Goal: Information Seeking & Learning: Learn about a topic

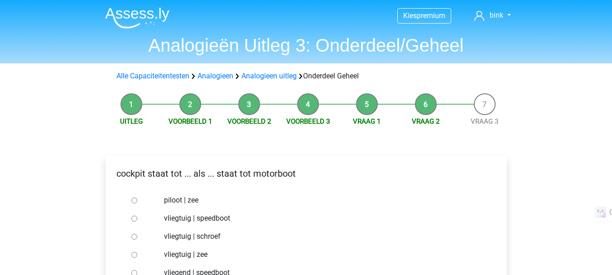
scroll to position [107, 0]
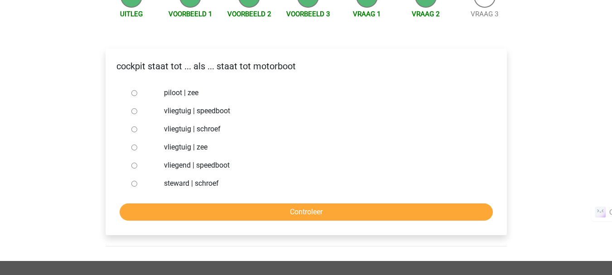
click at [133, 131] on input "vliegtuig | schroef" at bounding box center [134, 129] width 6 height 6
radio input "true"
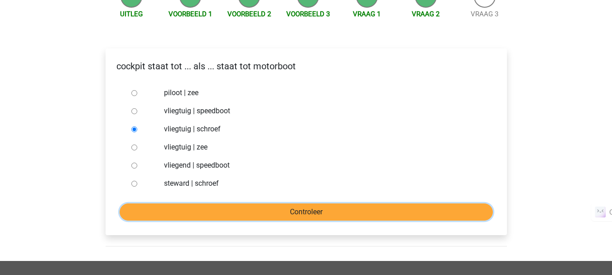
click at [164, 206] on input "Controleer" at bounding box center [306, 211] width 373 height 17
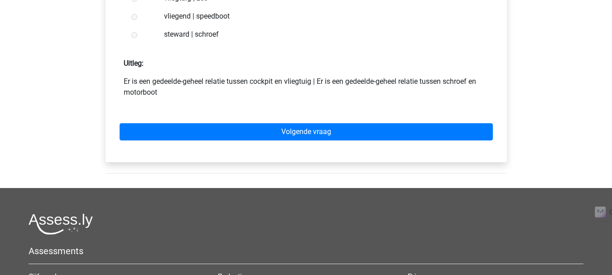
scroll to position [265, 0]
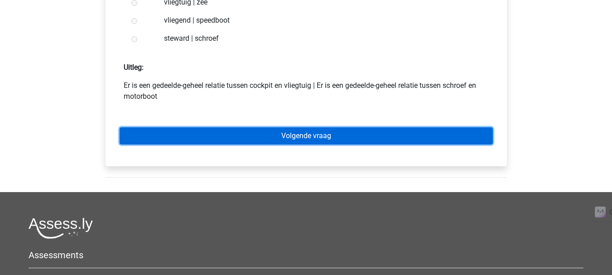
click at [322, 134] on link "Volgende vraag" at bounding box center [306, 135] width 373 height 17
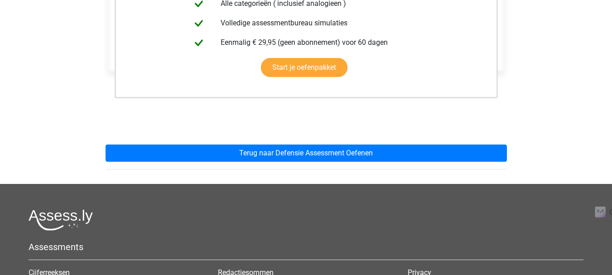
scroll to position [248, 0]
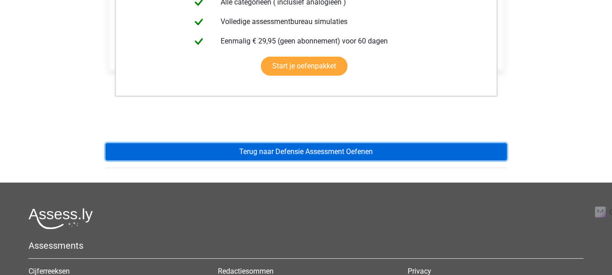
click at [313, 148] on link "Terug naar Defensie Assessment Oefenen" at bounding box center [306, 151] width 401 height 17
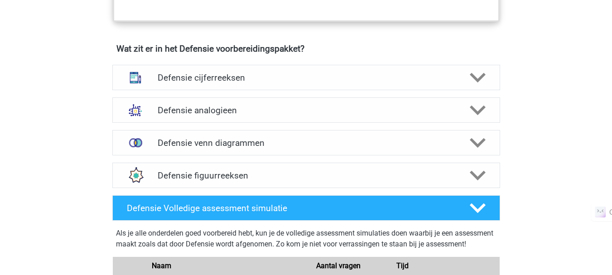
scroll to position [637, 0]
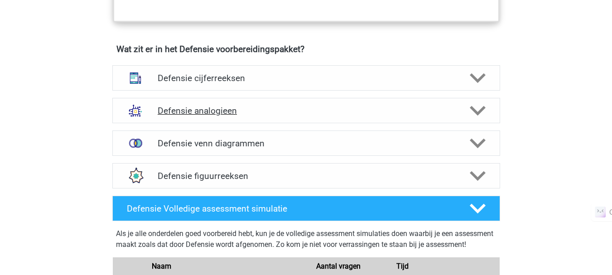
click at [288, 113] on h4 "Defensie analogieen" at bounding box center [306, 111] width 297 height 10
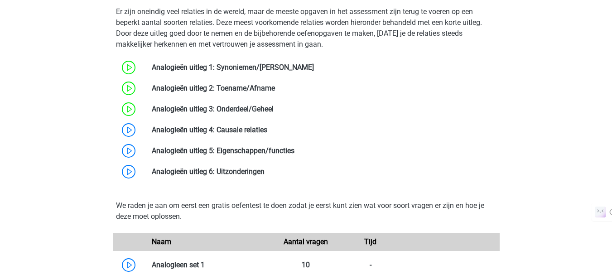
scroll to position [875, 0]
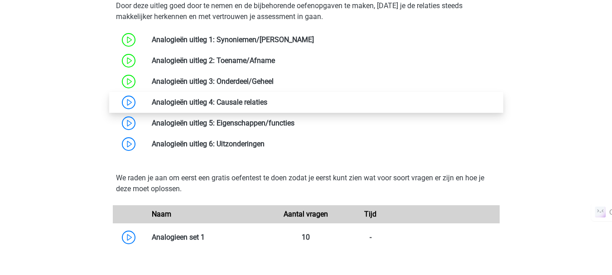
click at [267, 106] on link at bounding box center [267, 102] width 0 height 9
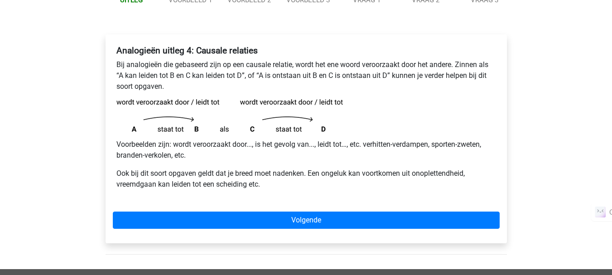
scroll to position [122, 0]
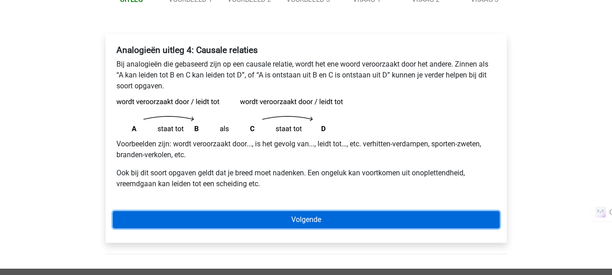
click at [143, 213] on link "Volgende" at bounding box center [306, 219] width 387 height 17
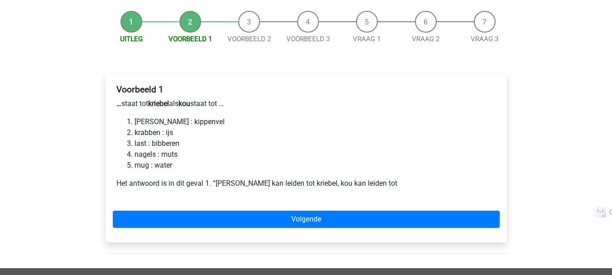
scroll to position [83, 0]
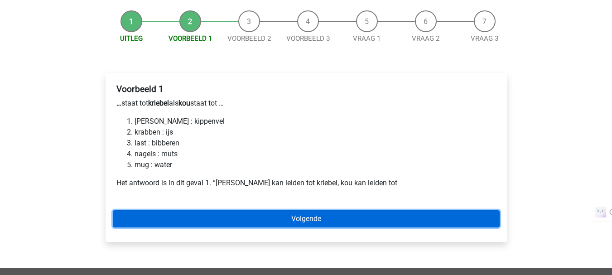
click at [384, 220] on link "Volgende" at bounding box center [306, 218] width 387 height 17
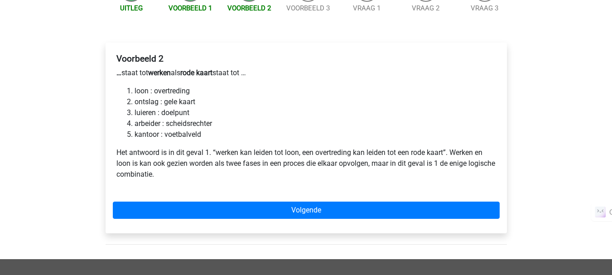
scroll to position [113, 0]
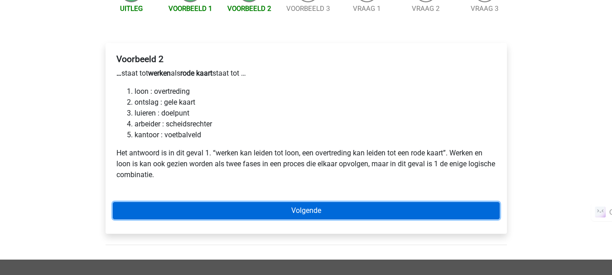
click at [291, 208] on link "Volgende" at bounding box center [306, 210] width 387 height 17
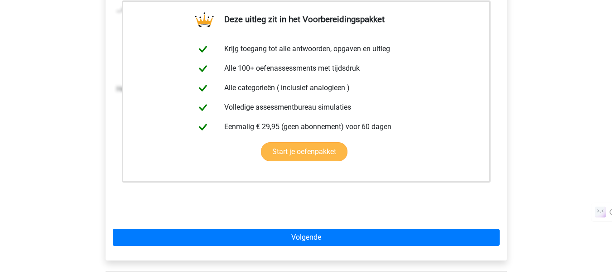
scroll to position [197, 0]
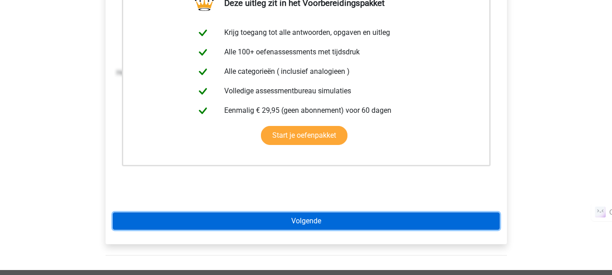
click at [263, 222] on link "Volgende" at bounding box center [306, 221] width 387 height 17
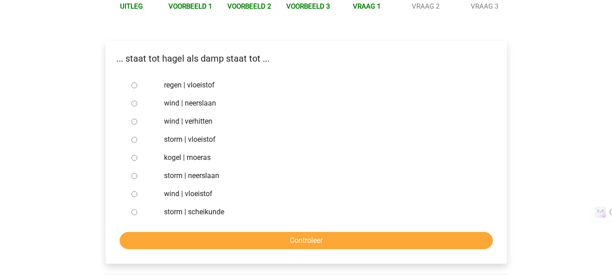
scroll to position [116, 0]
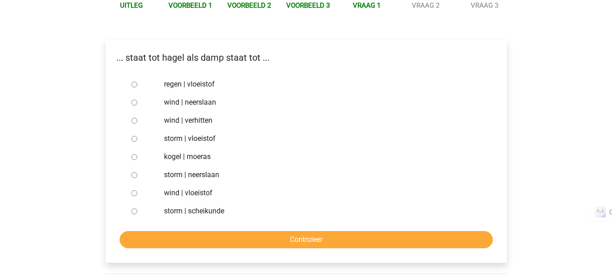
click at [133, 84] on input "regen | vloeistof" at bounding box center [134, 85] width 6 height 6
radio input "true"
click at [275, 246] on input "Controleer" at bounding box center [306, 239] width 373 height 17
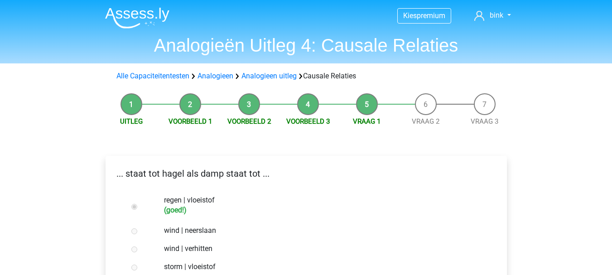
scroll to position [186, 0]
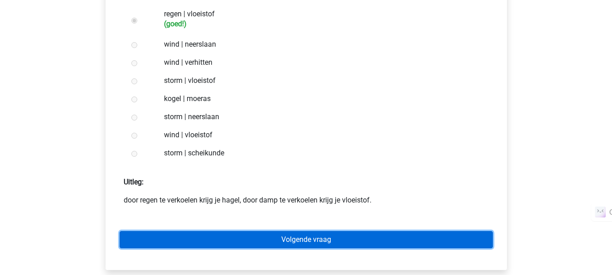
click at [275, 246] on link "Volgende vraag" at bounding box center [306, 239] width 373 height 17
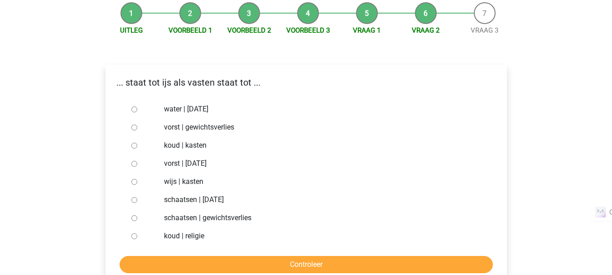
scroll to position [93, 0]
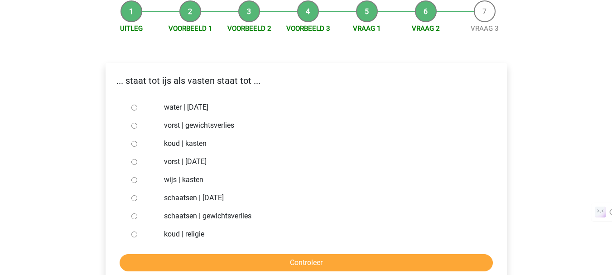
click at [132, 127] on input "vorst | gewichtsverlies" at bounding box center [134, 126] width 6 height 6
radio input "true"
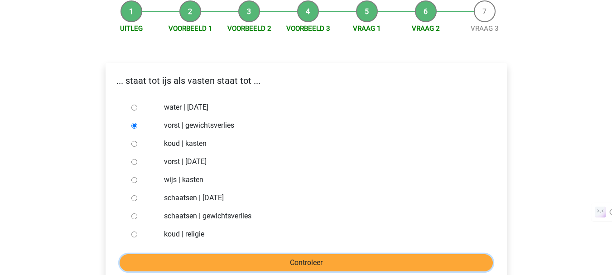
click at [255, 261] on input "Controleer" at bounding box center [306, 262] width 373 height 17
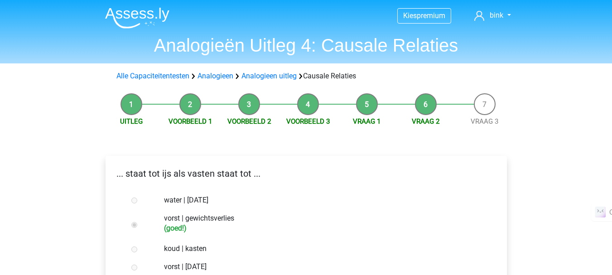
scroll to position [179, 0]
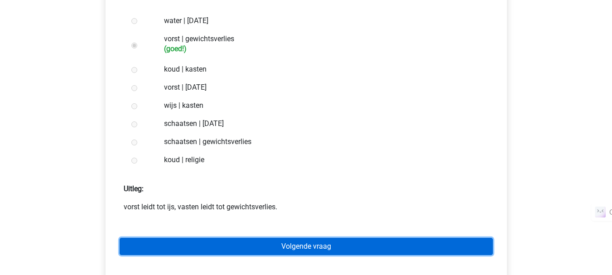
click at [232, 246] on link "Volgende vraag" at bounding box center [306, 246] width 373 height 17
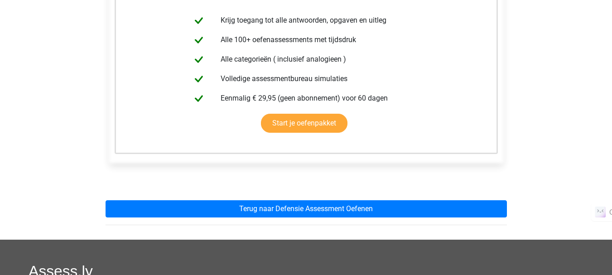
scroll to position [193, 0]
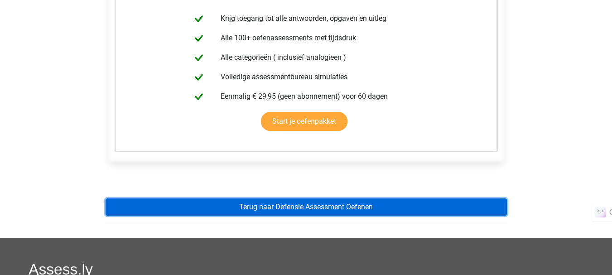
click at [261, 205] on link "Terug naar Defensie Assessment Oefenen" at bounding box center [306, 206] width 401 height 17
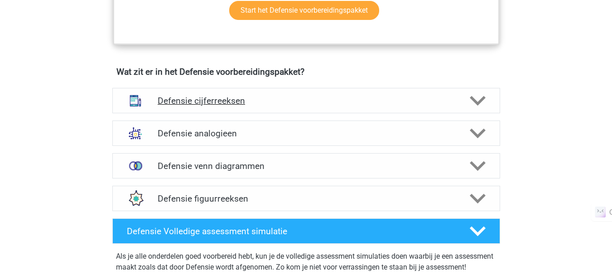
scroll to position [614, 0]
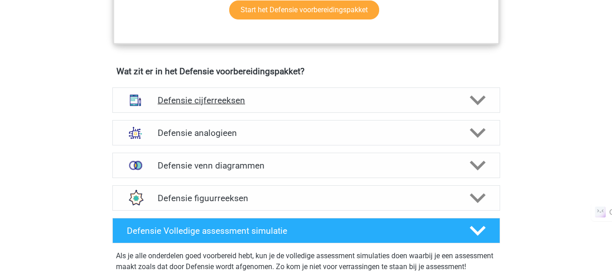
click at [247, 102] on h4 "Defensie cijferreeksen" at bounding box center [306, 100] width 297 height 10
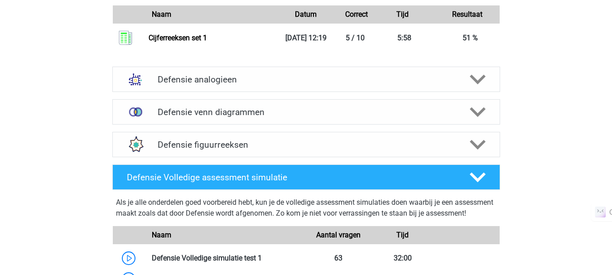
scroll to position [1224, 0]
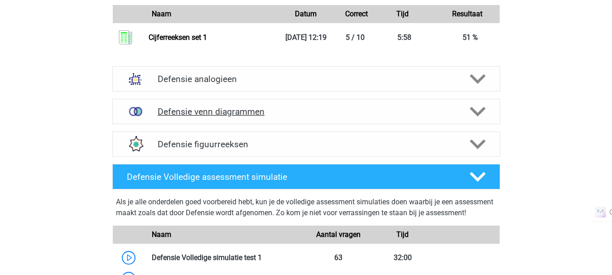
click at [256, 109] on h4 "Defensie venn diagrammen" at bounding box center [306, 111] width 297 height 10
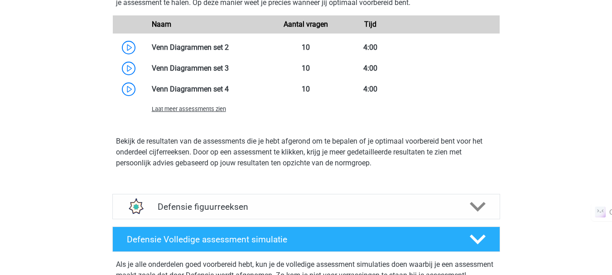
scroll to position [1538, 0]
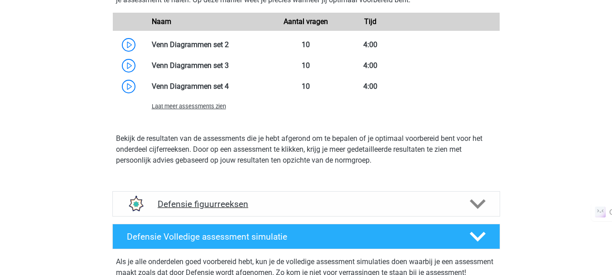
click at [231, 206] on h4 "Defensie figuurreeksen" at bounding box center [306, 204] width 297 height 10
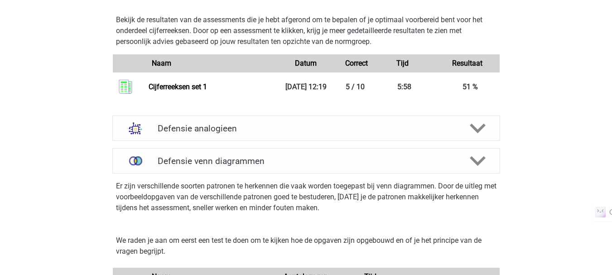
scroll to position [1175, 0]
click at [240, 131] on h4 "Defensie analogieen" at bounding box center [306, 129] width 297 height 10
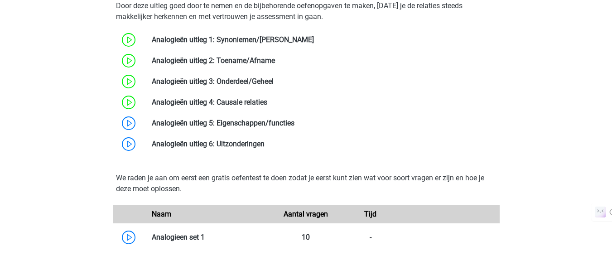
scroll to position [1432, 0]
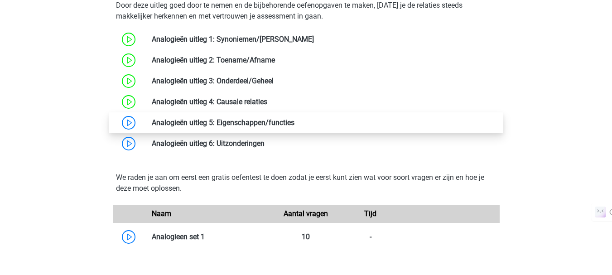
click at [295, 126] on link at bounding box center [295, 122] width 0 height 9
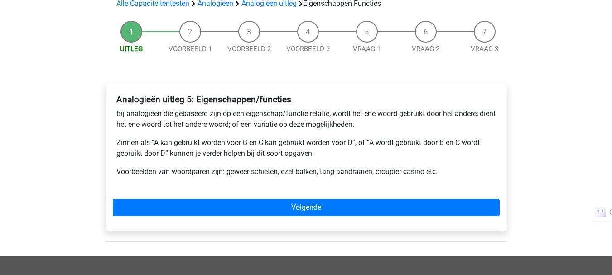
scroll to position [73, 0]
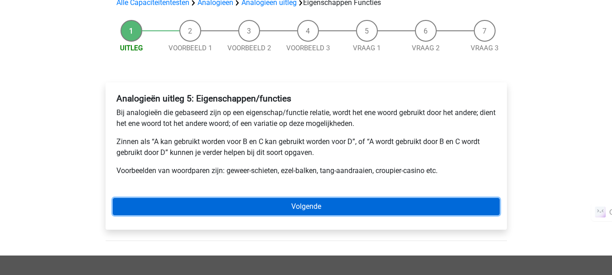
click at [314, 206] on link "Volgende" at bounding box center [306, 206] width 387 height 17
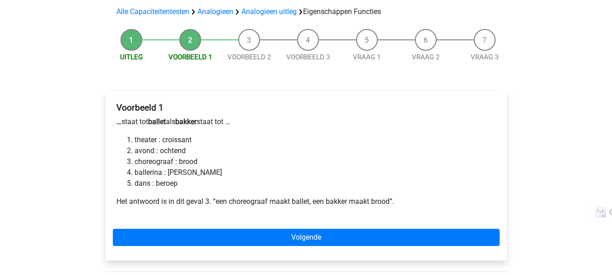
scroll to position [65, 0]
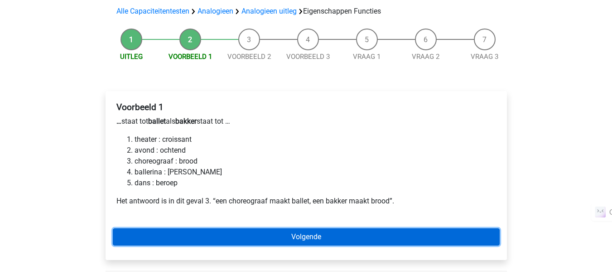
click at [325, 236] on link "Volgende" at bounding box center [306, 236] width 387 height 17
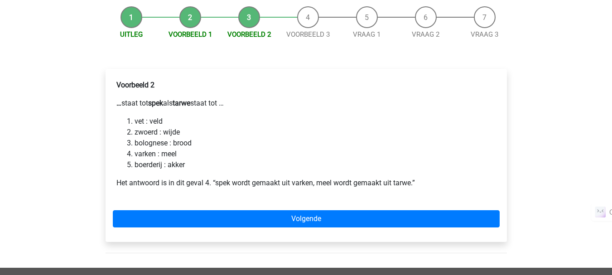
scroll to position [87, 0]
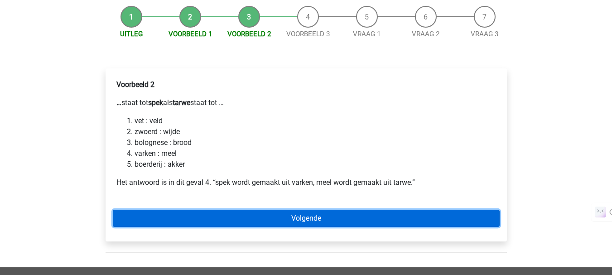
click at [247, 224] on link "Volgende" at bounding box center [306, 218] width 387 height 17
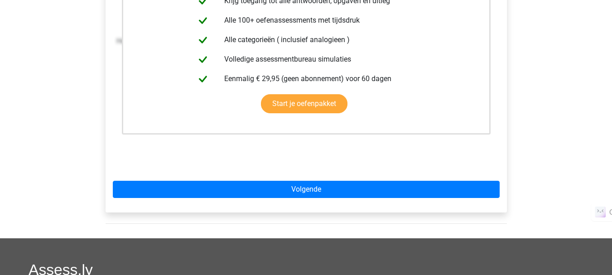
scroll to position [230, 0]
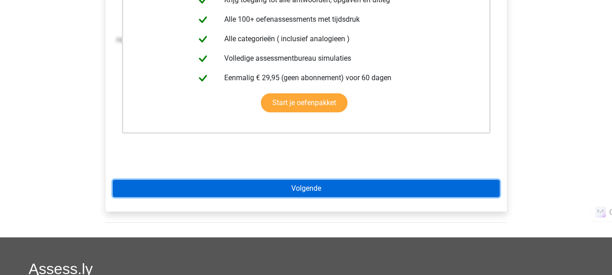
click at [247, 196] on link "Volgende" at bounding box center [306, 188] width 387 height 17
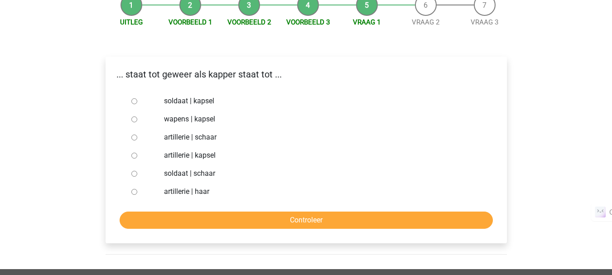
scroll to position [100, 0]
click at [134, 99] on input "soldaat | kapsel" at bounding box center [134, 101] width 6 height 6
radio input "true"
click at [130, 175] on div at bounding box center [143, 173] width 30 height 18
click at [133, 174] on input "soldaat | schaar" at bounding box center [134, 173] width 6 height 6
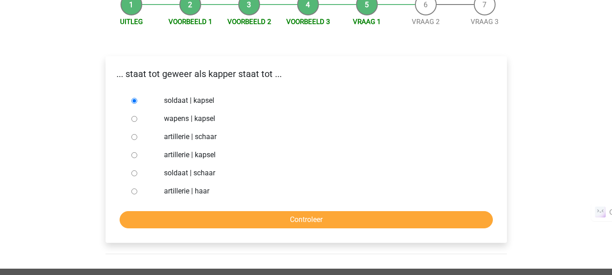
radio input "true"
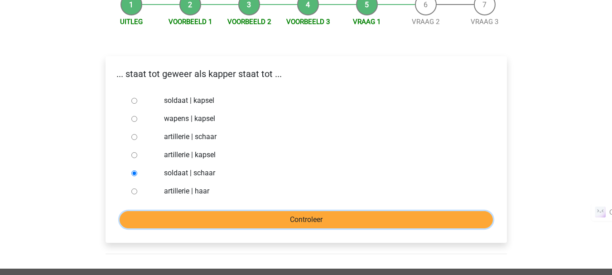
click at [199, 215] on input "Controleer" at bounding box center [306, 219] width 373 height 17
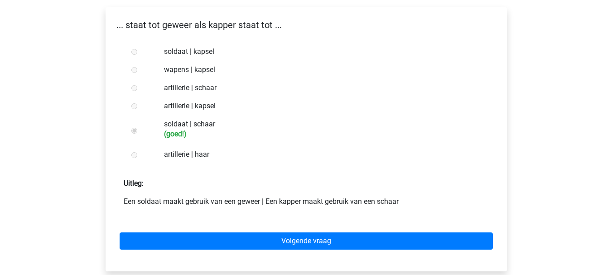
scroll to position [150, 0]
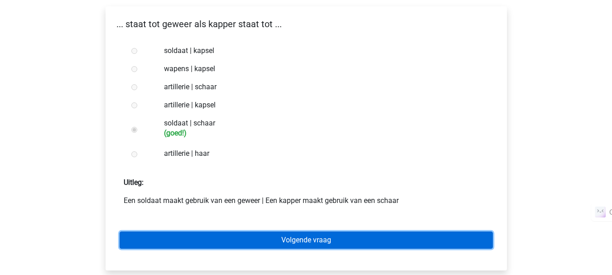
click at [220, 238] on link "Volgende vraag" at bounding box center [306, 240] width 373 height 17
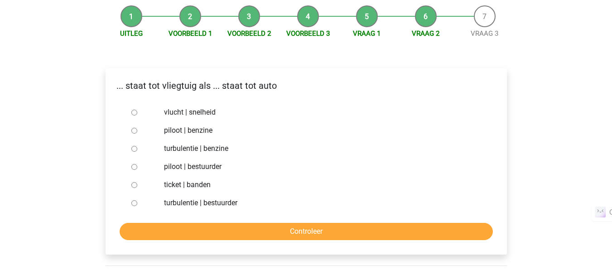
scroll to position [87, 0]
click at [134, 169] on input "piloot | bestuurder" at bounding box center [134, 167] width 6 height 6
radio input "true"
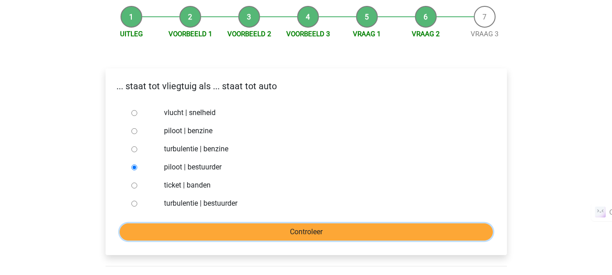
click at [253, 231] on input "Controleer" at bounding box center [306, 231] width 373 height 17
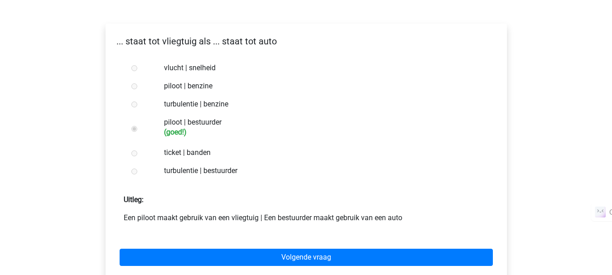
scroll to position [165, 0]
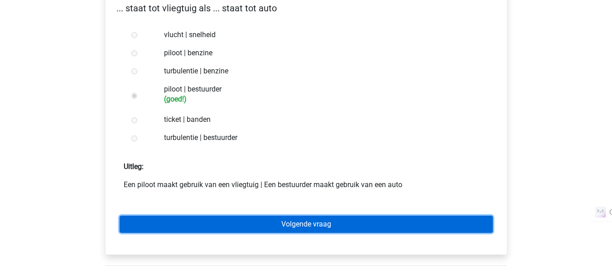
click at [275, 220] on link "Volgende vraag" at bounding box center [306, 224] width 373 height 17
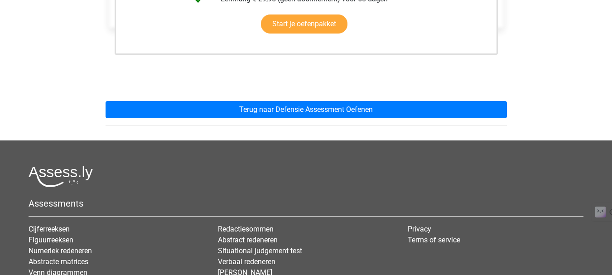
scroll to position [299, 0]
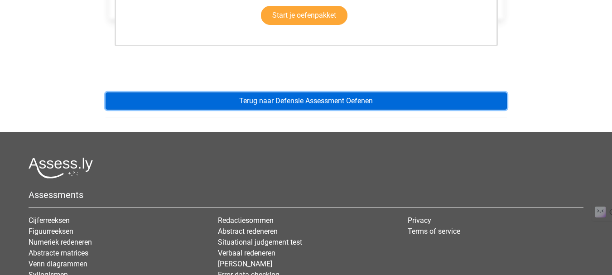
click at [330, 107] on link "Terug naar Defensie Assessment Oefenen" at bounding box center [306, 100] width 401 height 17
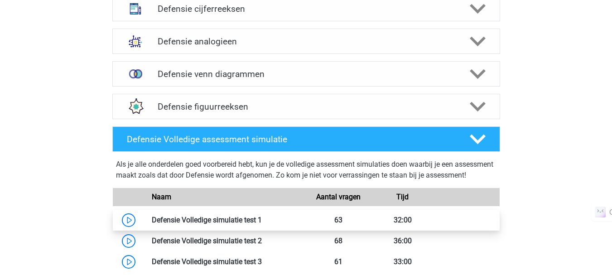
scroll to position [706, 0]
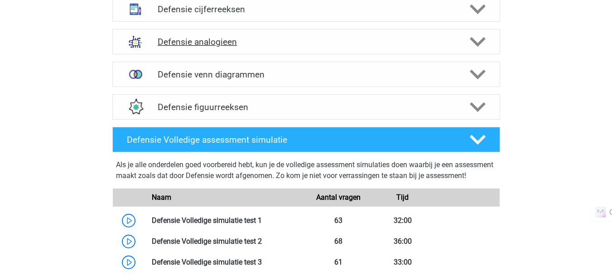
click at [284, 48] on div "Defensie analogieen" at bounding box center [306, 41] width 388 height 25
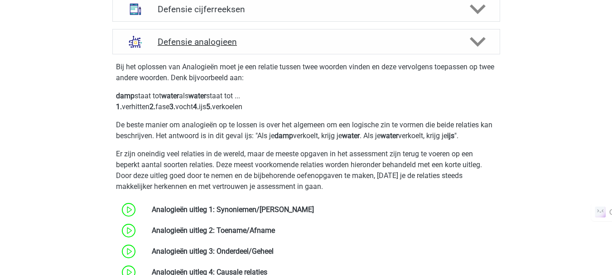
scroll to position [855, 0]
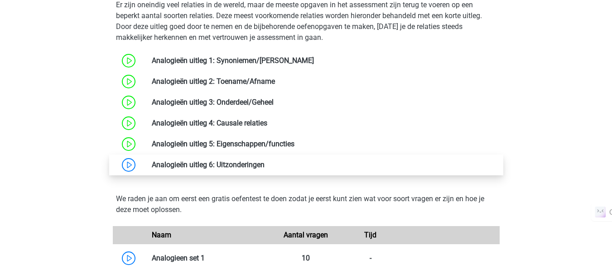
click at [265, 167] on link at bounding box center [265, 164] width 0 height 9
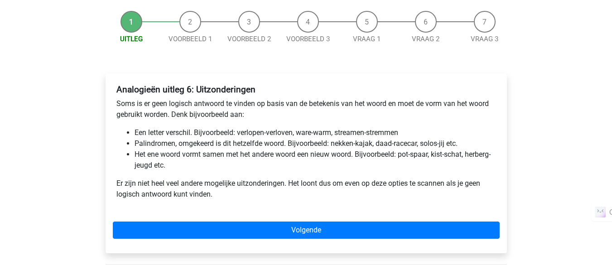
scroll to position [83, 0]
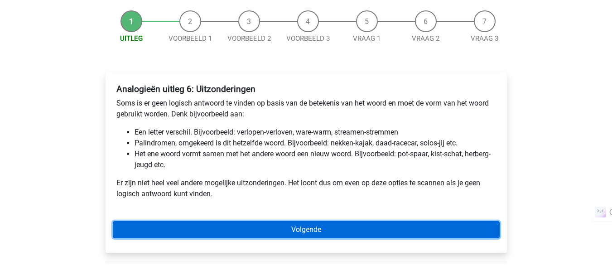
click at [140, 226] on link "Volgende" at bounding box center [306, 229] width 387 height 17
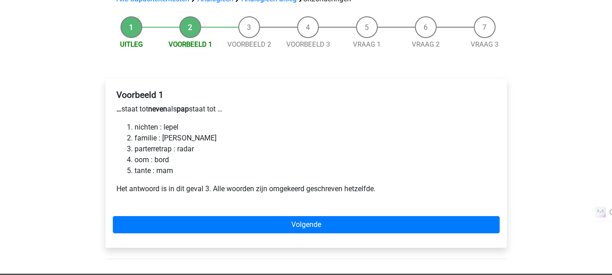
scroll to position [82, 0]
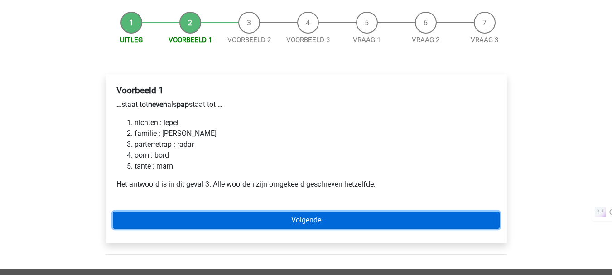
click at [193, 225] on link "Volgende" at bounding box center [306, 220] width 387 height 17
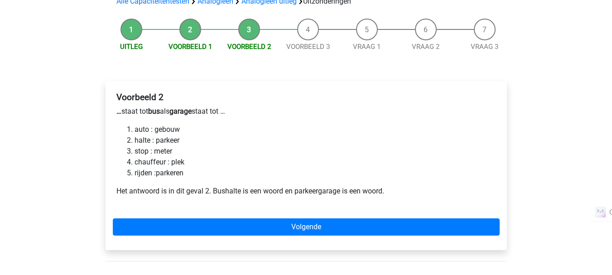
scroll to position [77, 0]
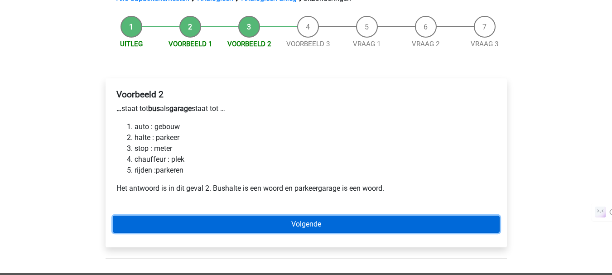
click at [213, 229] on link "Volgende" at bounding box center [306, 224] width 387 height 17
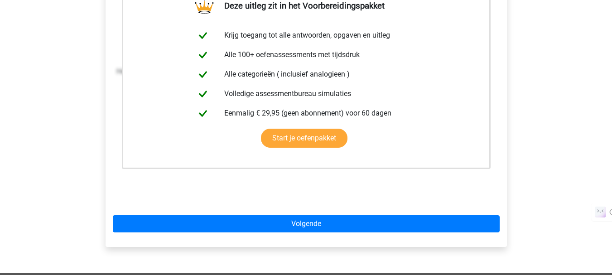
scroll to position [195, 0]
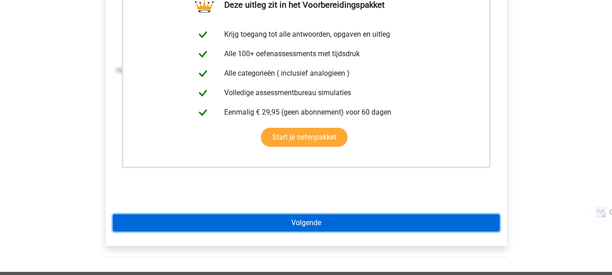
click at [222, 214] on link "Volgende" at bounding box center [306, 222] width 387 height 17
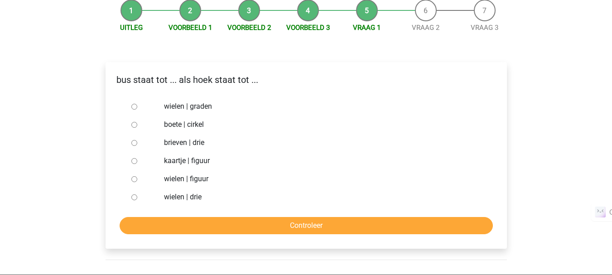
scroll to position [95, 0]
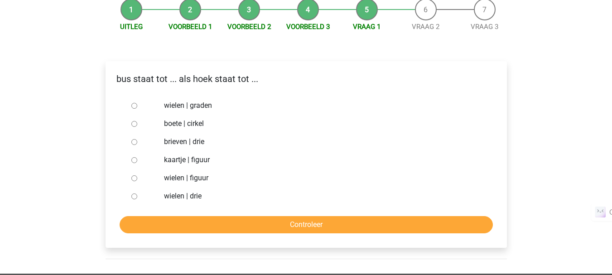
click at [134, 143] on input "brieven | drie" at bounding box center [134, 142] width 6 height 6
radio input "true"
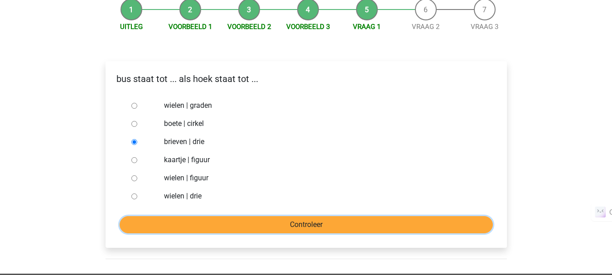
click at [234, 229] on input "Controleer" at bounding box center [306, 224] width 373 height 17
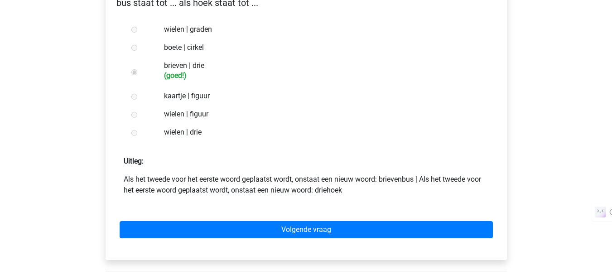
scroll to position [184, 0]
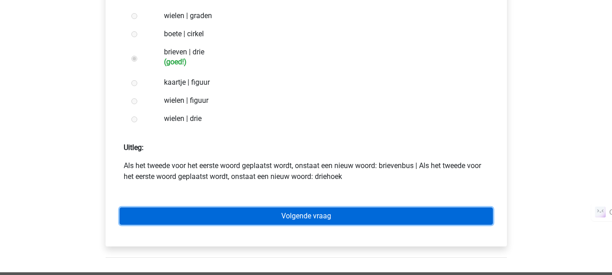
click at [242, 215] on link "Volgende vraag" at bounding box center [306, 216] width 373 height 17
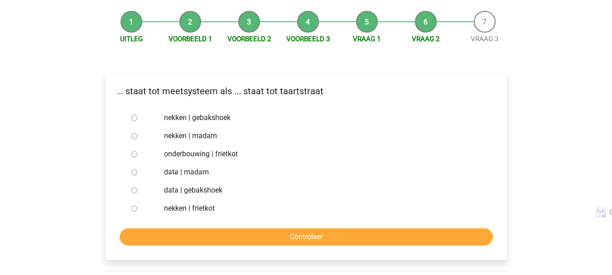
scroll to position [82, 0]
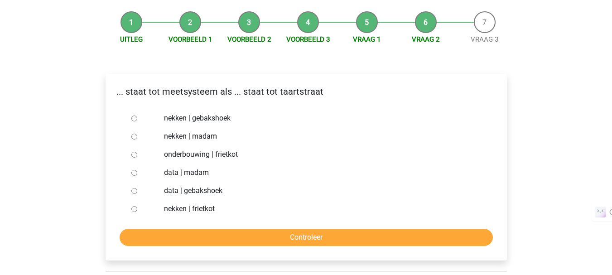
click at [135, 135] on input "nekken | madam" at bounding box center [134, 137] width 6 height 6
radio input "true"
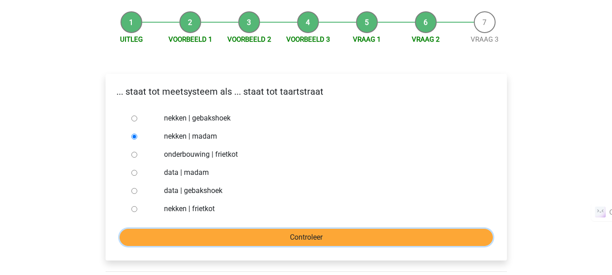
click at [280, 236] on input "Controleer" at bounding box center [306, 237] width 373 height 17
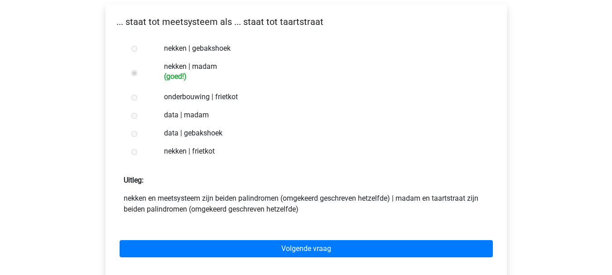
scroll to position [152, 0]
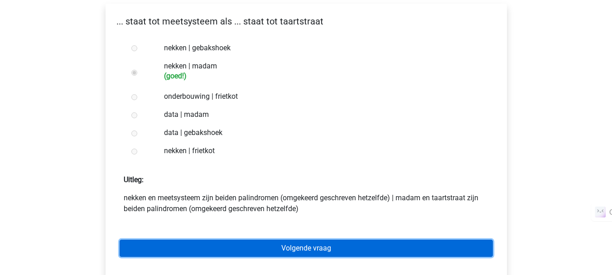
click at [259, 247] on link "Volgende vraag" at bounding box center [306, 248] width 373 height 17
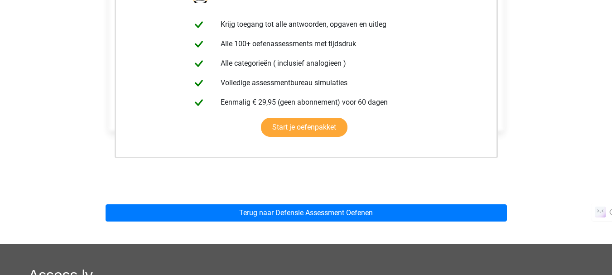
scroll to position [189, 0]
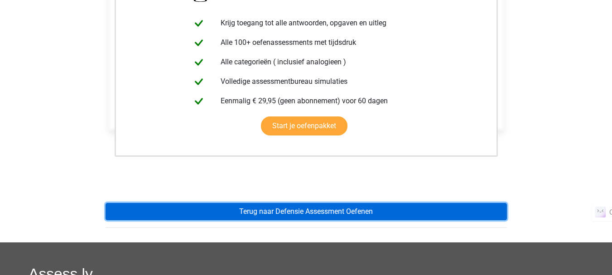
click at [262, 218] on link "Terug naar Defensie Assessment Oefenen" at bounding box center [306, 211] width 401 height 17
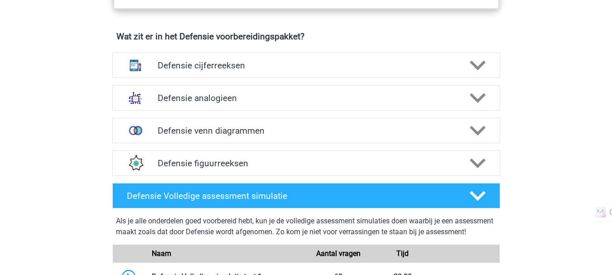
scroll to position [650, 0]
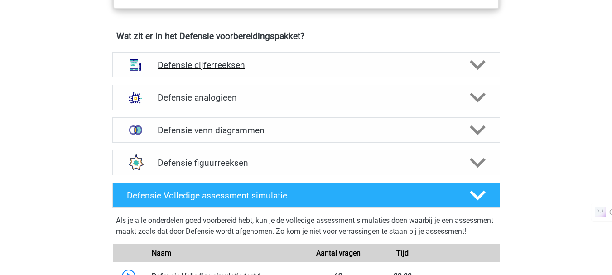
click at [268, 58] on div "Defensie cijferreeksen" at bounding box center [306, 64] width 388 height 25
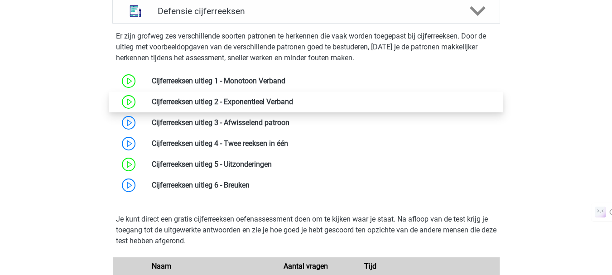
scroll to position [706, 0]
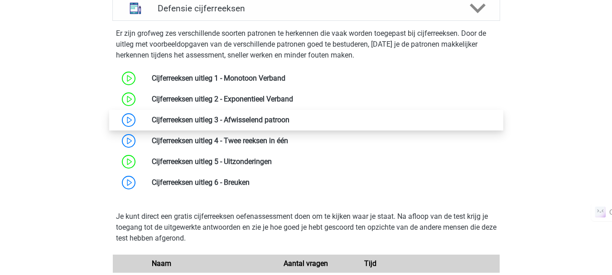
click at [290, 124] on link at bounding box center [290, 120] width 0 height 9
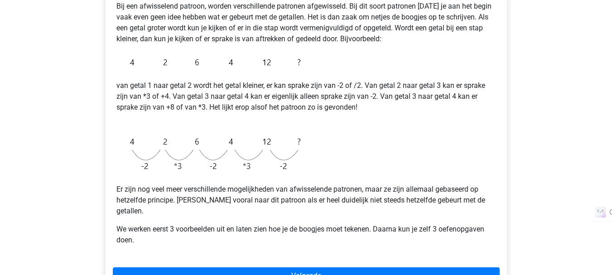
scroll to position [164, 0]
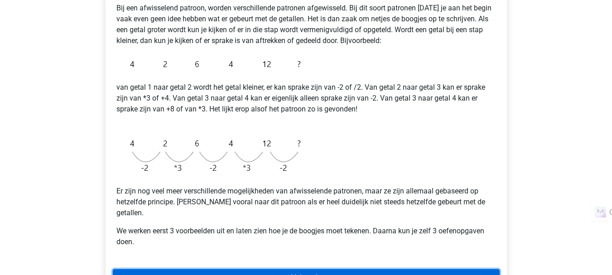
click at [276, 269] on link "Volgende" at bounding box center [306, 277] width 387 height 17
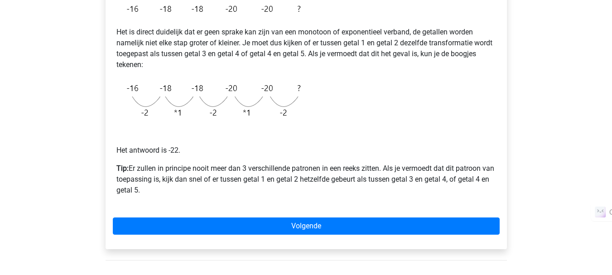
scroll to position [187, 0]
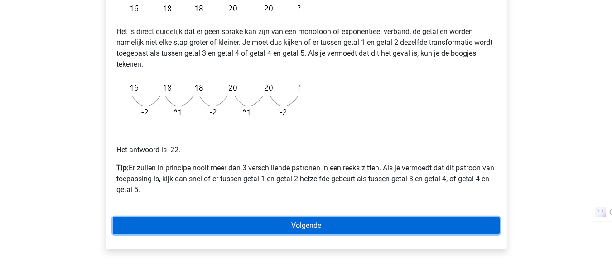
click at [275, 221] on link "Volgende" at bounding box center [306, 225] width 387 height 17
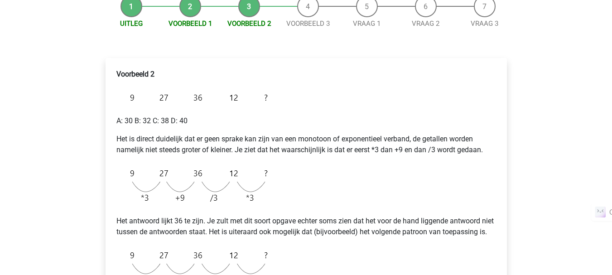
scroll to position [97, 0]
click at [13, 169] on div "Kies premium bink [EMAIL_ADDRESS][DOMAIN_NAME]" at bounding box center [306, 271] width 612 height 736
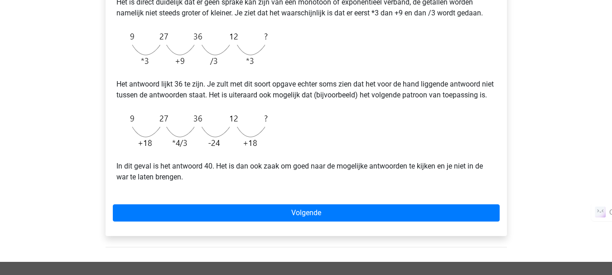
scroll to position [236, 0]
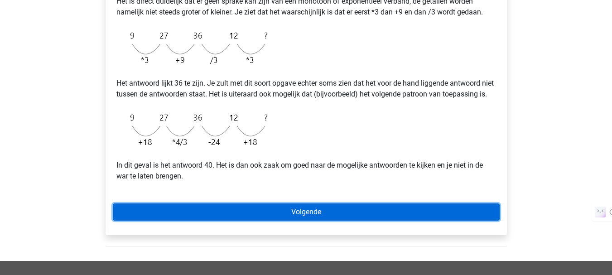
click at [279, 221] on link "Volgende" at bounding box center [306, 211] width 387 height 17
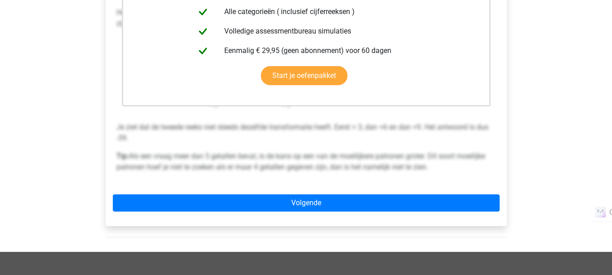
scroll to position [257, 0]
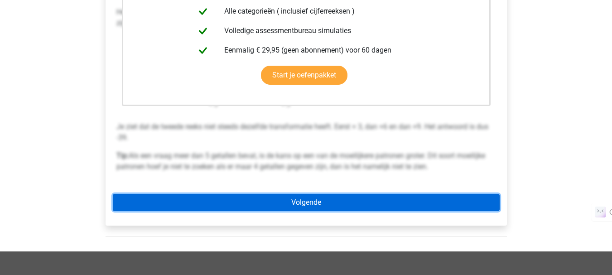
click at [288, 210] on link "Volgende" at bounding box center [306, 202] width 387 height 17
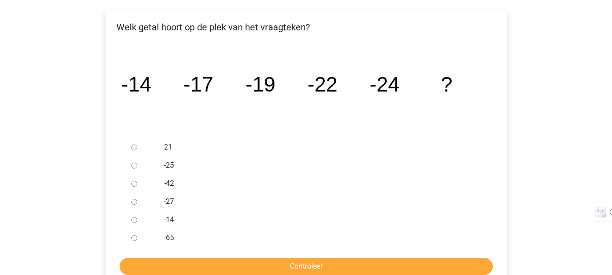
scroll to position [147, 0]
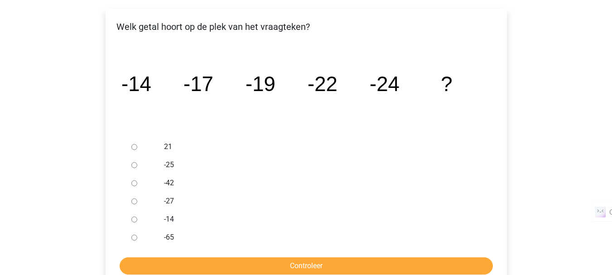
click at [136, 201] on input "-27" at bounding box center [134, 201] width 6 height 6
radio input "true"
click at [234, 262] on input "Controleer" at bounding box center [306, 265] width 373 height 17
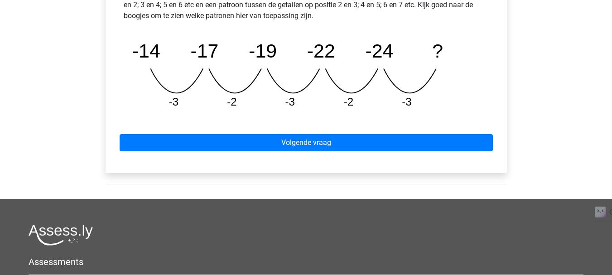
scroll to position [450, 0]
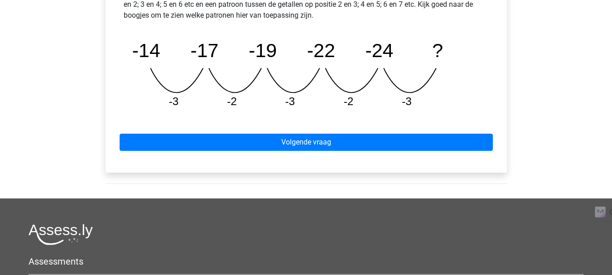
click at [290, 152] on div "Volgende vraag" at bounding box center [306, 141] width 387 height 50
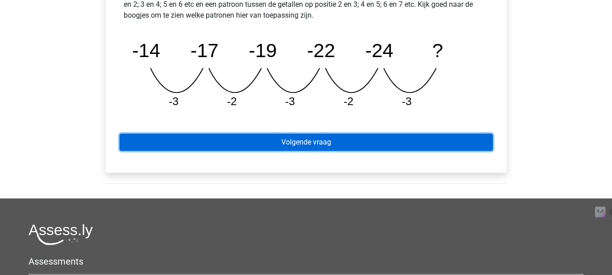
click at [292, 142] on link "Volgende vraag" at bounding box center [306, 142] width 373 height 17
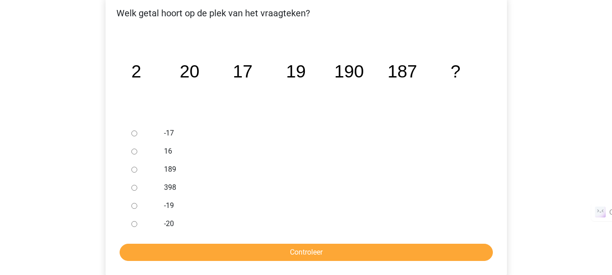
scroll to position [161, 0]
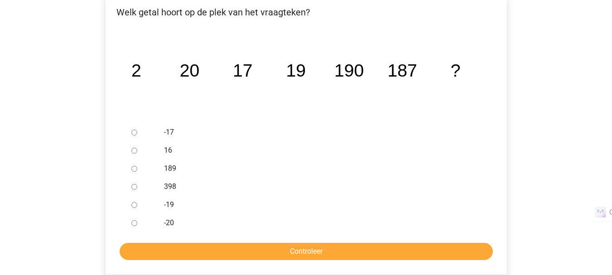
click at [135, 171] on input "189" at bounding box center [134, 169] width 6 height 6
radio input "true"
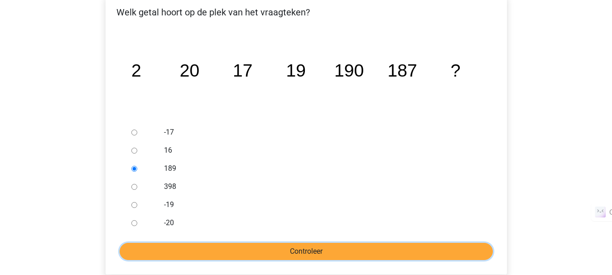
click at [192, 249] on input "Controleer" at bounding box center [306, 251] width 373 height 17
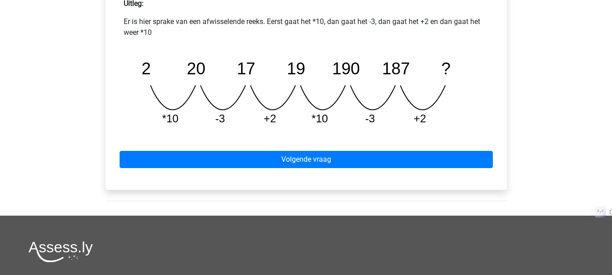
scroll to position [425, 0]
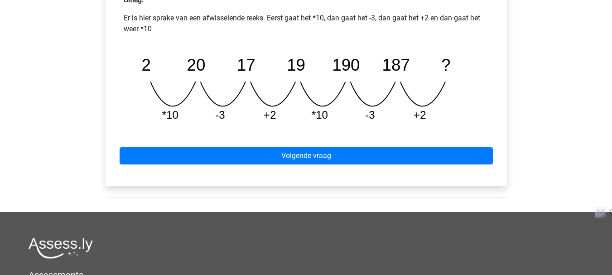
click at [286, 165] on div "Volgende vraag" at bounding box center [306, 154] width 387 height 50
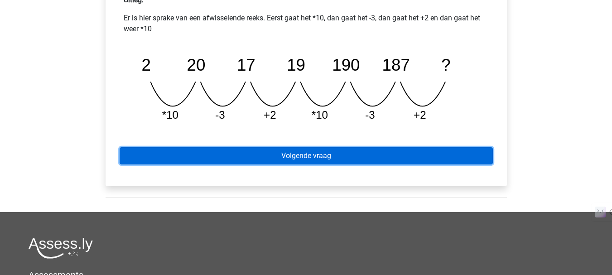
click at [289, 159] on link "Volgende vraag" at bounding box center [306, 155] width 373 height 17
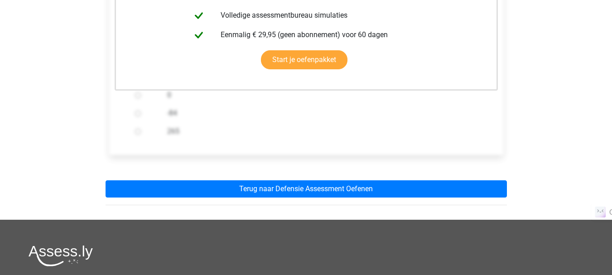
scroll to position [285, 0]
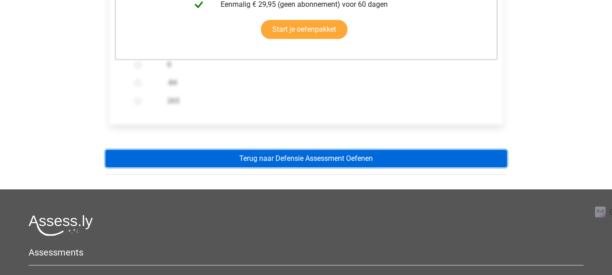
click at [289, 159] on link "Terug naar Defensie Assessment Oefenen" at bounding box center [306, 158] width 401 height 17
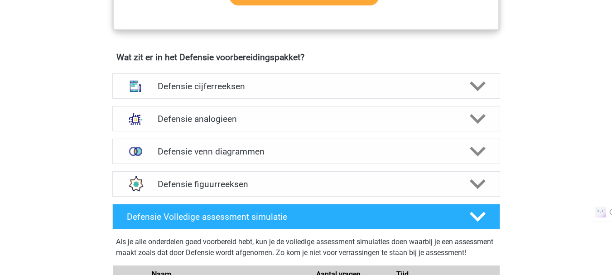
scroll to position [639, 0]
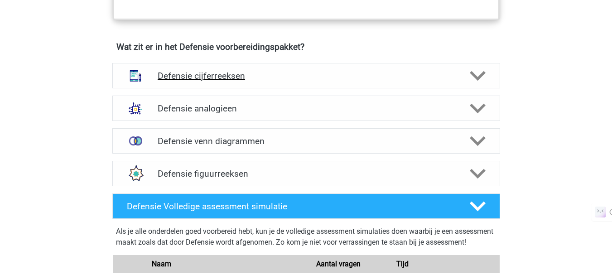
click at [254, 80] on h4 "Defensie cijferreeksen" at bounding box center [306, 76] width 297 height 10
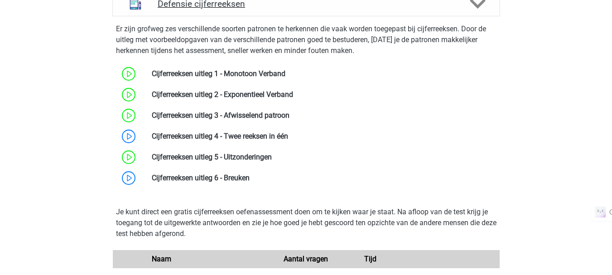
scroll to position [711, 0]
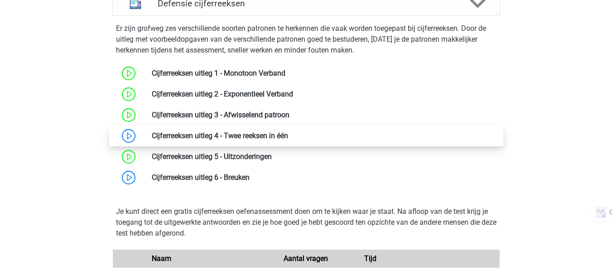
click at [288, 134] on link at bounding box center [288, 135] width 0 height 9
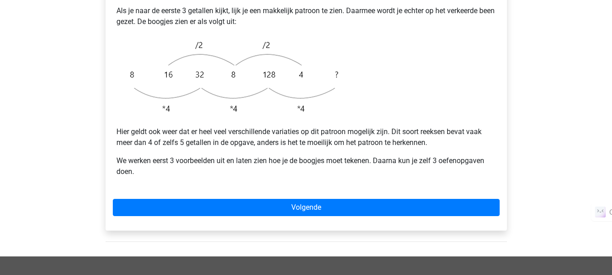
scroll to position [290, 0]
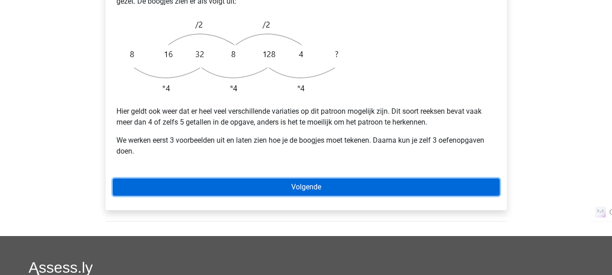
click at [296, 179] on link "Volgende" at bounding box center [306, 187] width 387 height 17
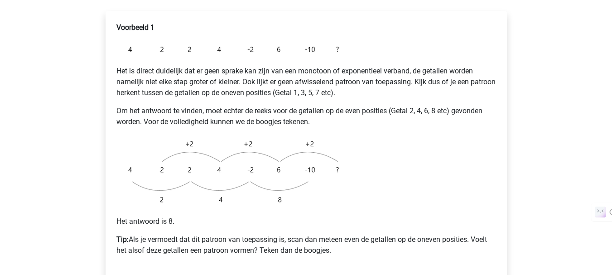
scroll to position [170, 0]
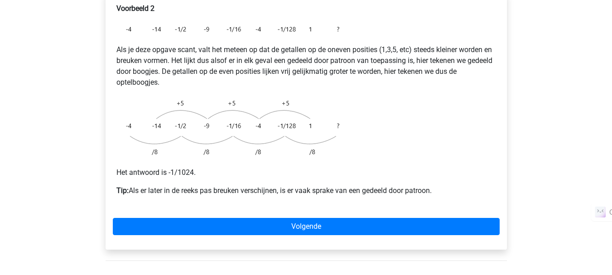
scroll to position [189, 0]
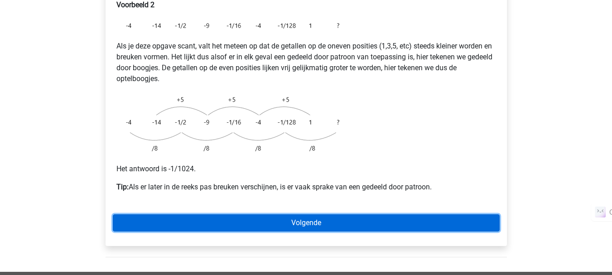
click at [250, 214] on link "Volgende" at bounding box center [306, 222] width 387 height 17
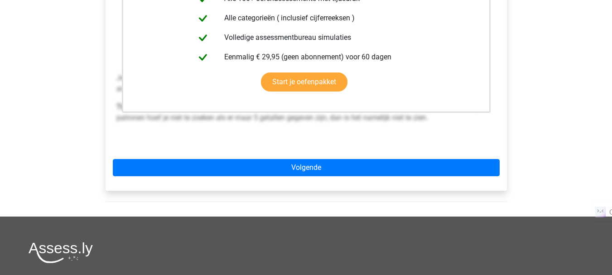
scroll to position [273, 0]
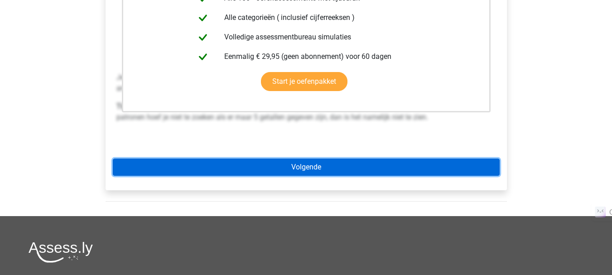
click at [262, 159] on link "Volgende" at bounding box center [306, 167] width 387 height 17
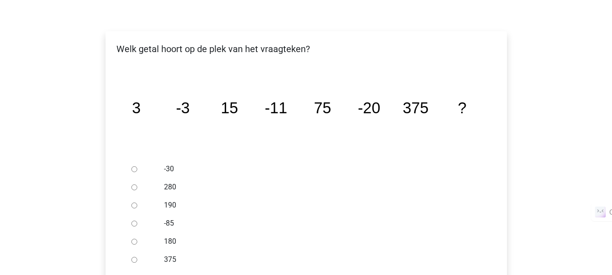
scroll to position [146, 0]
click at [132, 160] on div at bounding box center [143, 169] width 30 height 18
click at [136, 167] on input "-30" at bounding box center [134, 170] width 6 height 6
radio input "true"
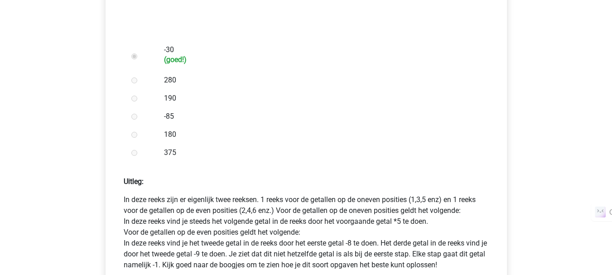
scroll to position [413, 0]
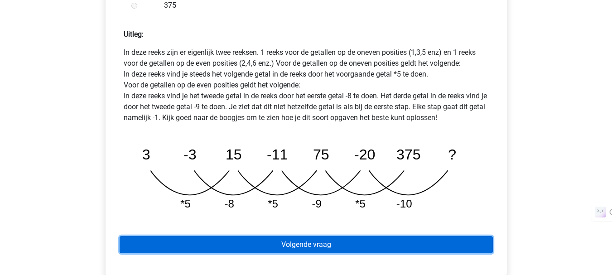
click at [274, 236] on link "Volgende vraag" at bounding box center [306, 244] width 373 height 17
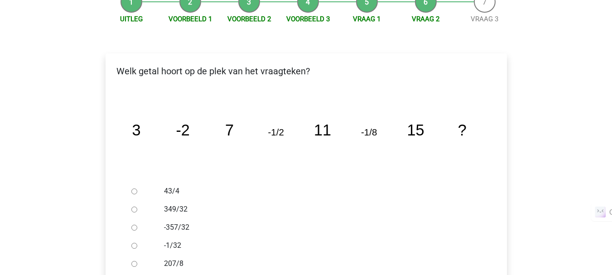
scroll to position [175, 0]
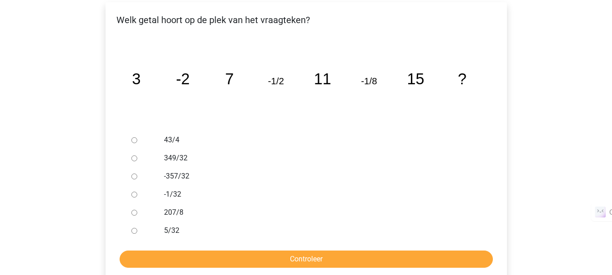
click at [133, 185] on div at bounding box center [143, 194] width 30 height 18
click at [137, 185] on div at bounding box center [143, 194] width 30 height 18
click at [134, 192] on input "-1/32" at bounding box center [134, 195] width 6 height 6
radio input "true"
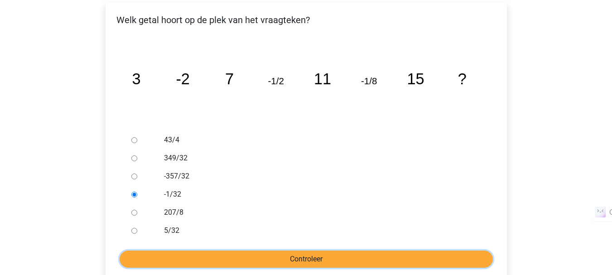
click at [193, 251] on input "Controleer" at bounding box center [306, 259] width 373 height 17
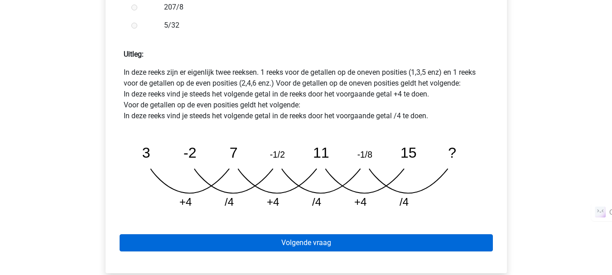
scroll to position [395, 0]
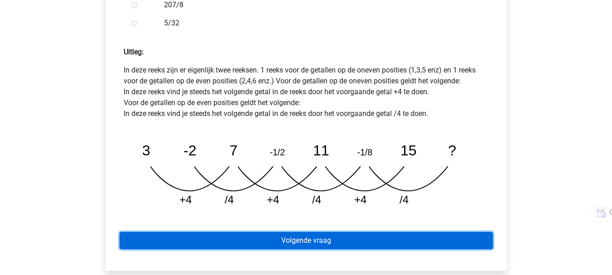
click at [294, 232] on link "Volgende vraag" at bounding box center [306, 240] width 373 height 17
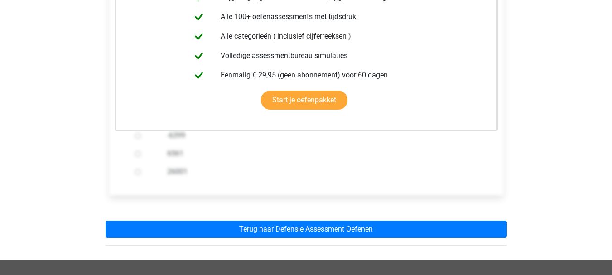
scroll to position [253, 0]
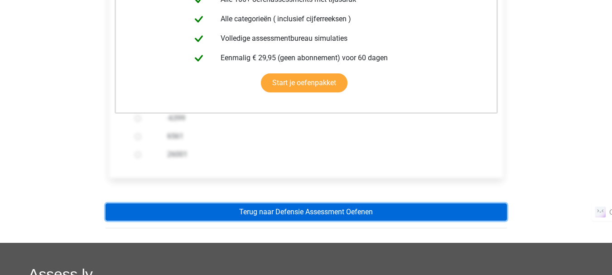
click at [303, 203] on link "Terug naar Defensie Assessment Oefenen" at bounding box center [306, 211] width 401 height 17
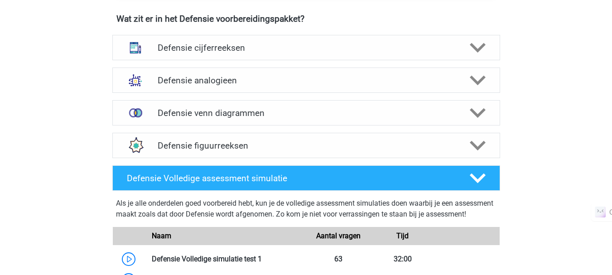
scroll to position [645, 0]
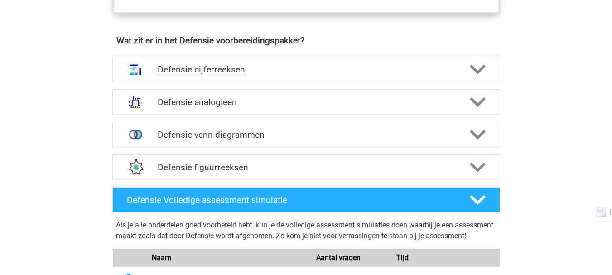
click at [295, 73] on h4 "Defensie cijferreeksen" at bounding box center [306, 69] width 297 height 10
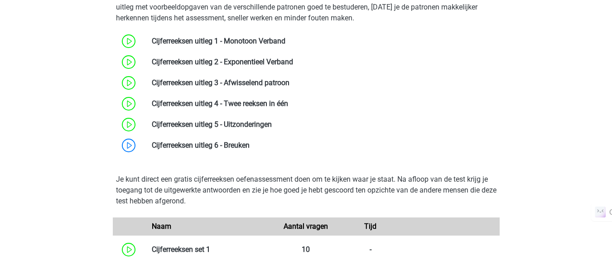
scroll to position [748, 0]
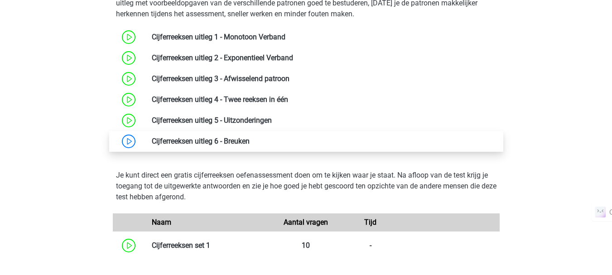
click at [250, 145] on link at bounding box center [250, 141] width 0 height 9
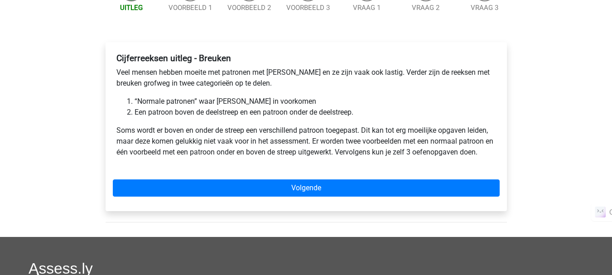
scroll to position [115, 0]
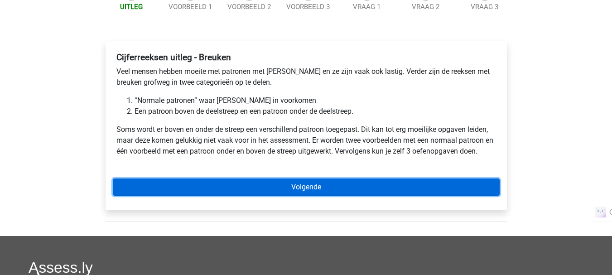
click at [191, 185] on link "Volgende" at bounding box center [306, 187] width 387 height 17
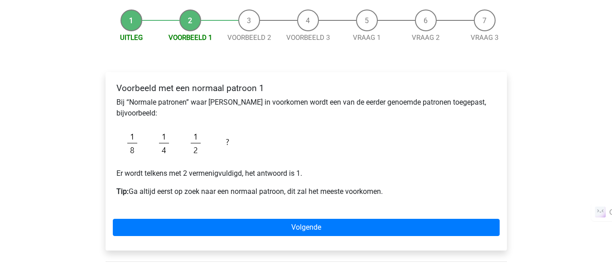
scroll to position [84, 0]
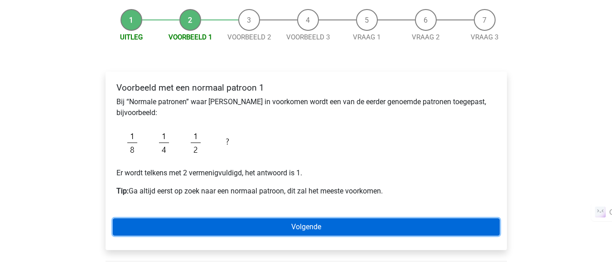
click at [171, 228] on link "Volgende" at bounding box center [306, 226] width 387 height 17
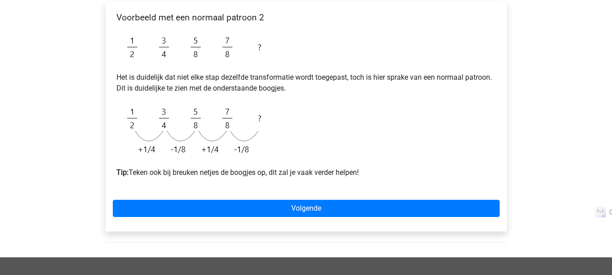
scroll to position [156, 0]
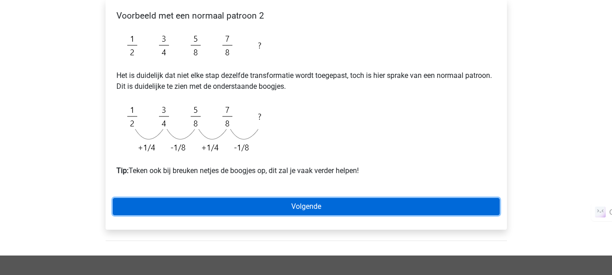
click at [301, 206] on link "Volgende" at bounding box center [306, 206] width 387 height 17
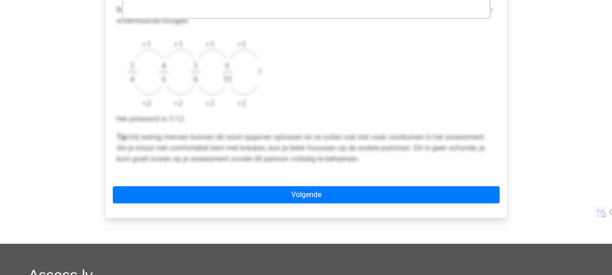
scroll to position [345, 0]
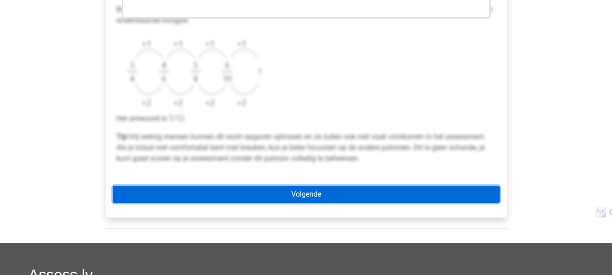
click at [292, 193] on link "Volgende" at bounding box center [306, 194] width 387 height 17
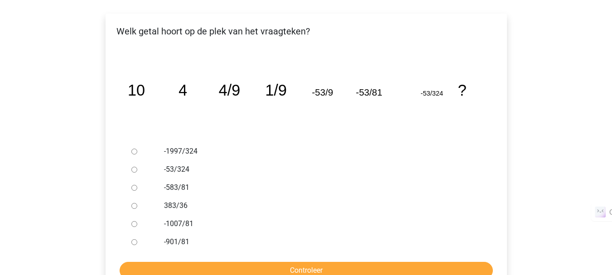
scroll to position [143, 0]
click at [131, 151] on div at bounding box center [143, 151] width 30 height 18
click at [136, 154] on input "-1997/324" at bounding box center [134, 151] width 6 height 6
radio input "true"
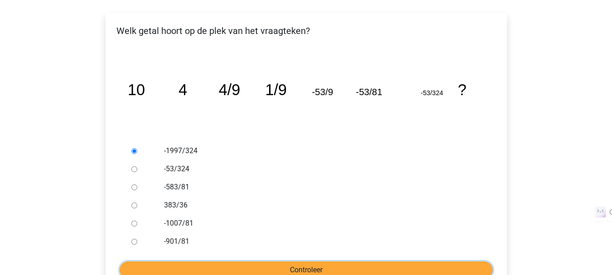
click at [247, 268] on input "Controleer" at bounding box center [306, 269] width 373 height 17
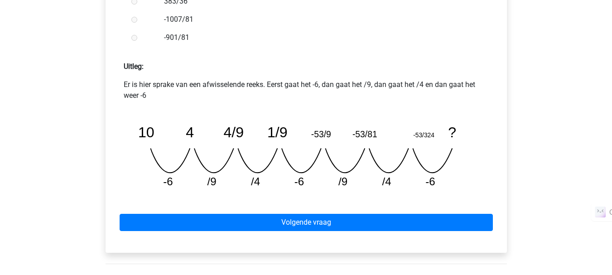
scroll to position [359, 0]
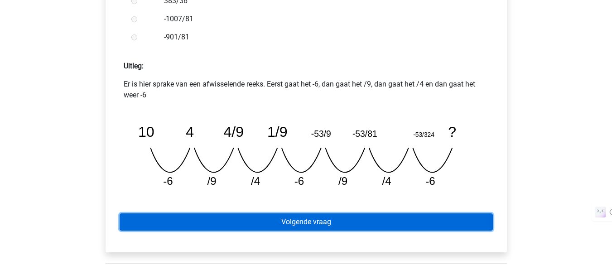
click at [381, 218] on link "Volgende vraag" at bounding box center [306, 221] width 373 height 17
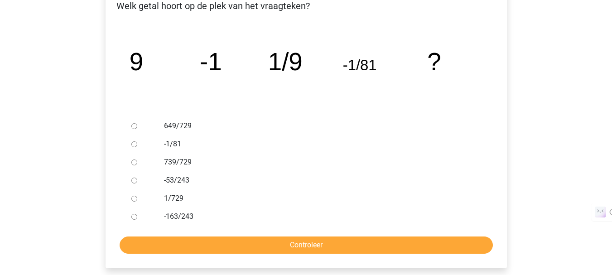
scroll to position [166, 0]
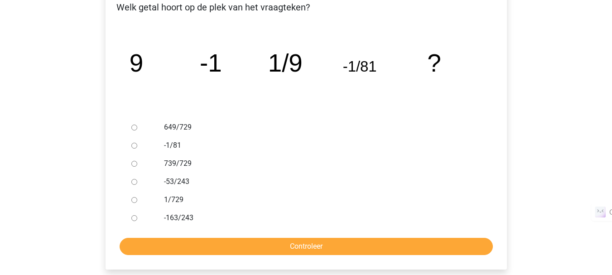
click at [133, 203] on div at bounding box center [143, 200] width 30 height 18
click at [131, 200] on input "1/729" at bounding box center [134, 200] width 6 height 6
radio input "true"
click at [169, 240] on input "Controleer" at bounding box center [306, 246] width 373 height 17
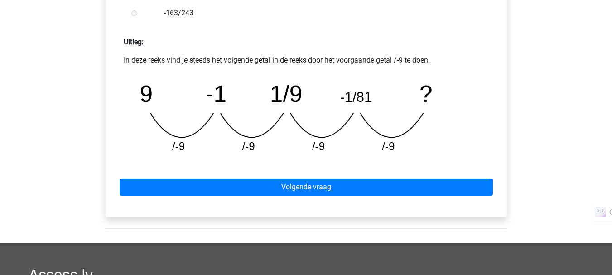
scroll to position [384, 0]
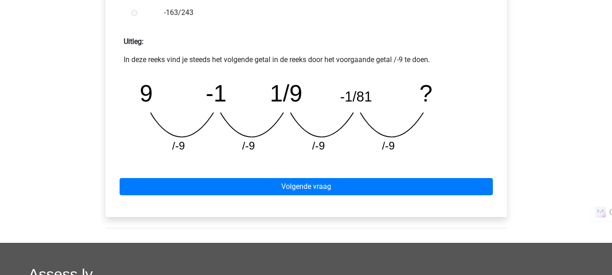
click at [243, 177] on div "Volgende vraag" at bounding box center [306, 185] width 387 height 50
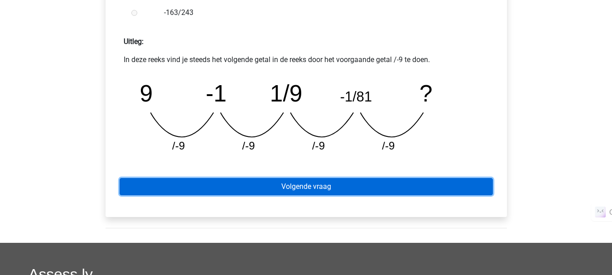
click at [247, 189] on link "Volgende vraag" at bounding box center [306, 186] width 373 height 17
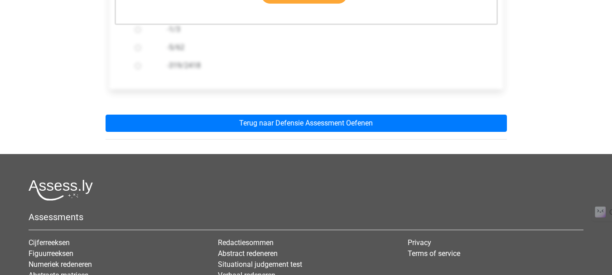
scroll to position [319, 0]
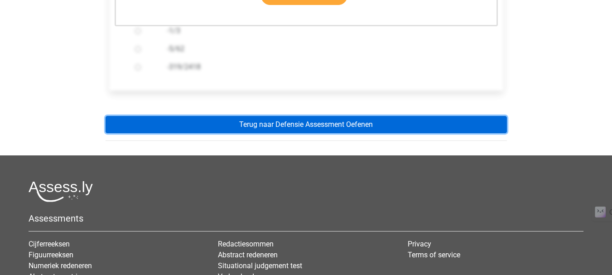
click at [295, 128] on link "Terug naar Defensie Assessment Oefenen" at bounding box center [306, 124] width 401 height 17
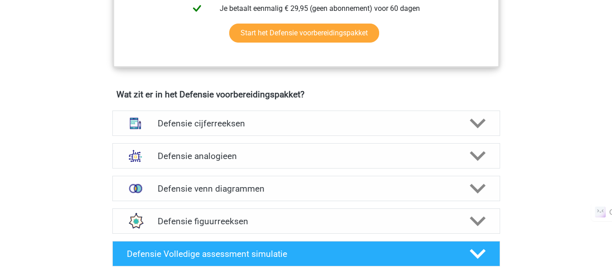
scroll to position [592, 0]
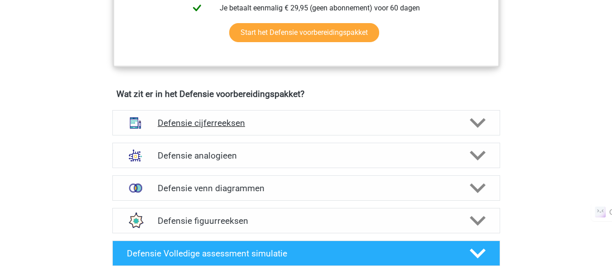
click at [299, 123] on h4 "Defensie cijferreeksen" at bounding box center [306, 123] width 297 height 10
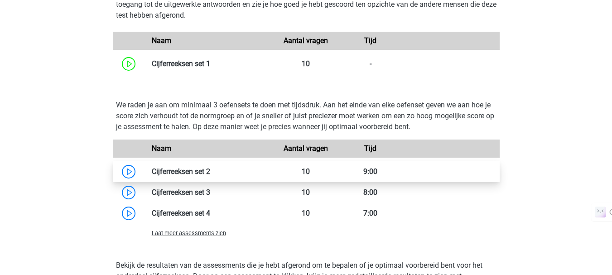
scroll to position [933, 0]
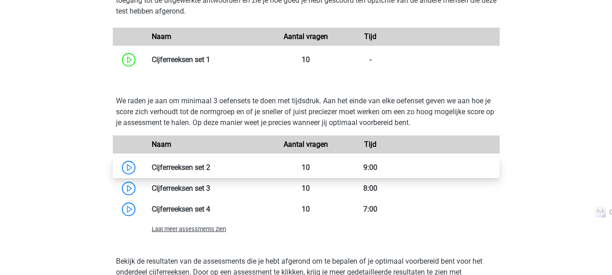
click at [210, 164] on link at bounding box center [210, 167] width 0 height 9
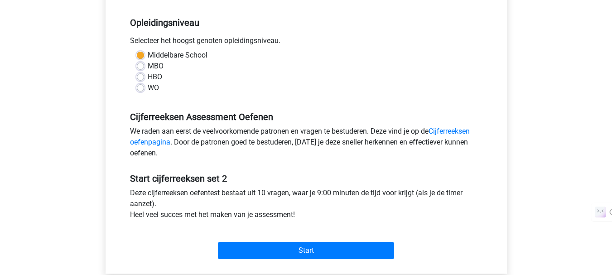
scroll to position [178, 0]
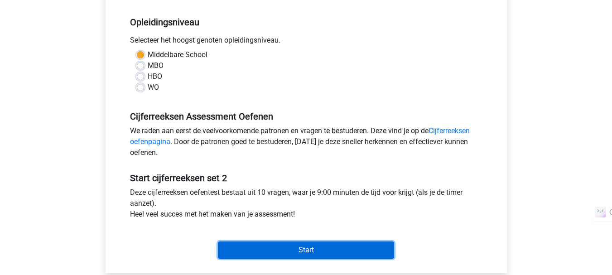
click at [287, 250] on input "Start" at bounding box center [306, 250] width 176 height 17
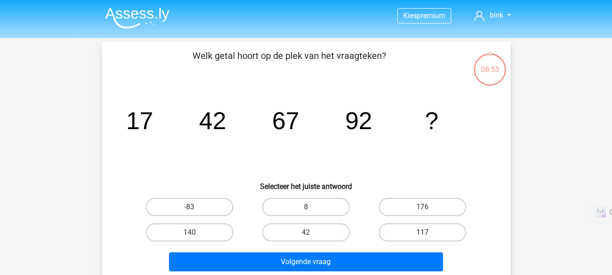
click at [403, 234] on label "117" at bounding box center [422, 232] width 87 height 18
click at [423, 234] on input "117" at bounding box center [426, 235] width 6 height 6
radio input "true"
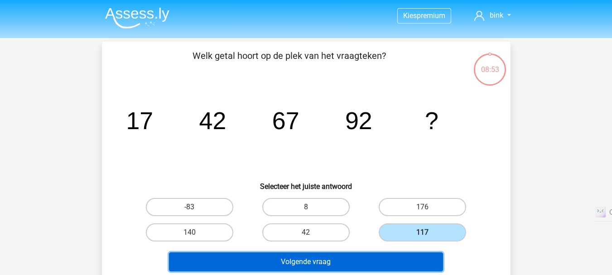
click at [380, 263] on button "Volgende vraag" at bounding box center [306, 261] width 274 height 19
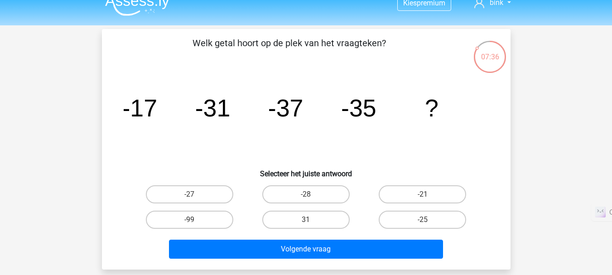
scroll to position [13, 0]
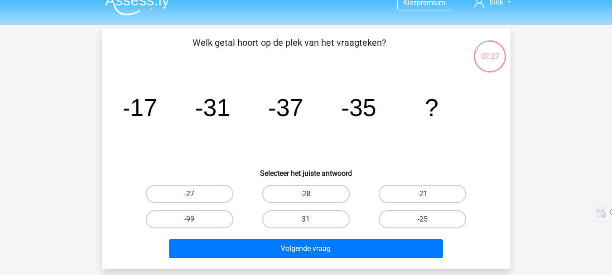
click at [218, 195] on label "-27" at bounding box center [189, 194] width 87 height 18
click at [195, 195] on input "-27" at bounding box center [192, 197] width 6 height 6
radio input "true"
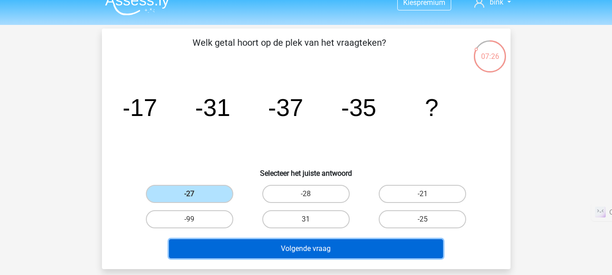
click at [317, 247] on button "Volgende vraag" at bounding box center [306, 248] width 274 height 19
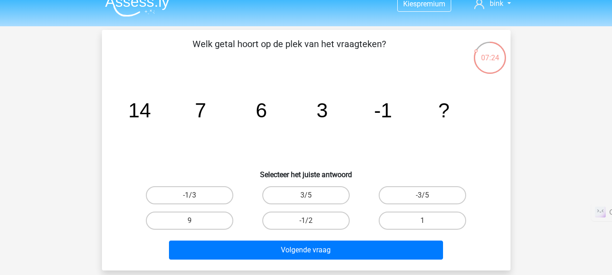
scroll to position [11, 0]
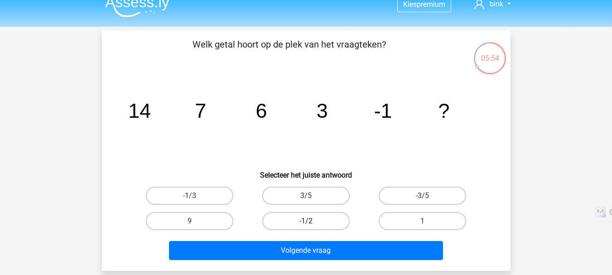
click at [324, 222] on label "-1/2" at bounding box center [305, 221] width 87 height 18
click at [312, 222] on input "-1/2" at bounding box center [309, 224] width 6 height 6
radio input "true"
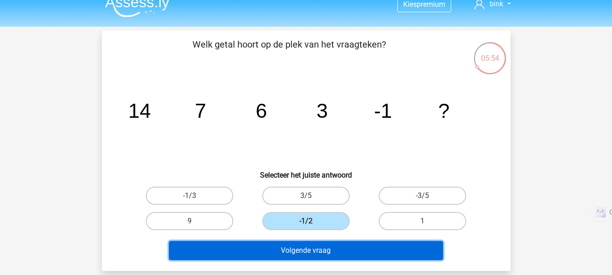
click at [348, 254] on button "Volgende vraag" at bounding box center [306, 250] width 274 height 19
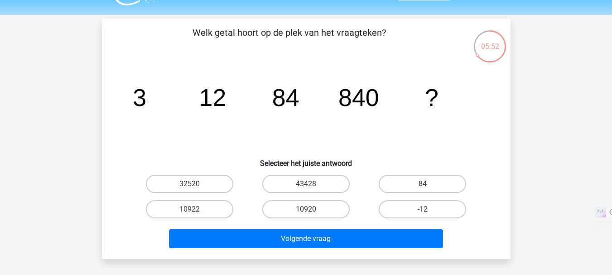
scroll to position [23, 0]
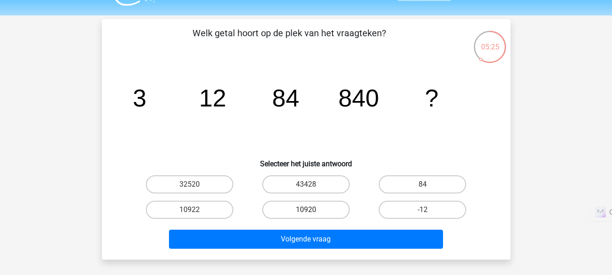
click at [319, 204] on label "10920" at bounding box center [305, 210] width 87 height 18
click at [312, 210] on input "10920" at bounding box center [309, 213] width 6 height 6
radio input "true"
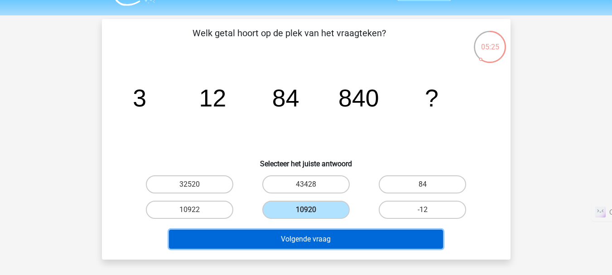
click at [347, 243] on button "Volgende vraag" at bounding box center [306, 239] width 274 height 19
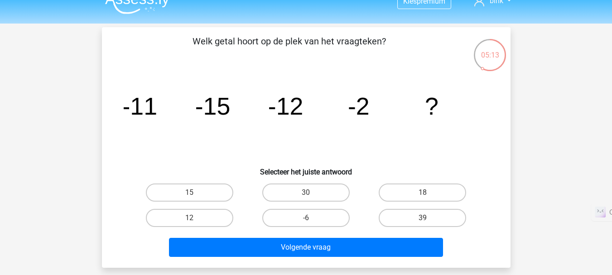
scroll to position [14, 0]
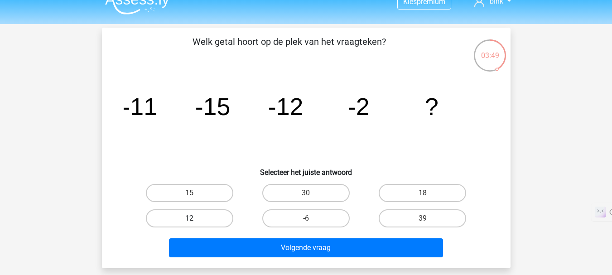
click at [222, 217] on label "12" at bounding box center [189, 218] width 87 height 18
click at [195, 218] on input "12" at bounding box center [192, 221] width 6 height 6
radio input "true"
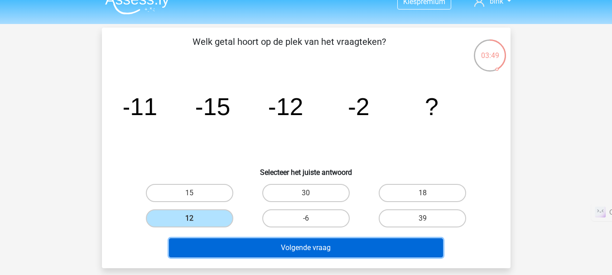
click at [341, 247] on button "Volgende vraag" at bounding box center [306, 247] width 274 height 19
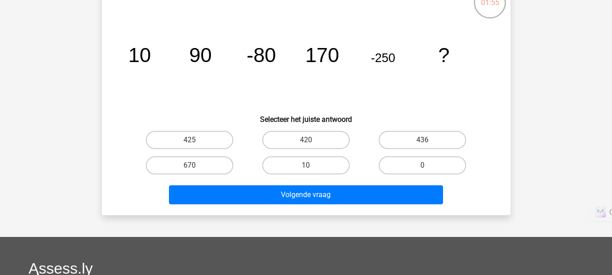
scroll to position [32, 0]
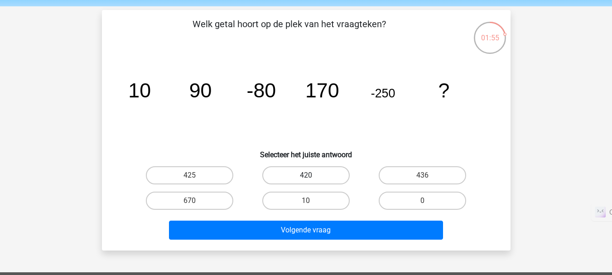
click at [326, 176] on label "420" at bounding box center [305, 175] width 87 height 18
click at [312, 176] on input "420" at bounding box center [309, 178] width 6 height 6
radio input "true"
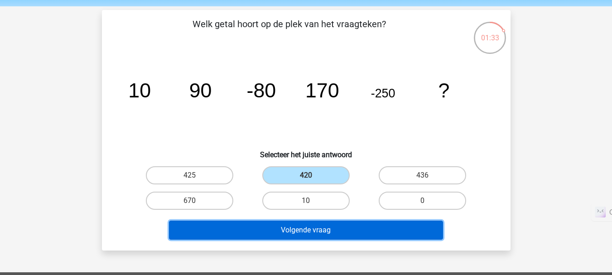
click at [404, 227] on button "Volgende vraag" at bounding box center [306, 230] width 274 height 19
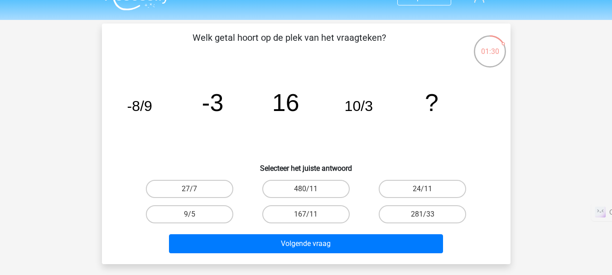
scroll to position [19, 0]
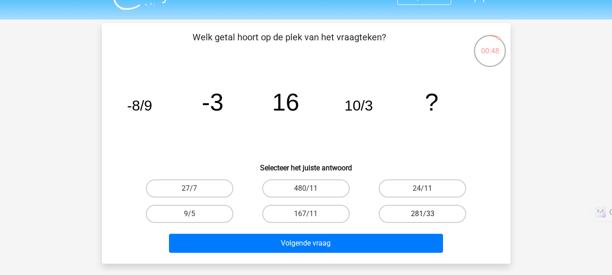
click at [397, 218] on label "281/33" at bounding box center [422, 214] width 87 height 18
click at [423, 218] on input "281/33" at bounding box center [426, 217] width 6 height 6
radio input "true"
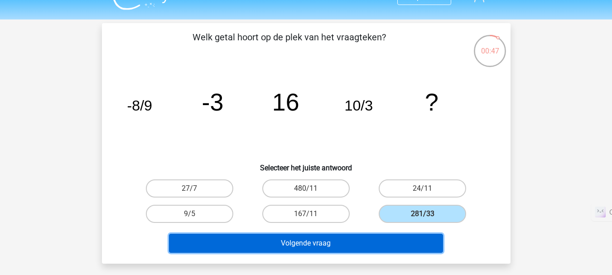
click at [397, 238] on button "Volgende vraag" at bounding box center [306, 243] width 274 height 19
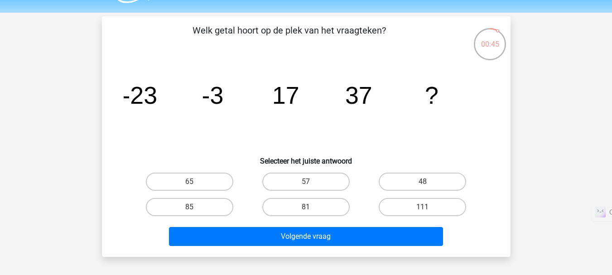
scroll to position [27, 0]
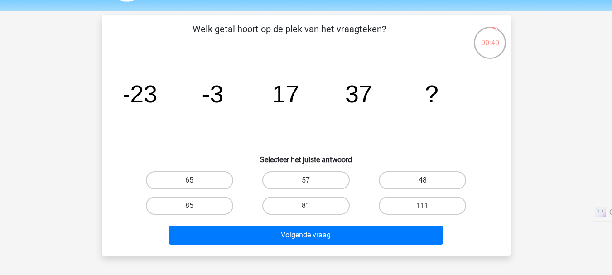
click at [308, 185] on input "57" at bounding box center [309, 183] width 6 height 6
radio input "true"
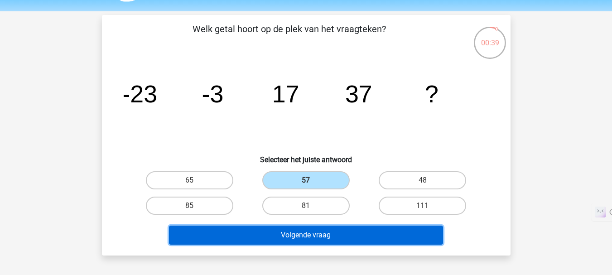
click at [330, 239] on button "Volgende vraag" at bounding box center [306, 235] width 274 height 19
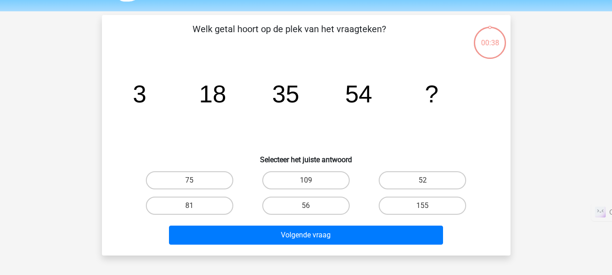
scroll to position [42, 0]
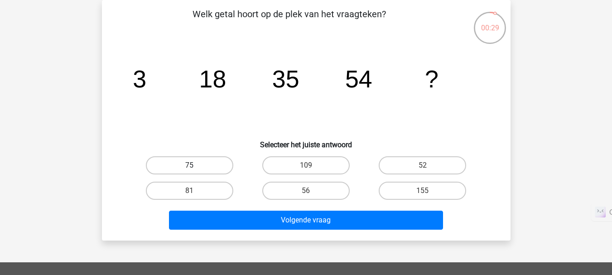
click at [198, 166] on label "75" at bounding box center [189, 165] width 87 height 18
click at [195, 166] on input "75" at bounding box center [192, 168] width 6 height 6
radio input "true"
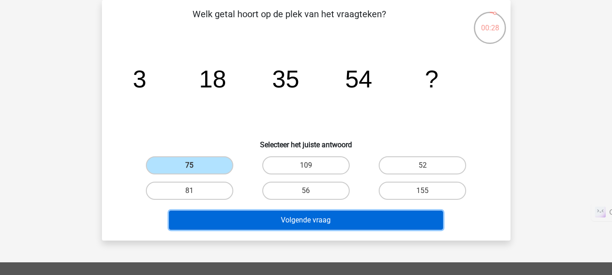
click at [260, 223] on button "Volgende vraag" at bounding box center [306, 220] width 274 height 19
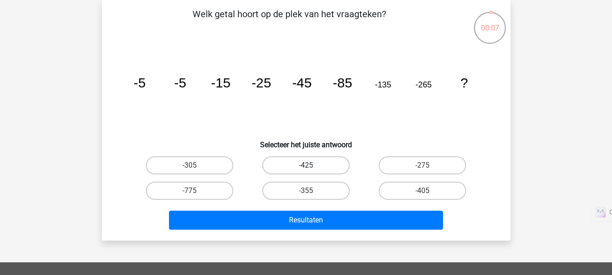
click at [322, 170] on label "-425" at bounding box center [305, 165] width 87 height 18
click at [312, 170] on input "-425" at bounding box center [309, 168] width 6 height 6
radio input "true"
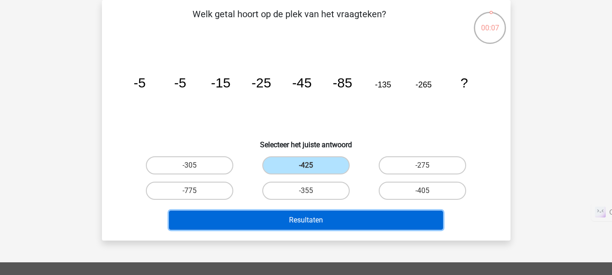
click at [321, 222] on button "Resultaten" at bounding box center [306, 220] width 274 height 19
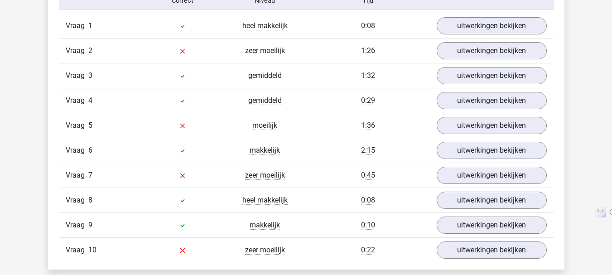
scroll to position [773, 0]
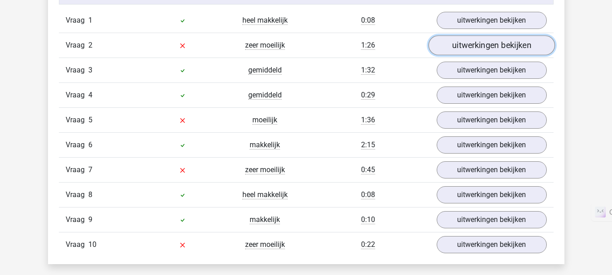
click at [458, 49] on link "uitwerkingen bekijken" at bounding box center [491, 45] width 126 height 20
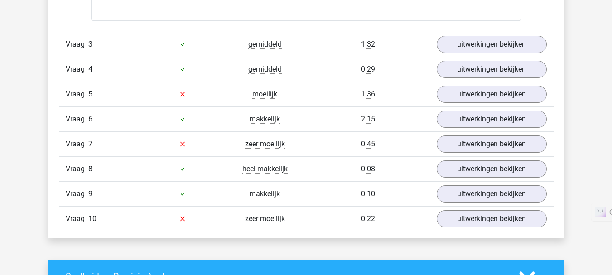
scroll to position [1359, 0]
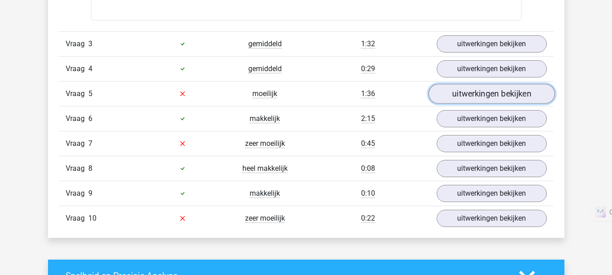
click at [458, 92] on link "uitwerkingen bekijken" at bounding box center [491, 94] width 126 height 20
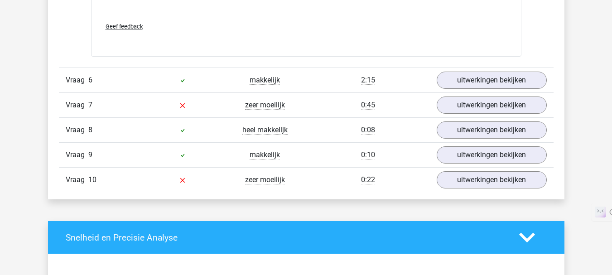
scroll to position [1954, 0]
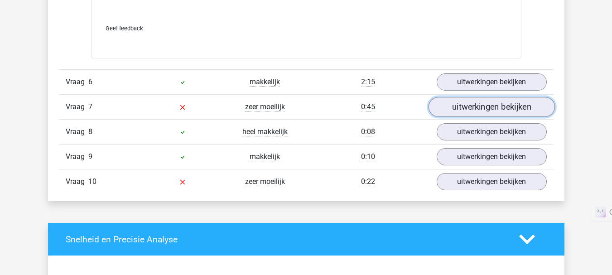
click at [446, 114] on link "uitwerkingen bekijken" at bounding box center [491, 107] width 126 height 20
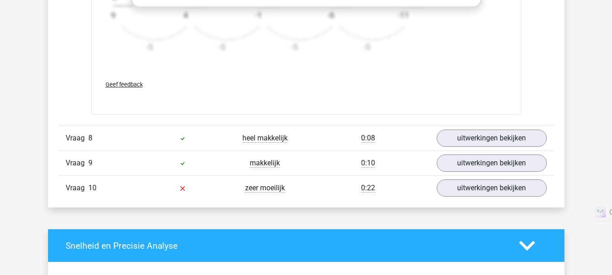
scroll to position [2509, 0]
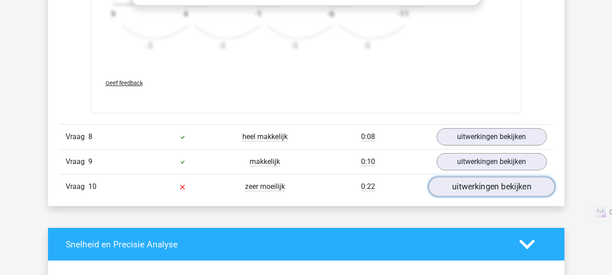
click at [479, 178] on link "uitwerkingen bekijken" at bounding box center [491, 187] width 126 height 20
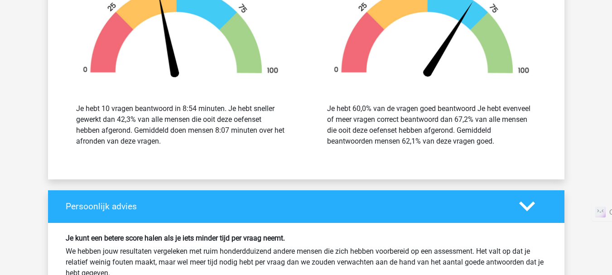
scroll to position [3420, 0]
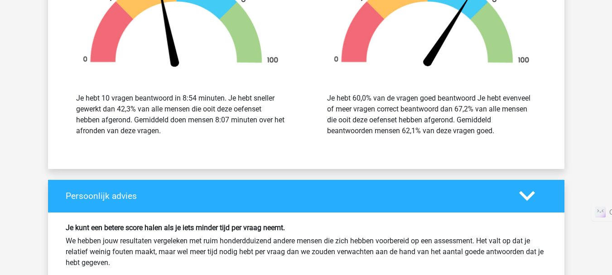
click at [297, 201] on h4 "Persoonlijk advies" at bounding box center [286, 196] width 440 height 10
click at [539, 198] on div at bounding box center [532, 196] width 41 height 16
click at [528, 198] on polygon at bounding box center [527, 196] width 16 height 10
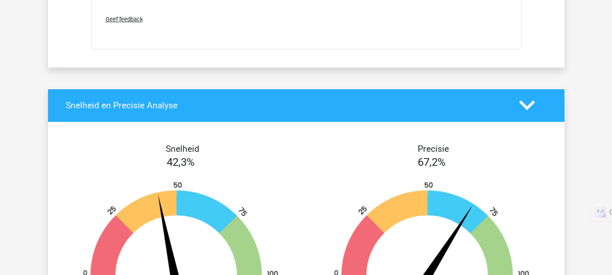
click at [527, 107] on polygon at bounding box center [527, 106] width 16 height 10
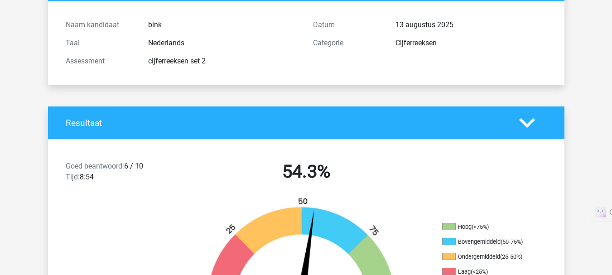
scroll to position [0, 0]
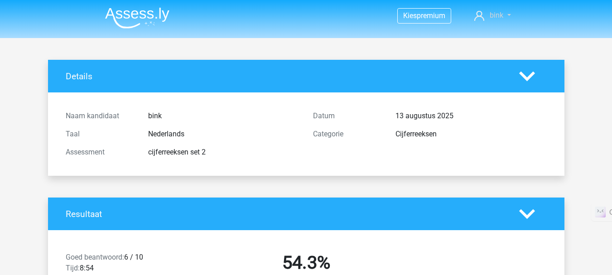
click at [504, 16] on link "bink" at bounding box center [493, 15] width 44 height 11
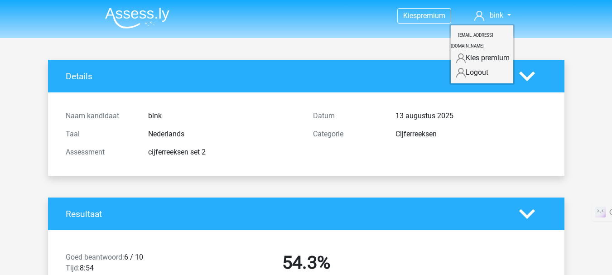
click at [536, 34] on header "Kies premium bink binkp2006@outlook.com" at bounding box center [306, 19] width 612 height 38
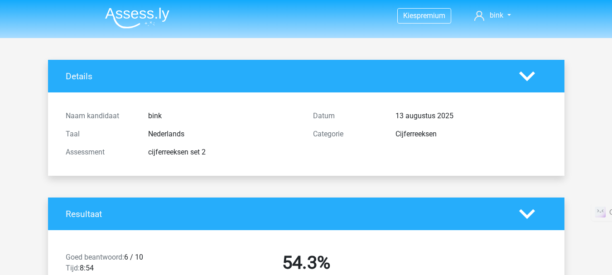
click at [528, 73] on icon at bounding box center [527, 76] width 16 height 16
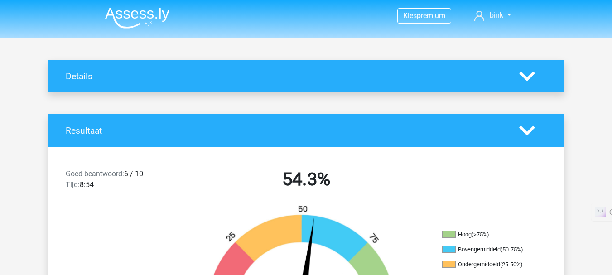
click at [531, 131] on polygon at bounding box center [527, 131] width 16 height 10
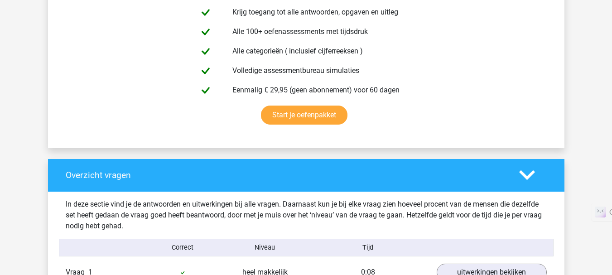
scroll to position [257, 0]
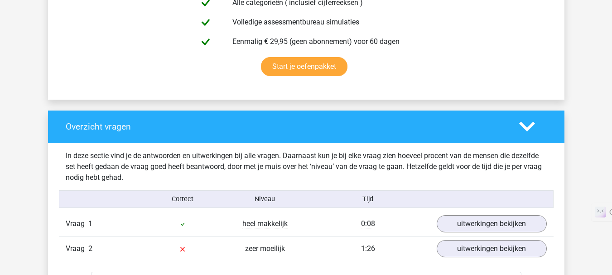
click at [531, 131] on icon at bounding box center [527, 127] width 16 height 16
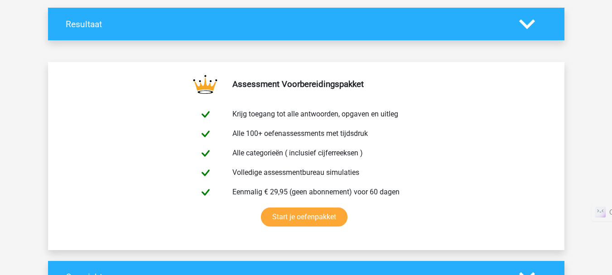
scroll to position [0, 0]
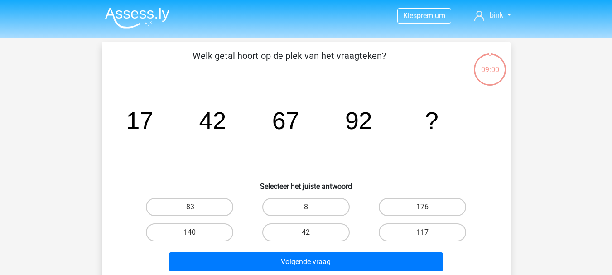
scroll to position [42, 0]
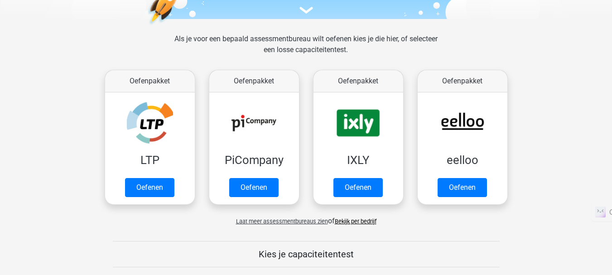
scroll to position [110, 0]
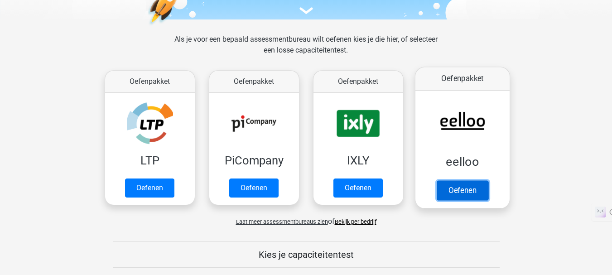
click at [460, 192] on link "Oefenen" at bounding box center [462, 190] width 52 height 20
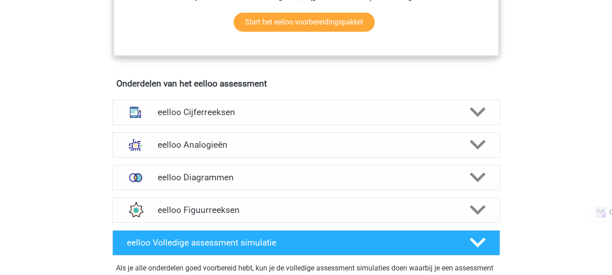
scroll to position [503, 0]
click at [393, 124] on div "eelloo Cijferreeksen" at bounding box center [306, 111] width 388 height 25
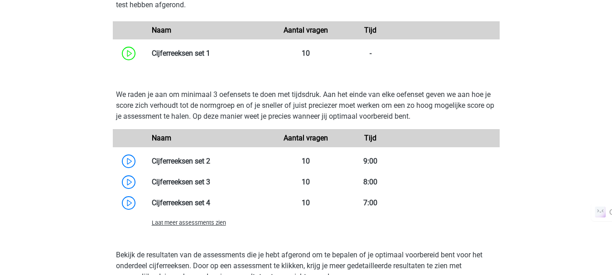
scroll to position [839, 0]
click at [210, 232] on div "Laat meer assessments zien" at bounding box center [306, 223] width 387 height 18
click at [210, 227] on span "Laat meer assessments zien" at bounding box center [189, 223] width 74 height 7
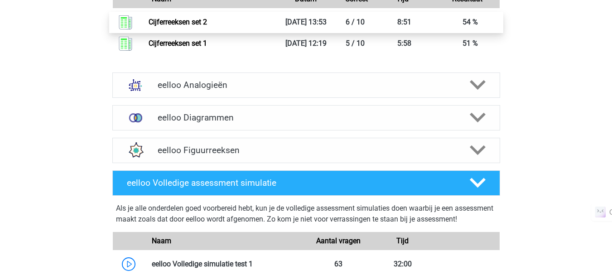
scroll to position [1515, 0]
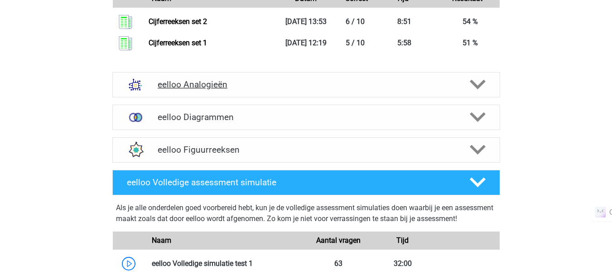
click at [429, 90] on h4 "eelloo Analogieën" at bounding box center [306, 84] width 297 height 10
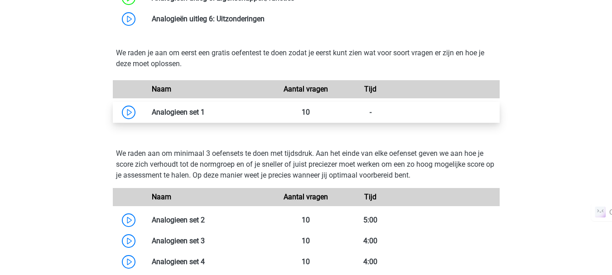
scroll to position [1851, 0]
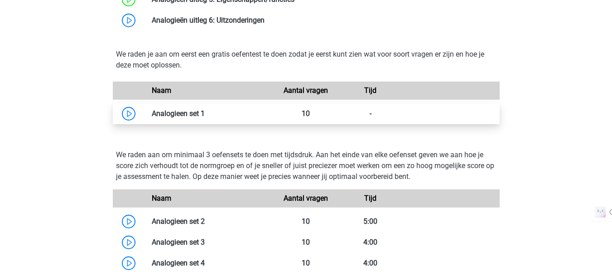
click at [205, 118] on link at bounding box center [205, 113] width 0 height 9
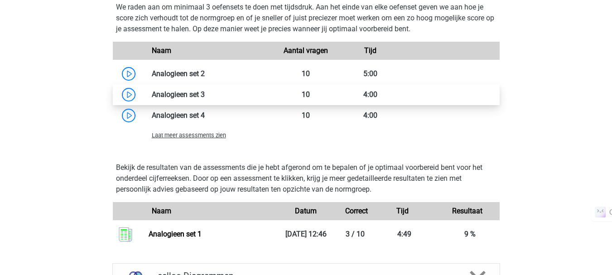
scroll to position [1999, 0]
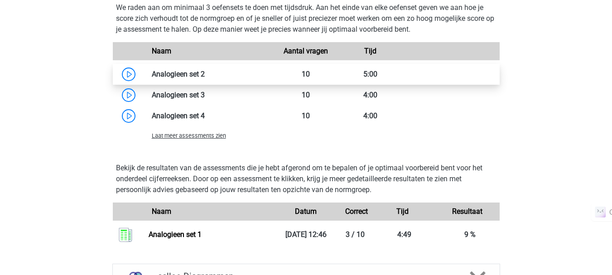
click at [205, 78] on link at bounding box center [205, 74] width 0 height 9
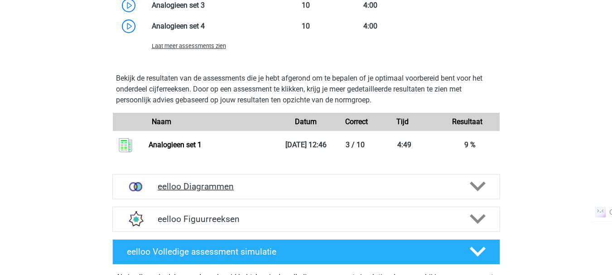
scroll to position [2088, 0]
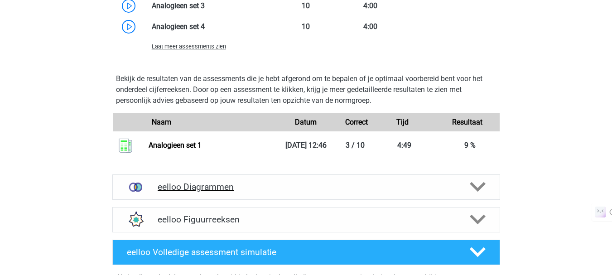
click at [227, 189] on h4 "eelloo Diagrammen" at bounding box center [306, 187] width 297 height 10
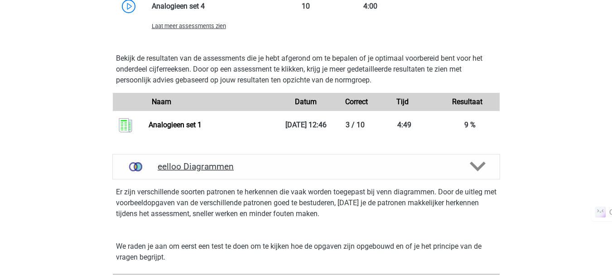
scroll to position [2109, 0]
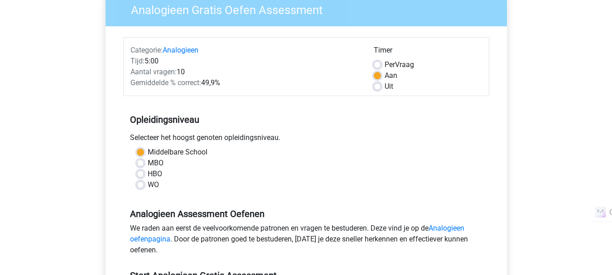
scroll to position [78, 0]
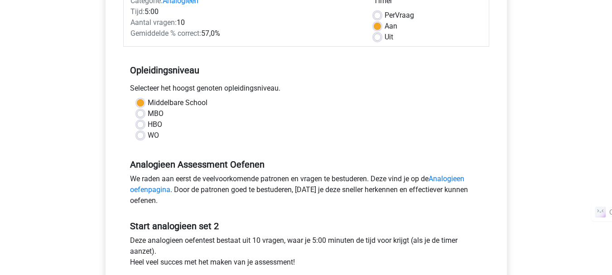
scroll to position [287, 0]
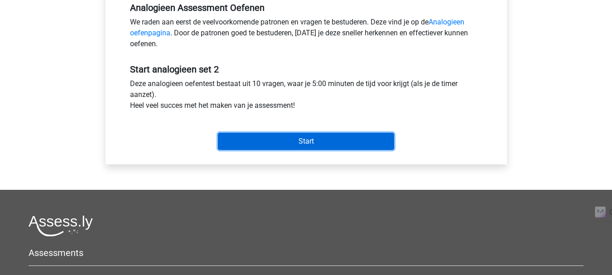
click at [251, 135] on input "Start" at bounding box center [306, 141] width 176 height 17
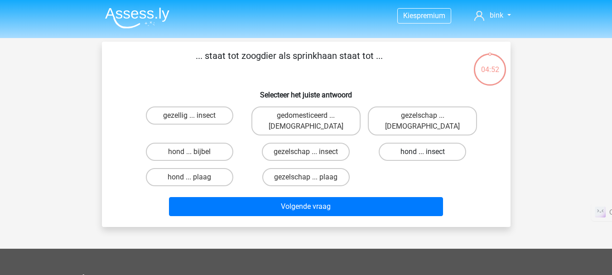
click at [394, 144] on label "hond ... insect" at bounding box center [422, 152] width 87 height 18
click at [423, 152] on input "hond ... insect" at bounding box center [426, 155] width 6 height 6
radio input "true"
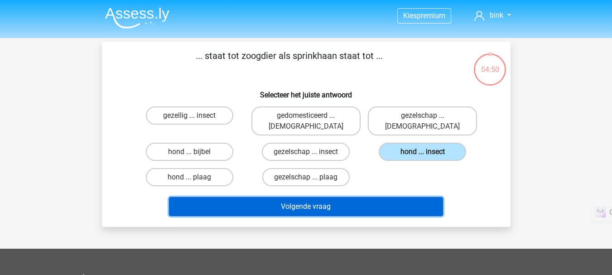
click at [368, 197] on button "Volgende vraag" at bounding box center [306, 206] width 274 height 19
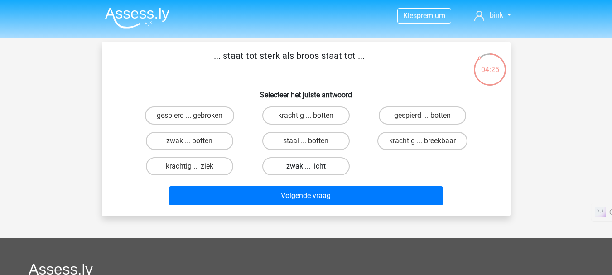
click at [291, 166] on label "zwak ... licht" at bounding box center [305, 166] width 87 height 18
click at [306, 166] on input "zwak ... licht" at bounding box center [309, 169] width 6 height 6
radio input "true"
click at [413, 143] on label "krachtig ... breekbaar" at bounding box center [422, 141] width 90 height 18
click at [423, 143] on input "krachtig ... breekbaar" at bounding box center [426, 144] width 6 height 6
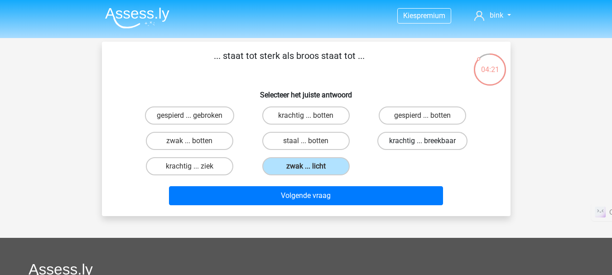
radio input "true"
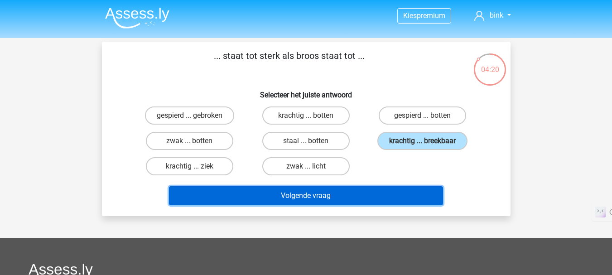
click at [338, 199] on button "Volgende vraag" at bounding box center [306, 195] width 274 height 19
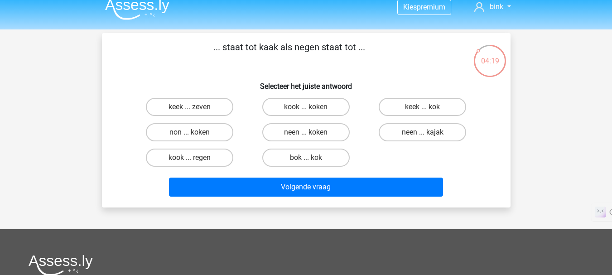
scroll to position [8, 0]
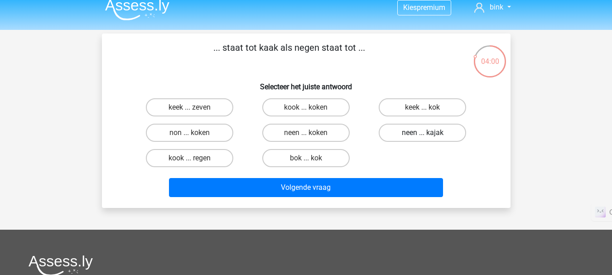
click at [419, 136] on label "neen ... kajak" at bounding box center [422, 133] width 87 height 18
click at [423, 136] on input "neen ... kajak" at bounding box center [426, 136] width 6 height 6
radio input "true"
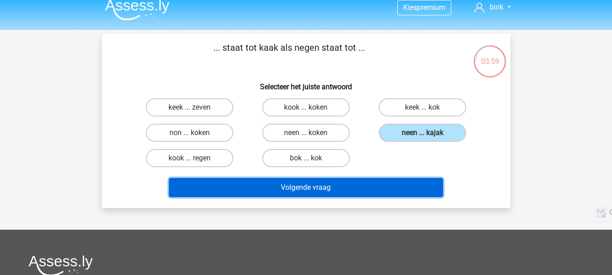
click at [341, 190] on button "Volgende vraag" at bounding box center [306, 187] width 274 height 19
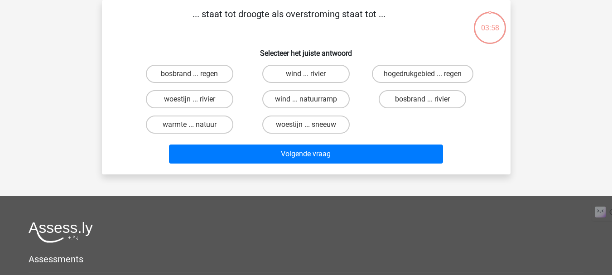
scroll to position [0, 0]
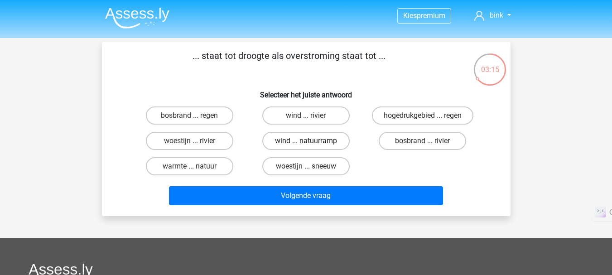
click at [283, 140] on label "wind ... natuurramp" at bounding box center [305, 141] width 87 height 18
click at [306, 141] on input "wind ... natuurramp" at bounding box center [309, 144] width 6 height 6
radio input "true"
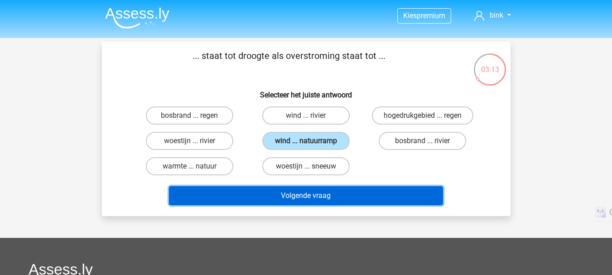
click at [336, 194] on button "Volgende vraag" at bounding box center [306, 195] width 274 height 19
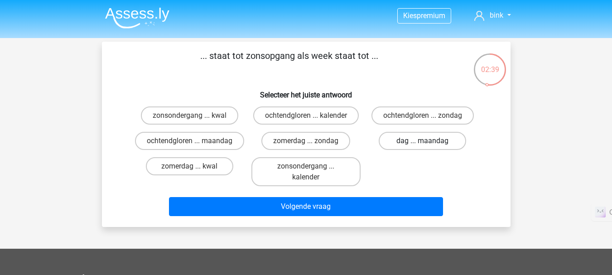
click at [402, 145] on label "dag ... maandag" at bounding box center [422, 141] width 87 height 18
click at [423, 145] on input "dag ... maandag" at bounding box center [426, 144] width 6 height 6
radio input "true"
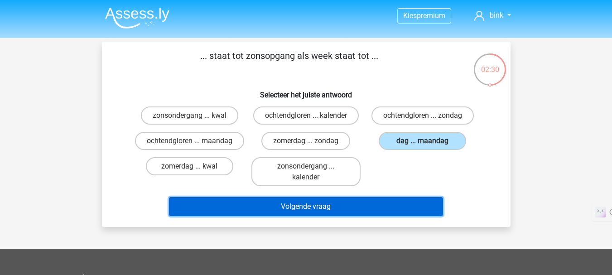
click at [395, 210] on button "Volgende vraag" at bounding box center [306, 206] width 274 height 19
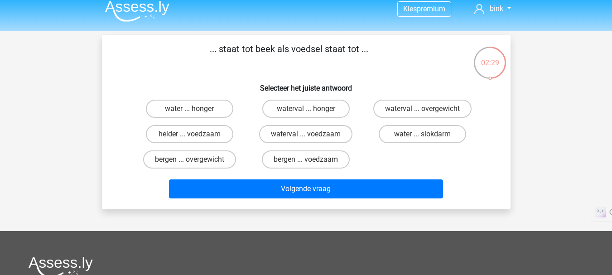
scroll to position [6, 0]
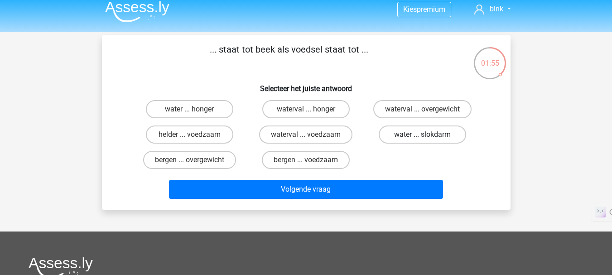
click at [431, 131] on label "water ... slokdarm" at bounding box center [422, 135] width 87 height 18
click at [429, 135] on input "water ... slokdarm" at bounding box center [426, 138] width 6 height 6
radio input "true"
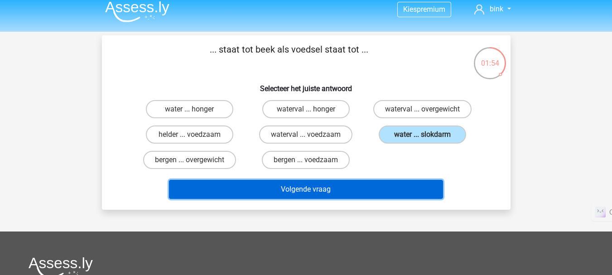
click at [382, 190] on button "Volgende vraag" at bounding box center [306, 189] width 274 height 19
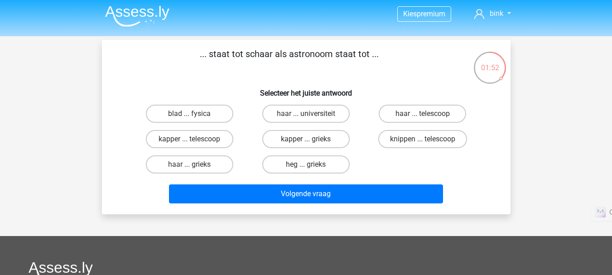
scroll to position [1, 0]
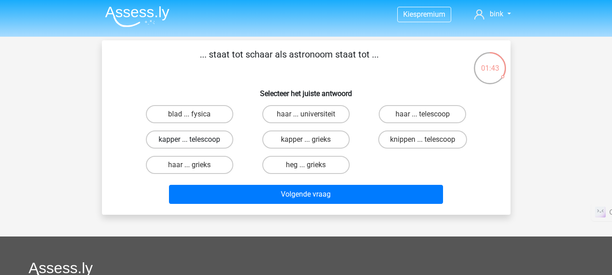
click at [208, 139] on label "kapper ... telescoop" at bounding box center [189, 140] width 87 height 18
click at [195, 140] on input "kapper ... telescoop" at bounding box center [192, 143] width 6 height 6
radio input "true"
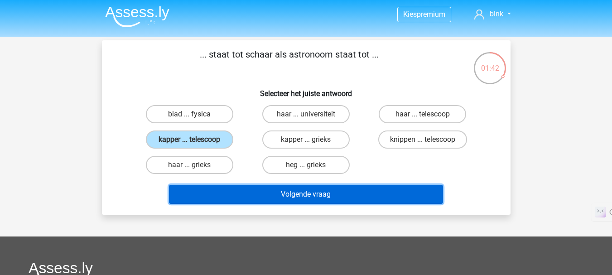
click at [257, 197] on button "Volgende vraag" at bounding box center [306, 194] width 274 height 19
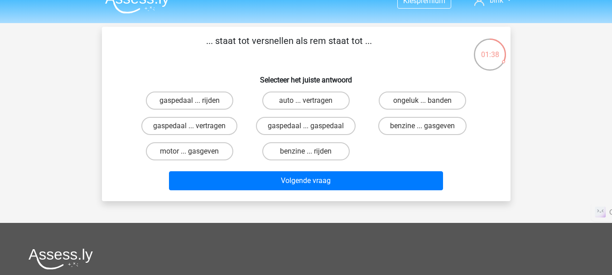
scroll to position [0, 0]
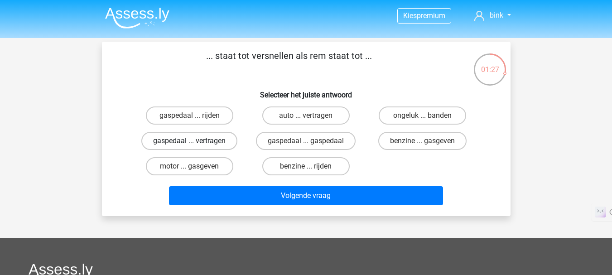
click at [199, 141] on label "gaspedaal ... vertragen" at bounding box center [189, 141] width 96 height 18
click at [195, 141] on input "gaspedaal ... vertragen" at bounding box center [192, 144] width 6 height 6
radio input "true"
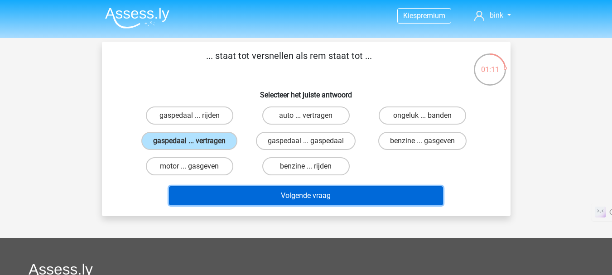
click at [332, 193] on button "Volgende vraag" at bounding box center [306, 195] width 274 height 19
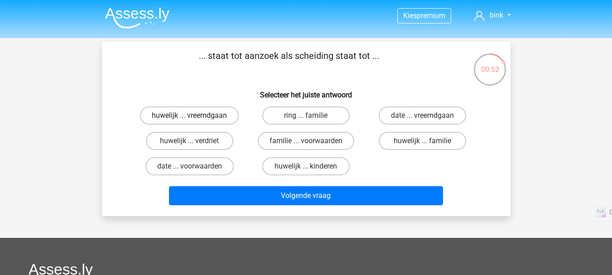
click at [215, 112] on label "huwelijk ... vreemdgaan" at bounding box center [189, 115] width 99 height 18
click at [195, 116] on input "huwelijk ... vreemdgaan" at bounding box center [192, 119] width 6 height 6
radio input "true"
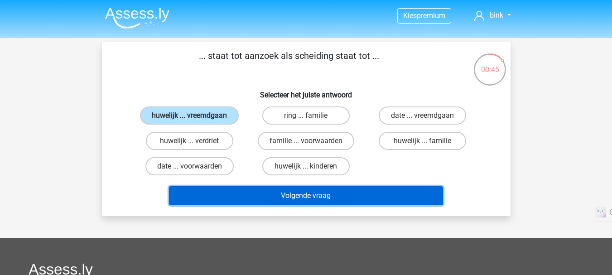
click at [324, 188] on button "Volgende vraag" at bounding box center [306, 195] width 274 height 19
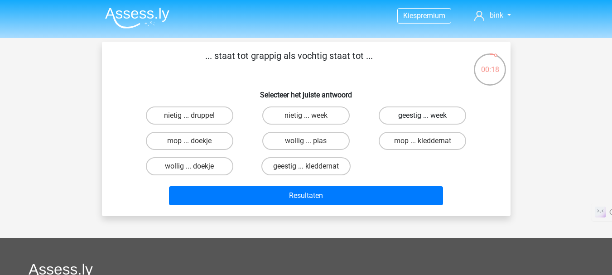
click at [420, 116] on label "geestig ... week" at bounding box center [422, 115] width 87 height 18
click at [423, 116] on input "geestig ... week" at bounding box center [426, 119] width 6 height 6
radio input "true"
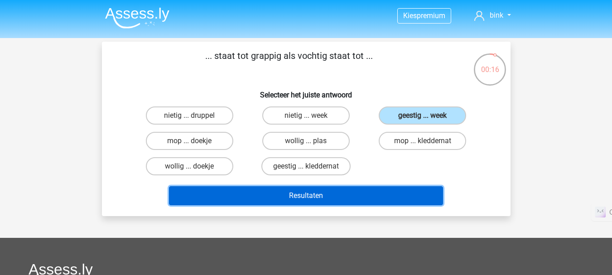
click at [342, 194] on button "Resultaten" at bounding box center [306, 195] width 274 height 19
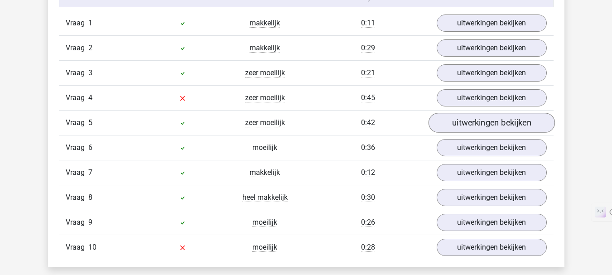
scroll to position [755, 0]
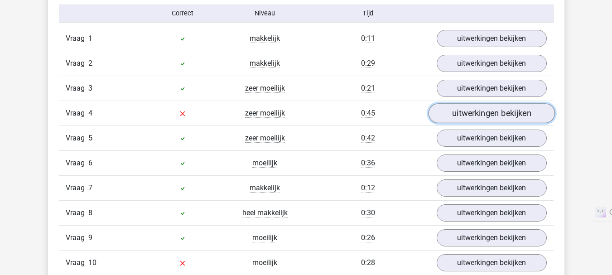
click at [485, 115] on link "uitwerkingen bekijken" at bounding box center [491, 113] width 126 height 20
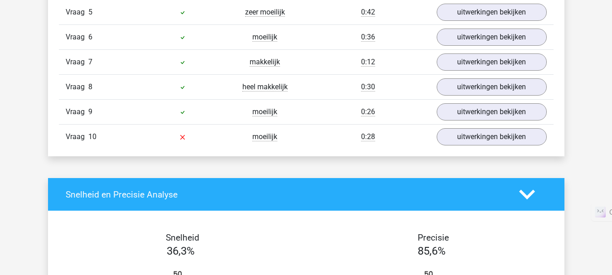
scroll to position [1375, 0]
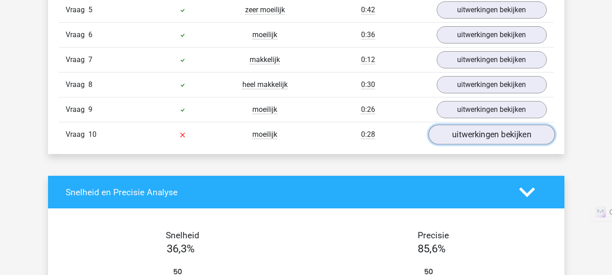
click at [454, 140] on link "uitwerkingen bekijken" at bounding box center [491, 135] width 126 height 20
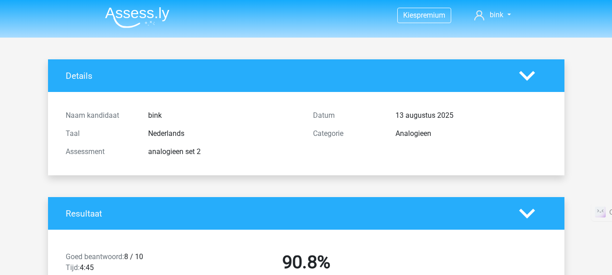
scroll to position [0, 0]
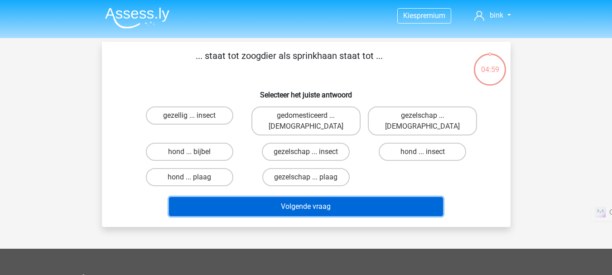
click at [249, 197] on button "Volgende vraag" at bounding box center [306, 206] width 274 height 19
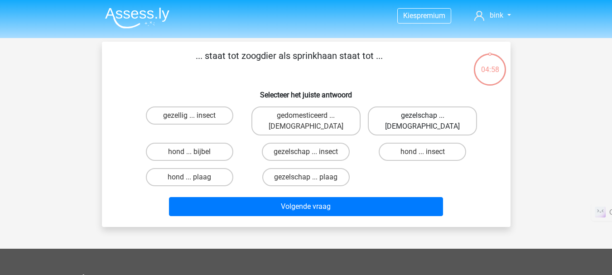
click at [435, 111] on label "gezelschap ... [DEMOGRAPHIC_DATA]" at bounding box center [422, 120] width 109 height 29
click at [429, 116] on input "gezelschap ... [DEMOGRAPHIC_DATA]" at bounding box center [426, 119] width 6 height 6
radio input "true"
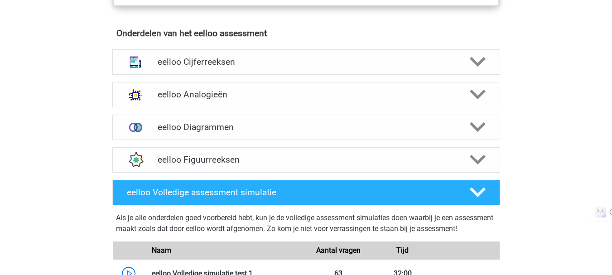
scroll to position [553, 0]
click at [237, 96] on h4 "eelloo Analogieën" at bounding box center [306, 94] width 297 height 10
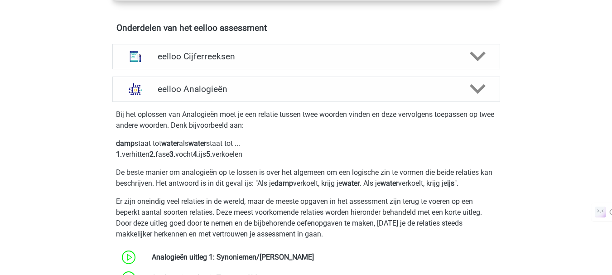
scroll to position [557, 0]
click at [254, 60] on h4 "eelloo Cijferreeksen" at bounding box center [306, 57] width 297 height 10
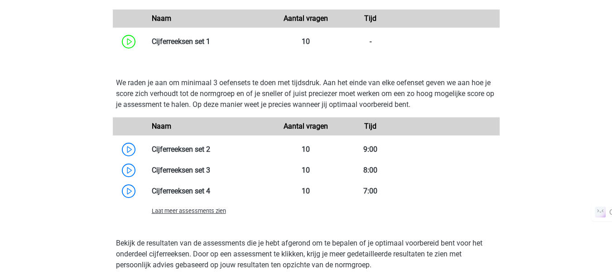
scroll to position [851, 0]
click at [179, 215] on span "Laat meer assessments zien" at bounding box center [189, 211] width 74 height 7
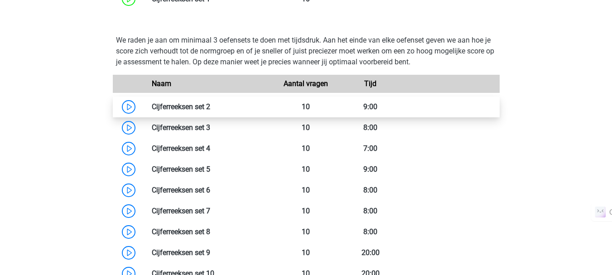
scroll to position [894, 0]
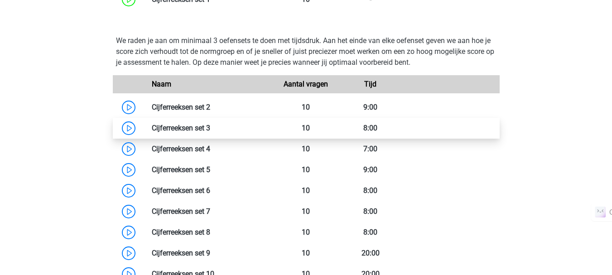
click at [210, 132] on link at bounding box center [210, 128] width 0 height 9
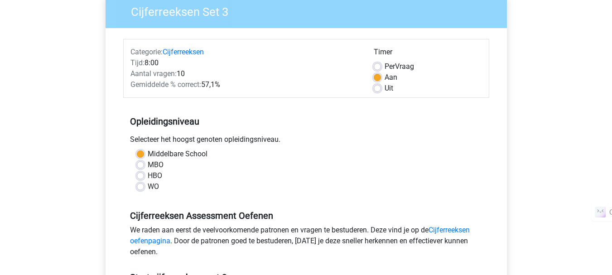
scroll to position [80, 0]
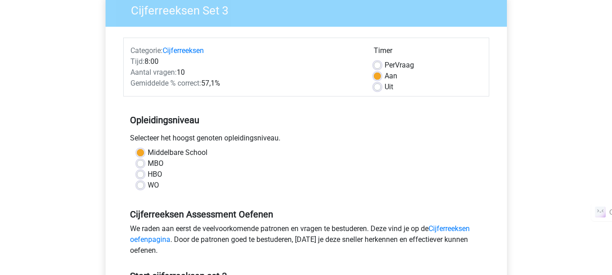
click at [148, 165] on label "MBO" at bounding box center [156, 163] width 16 height 11
click at [139, 165] on input "MBO" at bounding box center [140, 162] width 7 height 9
radio input "true"
click at [148, 177] on label "HBO" at bounding box center [155, 174] width 15 height 11
click at [139, 177] on input "HBO" at bounding box center [140, 173] width 7 height 9
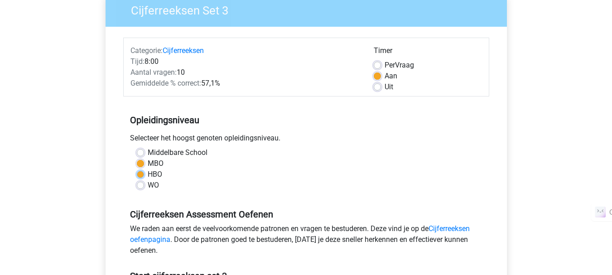
radio input "true"
click at [148, 188] on label "WO" at bounding box center [153, 185] width 11 height 11
click at [139, 188] on input "WO" at bounding box center [140, 184] width 7 height 9
radio input "true"
click at [148, 152] on label "Middelbare School" at bounding box center [178, 152] width 60 height 11
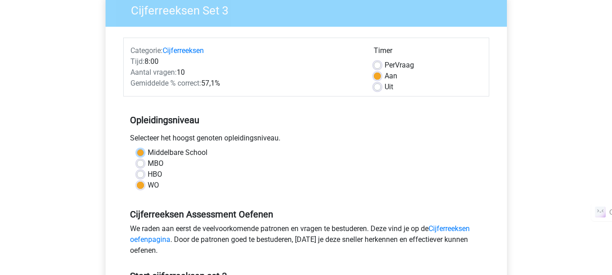
click at [137, 152] on input "Middelbare School" at bounding box center [140, 151] width 7 height 9
radio input "true"
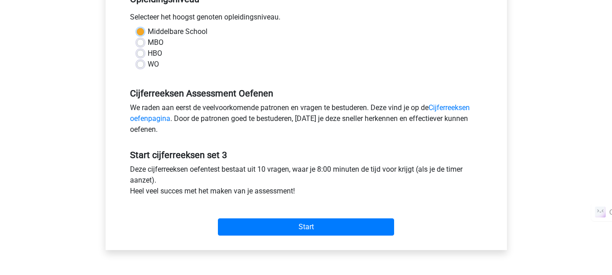
scroll to position [232, 0]
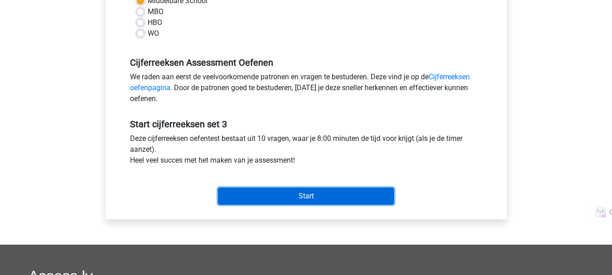
click at [275, 192] on input "Start" at bounding box center [306, 196] width 176 height 17
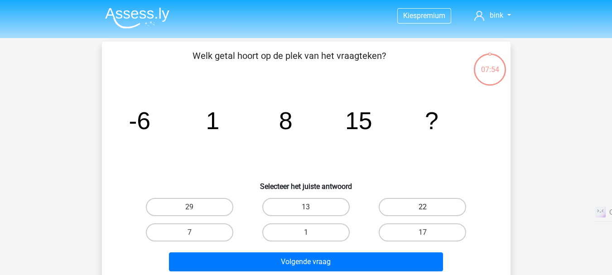
click at [440, 201] on label "22" at bounding box center [422, 207] width 87 height 18
click at [429, 207] on input "22" at bounding box center [426, 210] width 6 height 6
radio input "true"
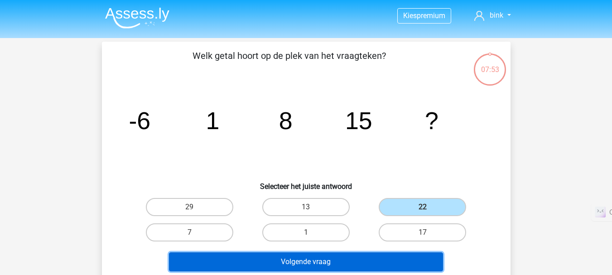
click at [344, 262] on button "Volgende vraag" at bounding box center [306, 261] width 274 height 19
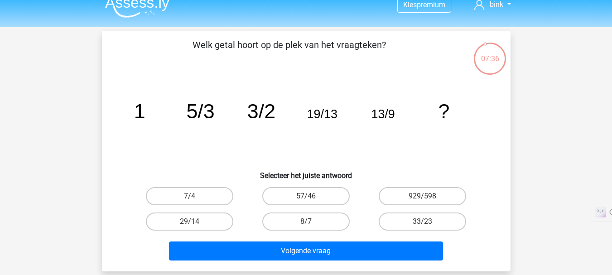
scroll to position [10, 0]
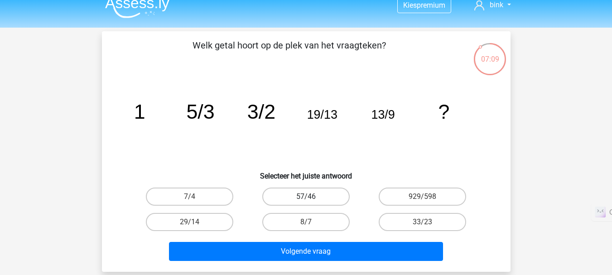
click at [333, 198] on label "57/46" at bounding box center [305, 197] width 87 height 18
click at [312, 198] on input "57/46" at bounding box center [309, 200] width 6 height 6
radio input "true"
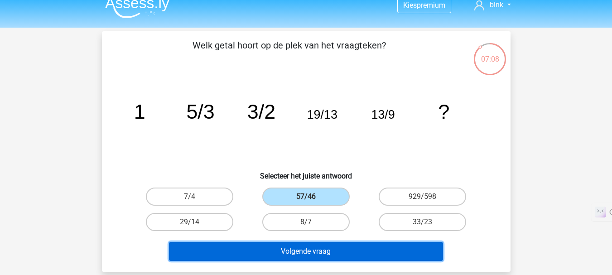
click at [356, 255] on button "Volgende vraag" at bounding box center [306, 251] width 274 height 19
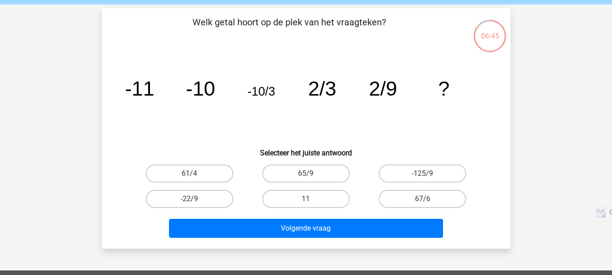
scroll to position [34, 0]
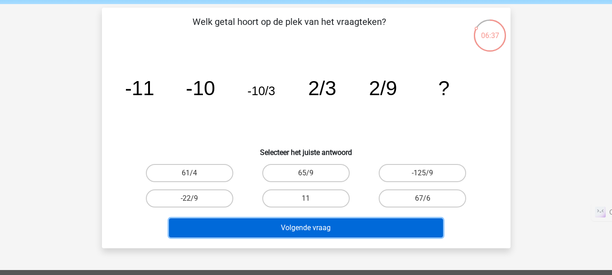
click at [337, 220] on button "Volgende vraag" at bounding box center [306, 227] width 274 height 19
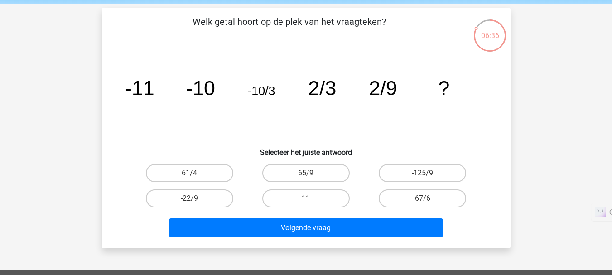
click at [248, 146] on h6 "Selecteer het juiste antwoord" at bounding box center [306, 149] width 380 height 16
click at [199, 169] on label "61/4" at bounding box center [189, 173] width 87 height 18
click at [195, 173] on input "61/4" at bounding box center [192, 176] width 6 height 6
radio input "true"
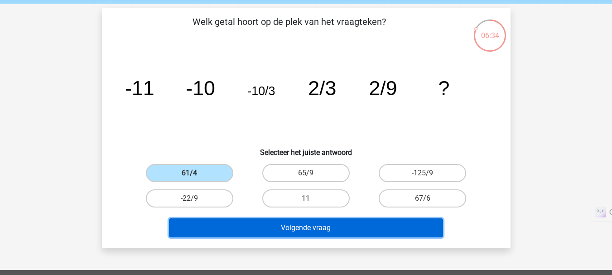
click at [252, 225] on button "Volgende vraag" at bounding box center [306, 227] width 274 height 19
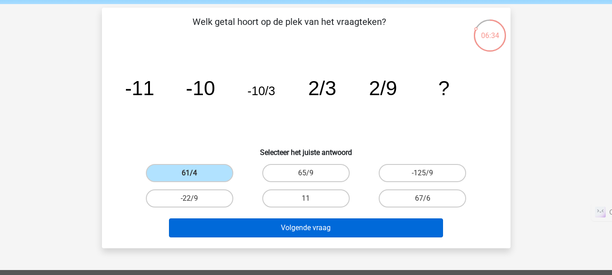
scroll to position [80, 0]
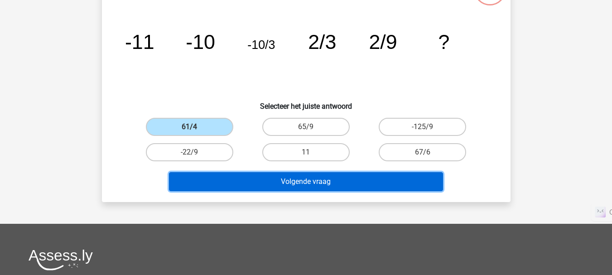
click at [250, 183] on button "Volgende vraag" at bounding box center [306, 181] width 274 height 19
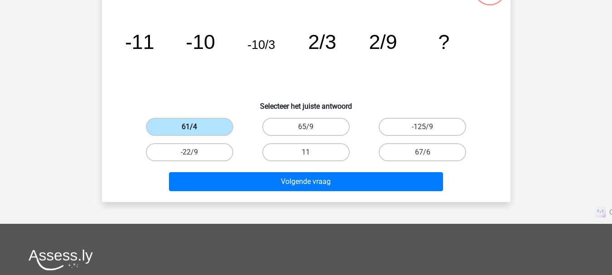
click at [211, 128] on label "61/4" at bounding box center [189, 127] width 87 height 18
click at [195, 128] on input "61/4" at bounding box center [192, 130] width 6 height 6
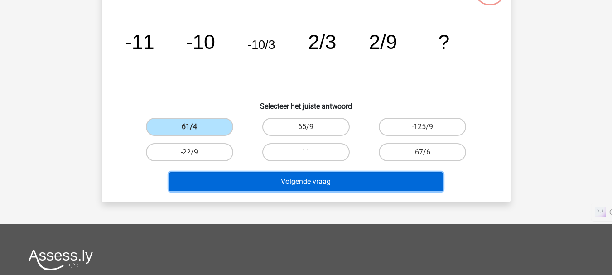
click at [250, 182] on button "Volgende vraag" at bounding box center [306, 181] width 274 height 19
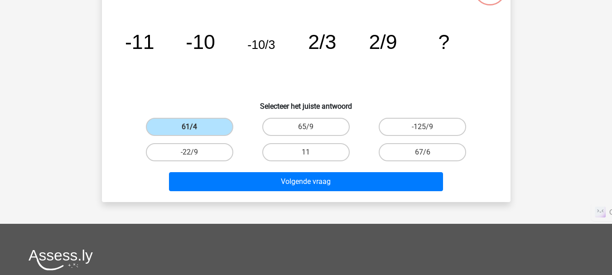
click at [236, 114] on div "61/4" at bounding box center [189, 126] width 116 height 25
click at [219, 150] on label "-22/9" at bounding box center [189, 152] width 87 height 18
click at [195, 152] on input "-22/9" at bounding box center [192, 155] width 6 height 6
radio input "true"
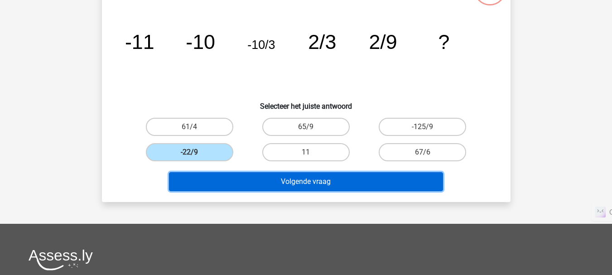
click at [236, 177] on button "Volgende vraag" at bounding box center [306, 181] width 274 height 19
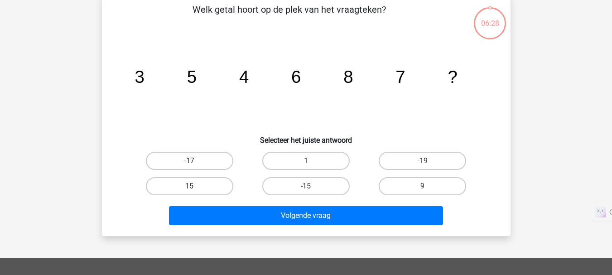
scroll to position [42, 0]
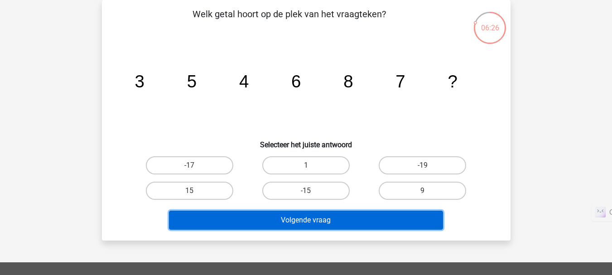
click at [304, 221] on button "Volgende vraag" at bounding box center [306, 220] width 274 height 19
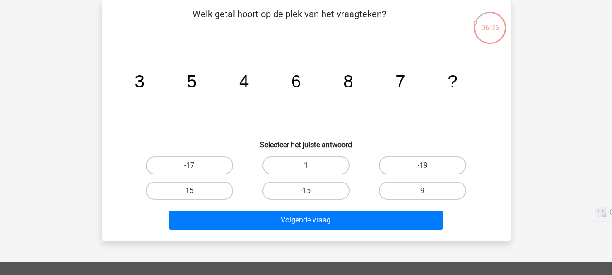
click at [198, 129] on icon "image/svg+xml 3 5 4 6 8 7 ?" at bounding box center [306, 88] width 365 height 92
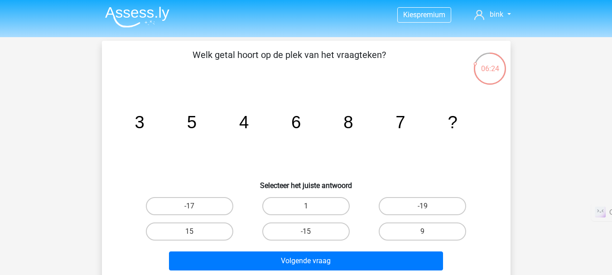
scroll to position [27, 0]
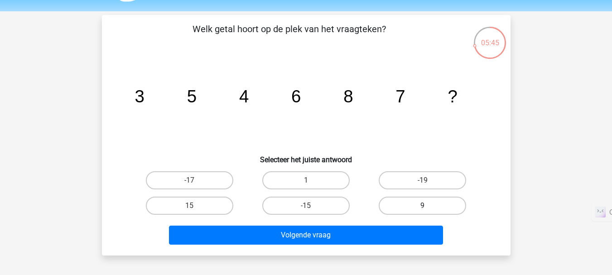
click at [405, 204] on label "9" at bounding box center [422, 206] width 87 height 18
click at [423, 206] on input "9" at bounding box center [426, 209] width 6 height 6
radio input "true"
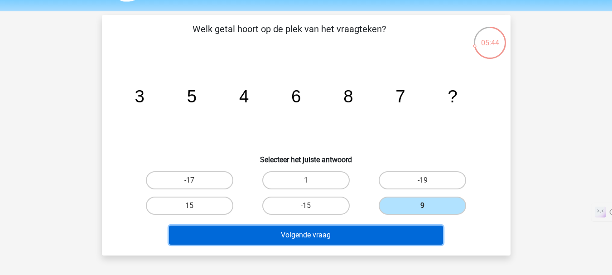
click at [405, 229] on button "Volgende vraag" at bounding box center [306, 235] width 274 height 19
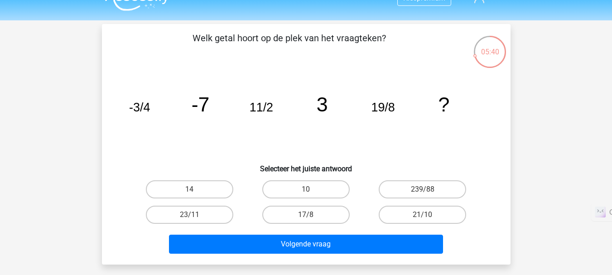
scroll to position [18, 0]
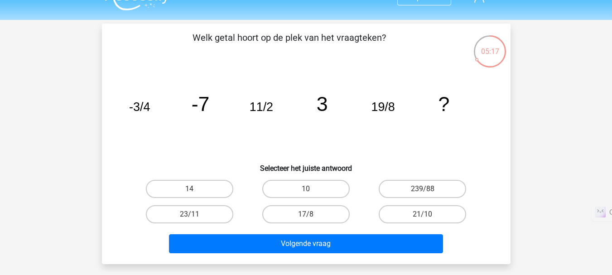
click at [236, 191] on div "14" at bounding box center [189, 189] width 109 height 18
click at [222, 193] on label "14" at bounding box center [189, 189] width 87 height 18
click at [195, 193] on input "14" at bounding box center [192, 192] width 6 height 6
radio input "true"
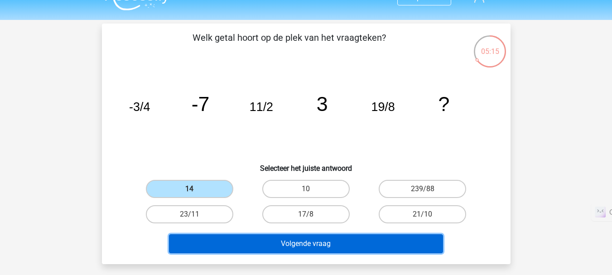
click at [284, 245] on button "Volgende vraag" at bounding box center [306, 243] width 274 height 19
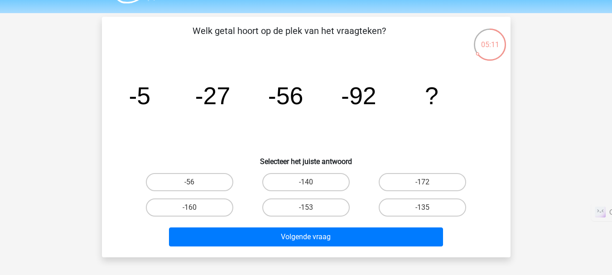
scroll to position [26, 0]
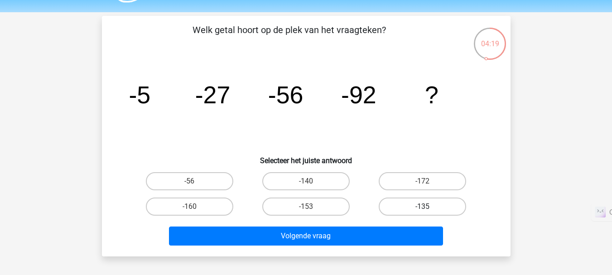
click at [426, 206] on label "-135" at bounding box center [422, 207] width 87 height 18
click at [426, 207] on input "-135" at bounding box center [426, 210] width 6 height 6
radio input "true"
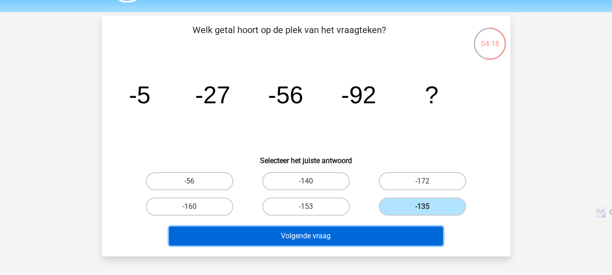
click at [409, 243] on button "Volgende vraag" at bounding box center [306, 236] width 274 height 19
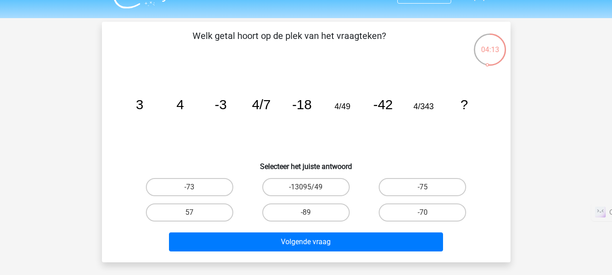
scroll to position [19, 0]
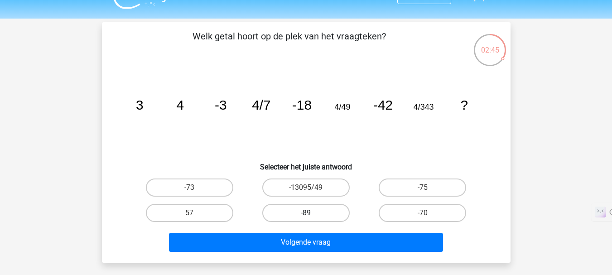
click at [290, 216] on label "-89" at bounding box center [305, 213] width 87 height 18
click at [306, 216] on input "-89" at bounding box center [309, 216] width 6 height 6
radio input "true"
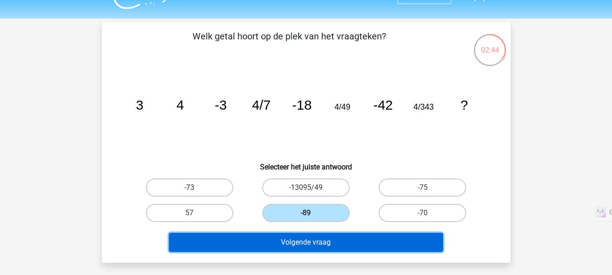
click at [307, 248] on button "Volgende vraag" at bounding box center [306, 242] width 274 height 19
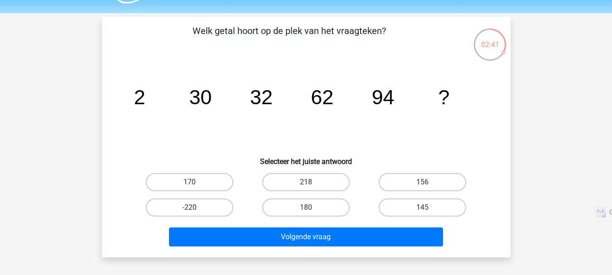
scroll to position [24, 0]
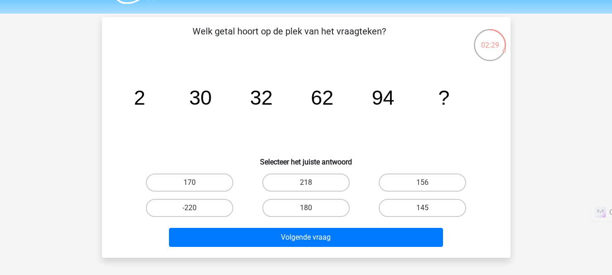
click at [367, 109] on icon "image/svg+xml 2 30 32 62 94 ?" at bounding box center [306, 105] width 365 height 92
click at [416, 189] on label "156" at bounding box center [422, 183] width 87 height 18
click at [423, 189] on input "156" at bounding box center [426, 186] width 6 height 6
radio input "true"
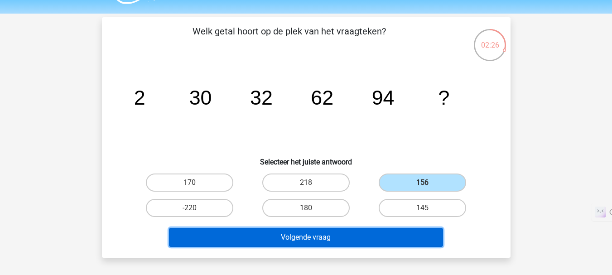
click at [385, 237] on button "Volgende vraag" at bounding box center [306, 237] width 274 height 19
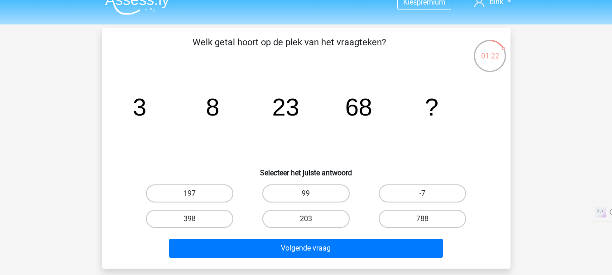
scroll to position [13, 0]
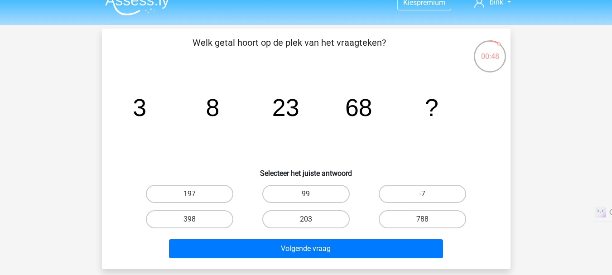
click at [295, 222] on label "203" at bounding box center [305, 219] width 87 height 18
click at [306, 222] on input "203" at bounding box center [309, 222] width 6 height 6
radio input "true"
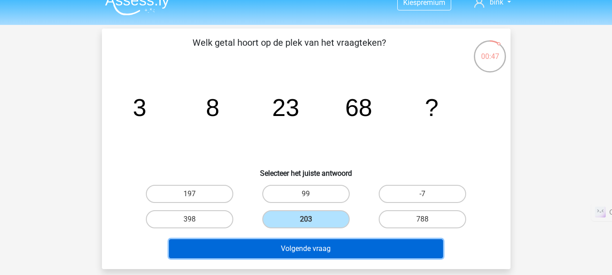
click at [303, 253] on button "Volgende vraag" at bounding box center [306, 248] width 274 height 19
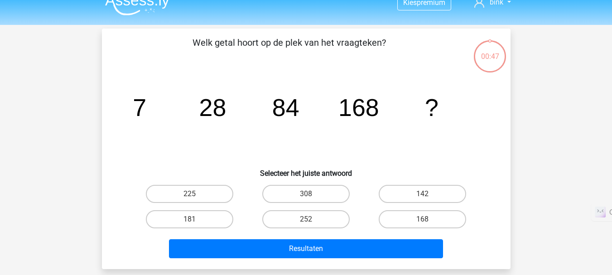
scroll to position [42, 0]
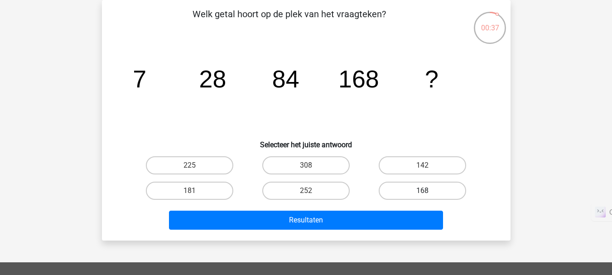
click at [397, 191] on label "168" at bounding box center [422, 191] width 87 height 18
click at [423, 191] on input "168" at bounding box center [426, 194] width 6 height 6
radio input "true"
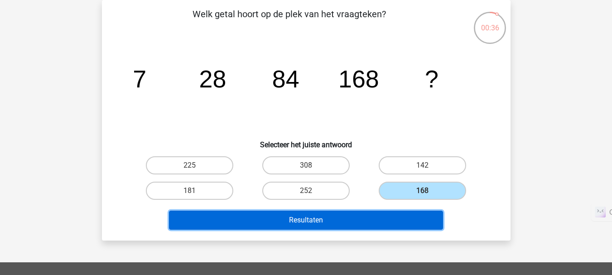
click at [387, 222] on button "Resultaten" at bounding box center [306, 220] width 274 height 19
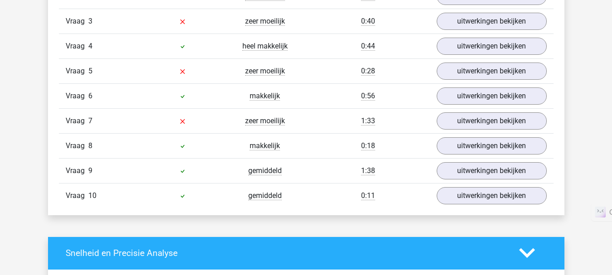
scroll to position [821, 0]
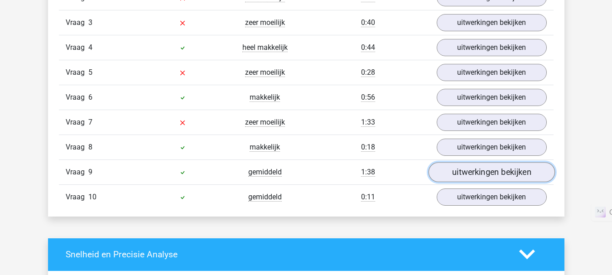
click at [475, 173] on link "uitwerkingen bekijken" at bounding box center [491, 172] width 126 height 20
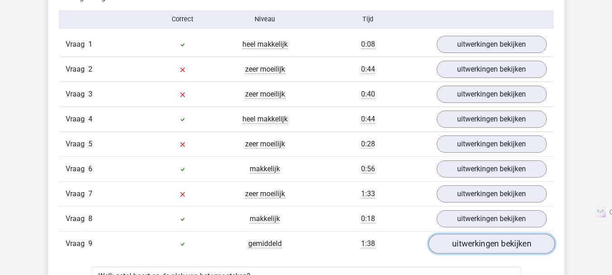
scroll to position [749, 0]
click at [451, 78] on div "Vraag 2 zeer moeilijk 0:44 uitwerkingen bekijken" at bounding box center [306, 69] width 495 height 25
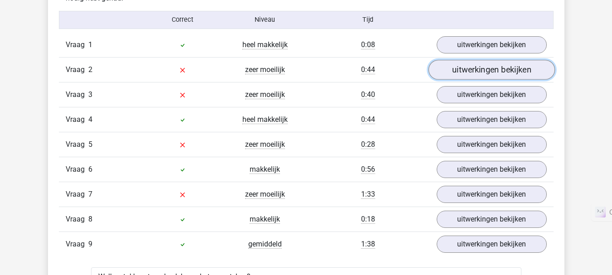
click at [456, 74] on link "uitwerkingen bekijken" at bounding box center [491, 70] width 126 height 20
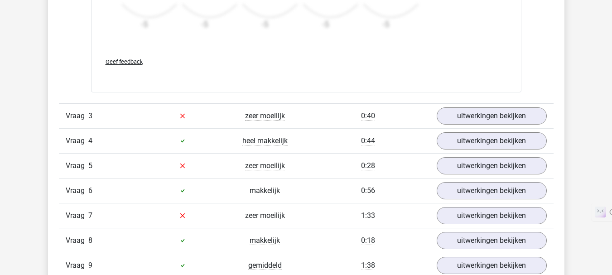
scroll to position [1290, 0]
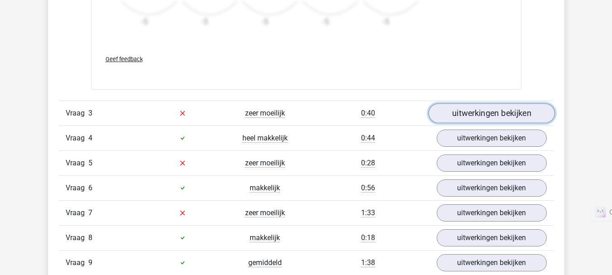
click at [459, 110] on link "uitwerkingen bekijken" at bounding box center [491, 113] width 126 height 20
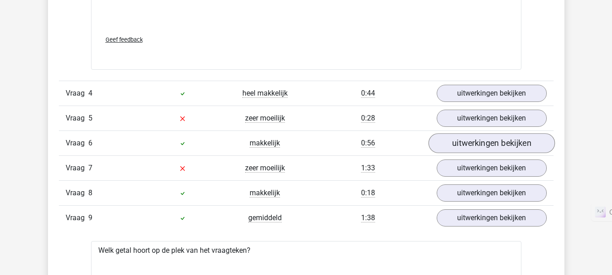
scroll to position [1894, 0]
click at [459, 127] on div "Vraag 5 zeer moeilijk 0:28 uitwerkingen bekijken" at bounding box center [306, 117] width 495 height 25
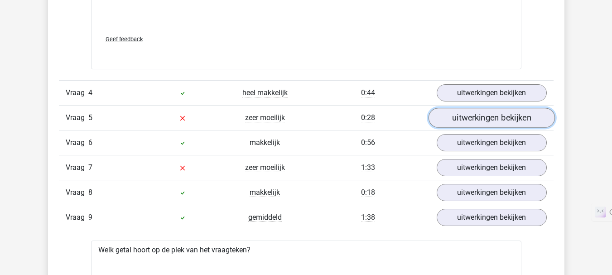
click at [458, 119] on link "uitwerkingen bekijken" at bounding box center [491, 118] width 126 height 20
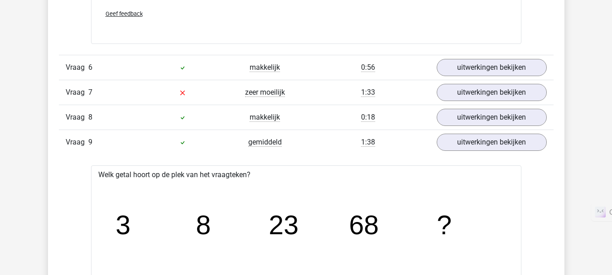
scroll to position [2525, 0]
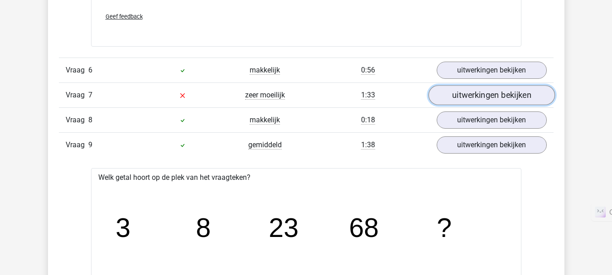
click at [481, 98] on link "uitwerkingen bekijken" at bounding box center [491, 95] width 126 height 20
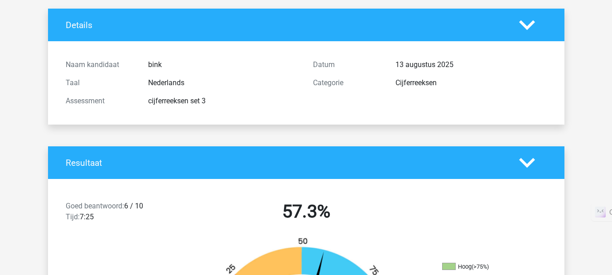
scroll to position [0, 0]
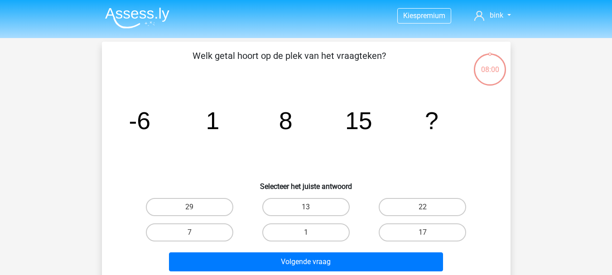
scroll to position [42, 0]
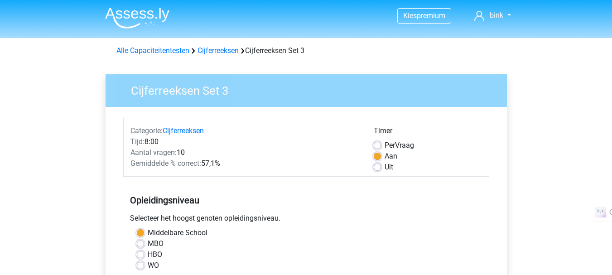
scroll to position [232, 0]
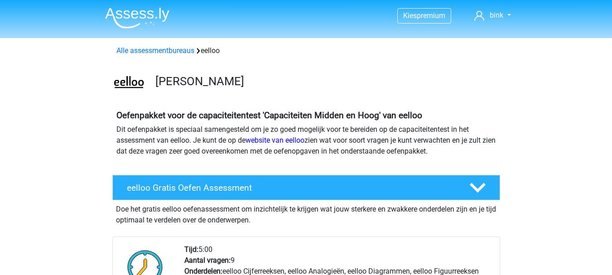
scroll to position [894, 0]
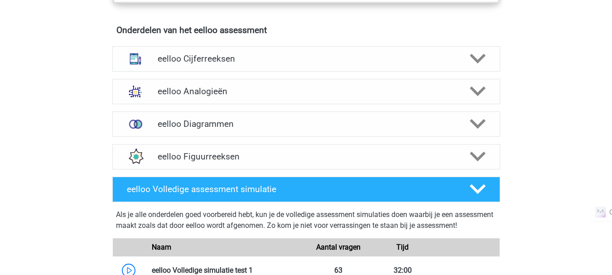
scroll to position [550, 0]
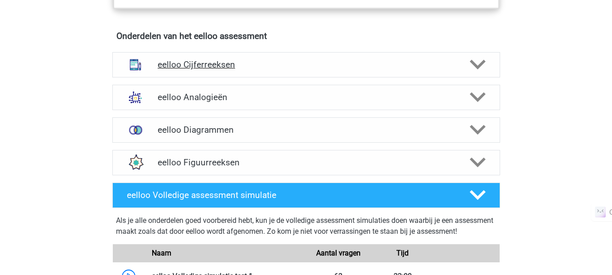
click at [205, 70] on h4 "eelloo Cijferreeksen" at bounding box center [306, 64] width 297 height 10
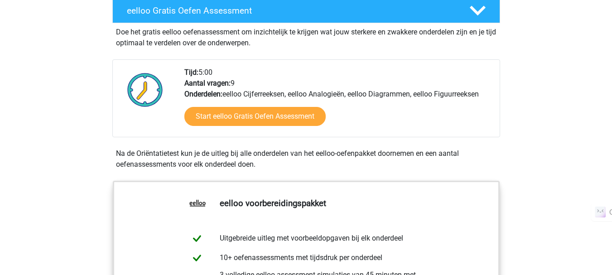
scroll to position [0, 0]
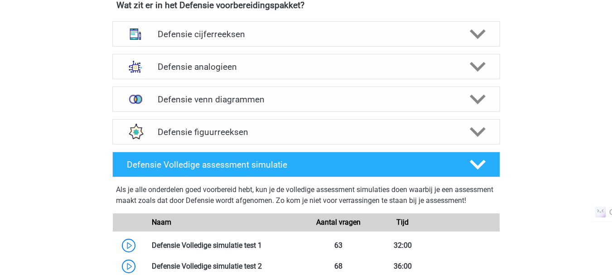
scroll to position [643, 0]
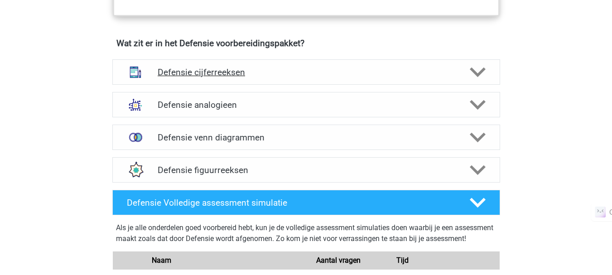
click at [297, 82] on div "Defensie cijferreeksen" at bounding box center [306, 71] width 388 height 25
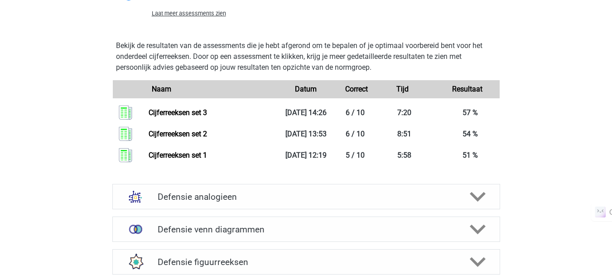
scroll to position [1202, 0]
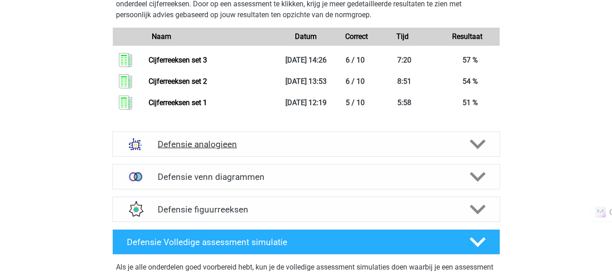
click at [269, 145] on h4 "Defensie analogieen" at bounding box center [306, 144] width 297 height 10
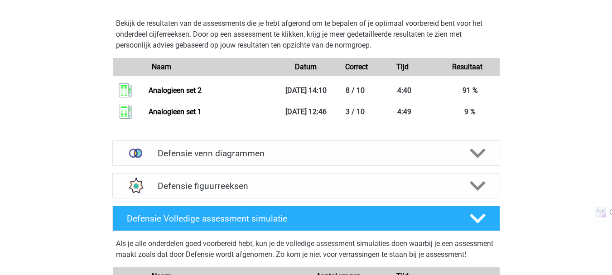
scroll to position [1890, 0]
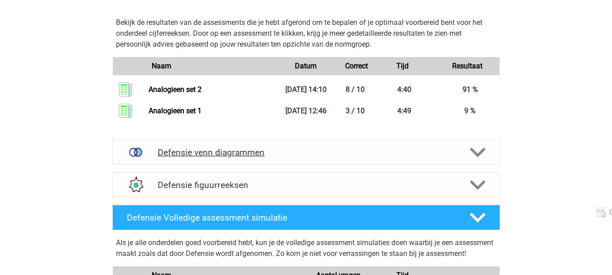
click at [269, 150] on h4 "Defensie venn diagrammen" at bounding box center [306, 152] width 297 height 10
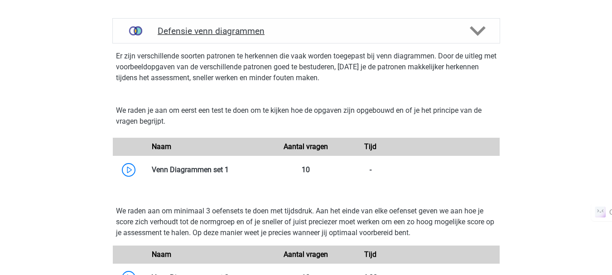
scroll to position [2013, 0]
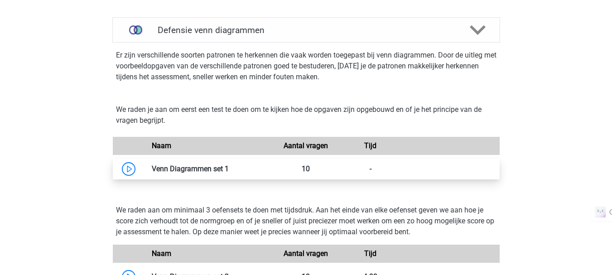
click at [229, 171] on link at bounding box center [229, 168] width 0 height 9
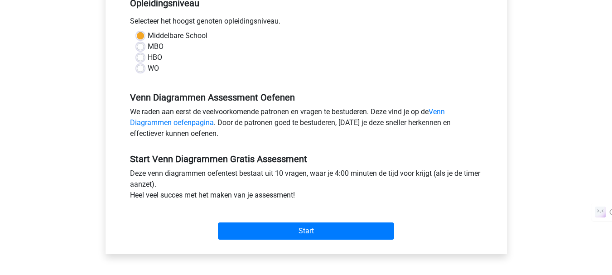
scroll to position [199, 0]
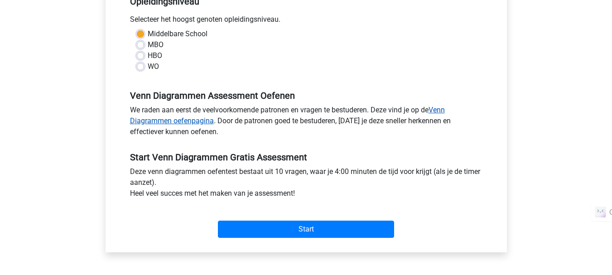
click at [437, 110] on link "Venn Diagrammen oefenpagina" at bounding box center [287, 115] width 315 height 19
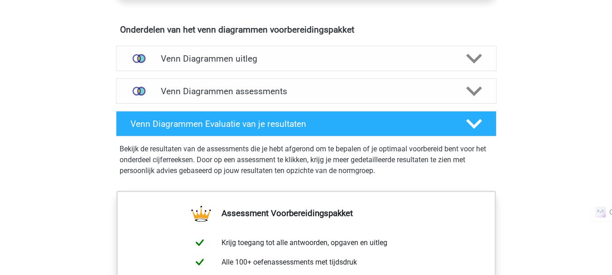
scroll to position [519, 0]
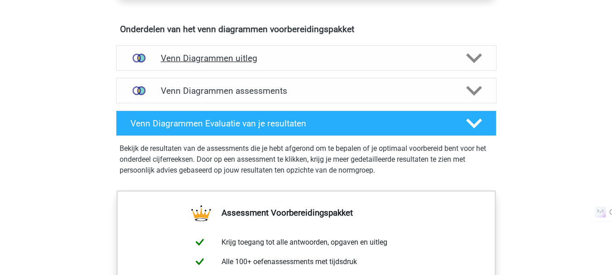
click at [275, 64] on div "Venn Diagrammen uitleg" at bounding box center [306, 57] width 381 height 25
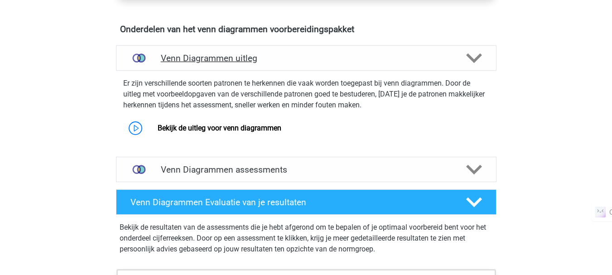
scroll to position [555, 0]
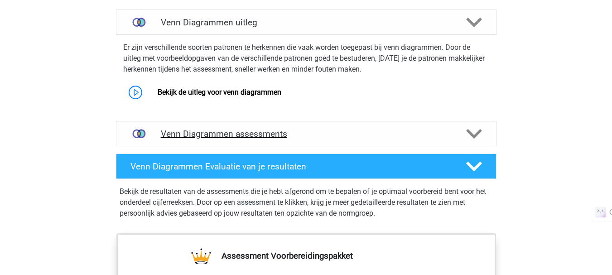
click at [240, 133] on h4 "Venn Diagrammen assessments" at bounding box center [306, 134] width 291 height 10
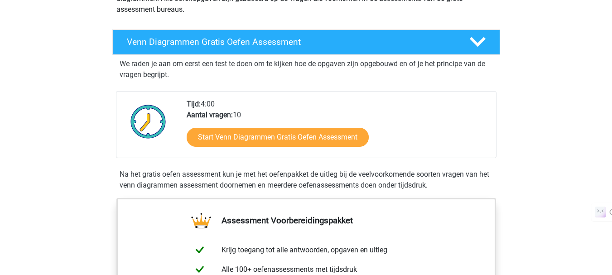
scroll to position [130, 0]
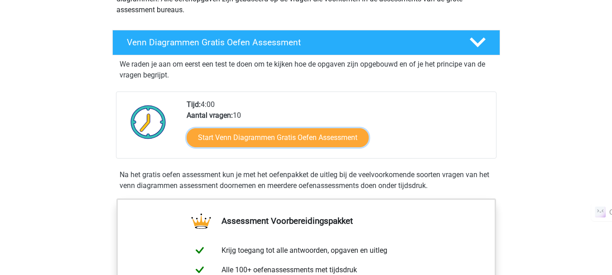
click at [240, 133] on link "Start Venn Diagrammen Gratis Oefen Assessment" at bounding box center [278, 137] width 182 height 19
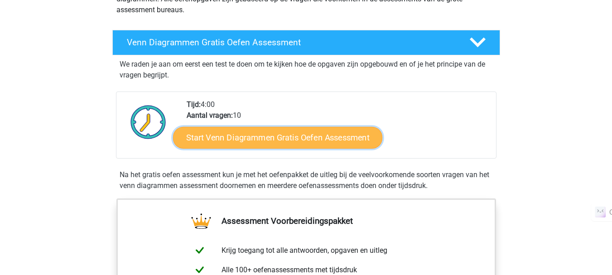
click at [264, 140] on link "Start Venn Diagrammen Gratis Oefen Assessment" at bounding box center [277, 138] width 209 height 22
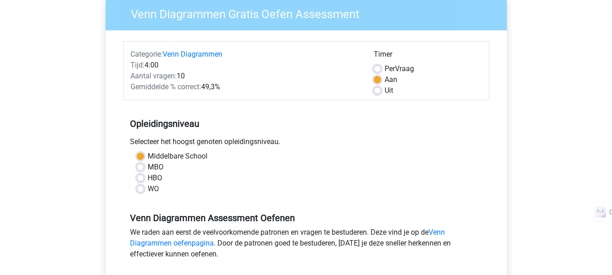
scroll to position [58, 0]
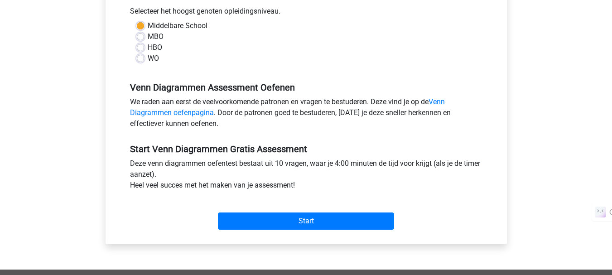
scroll to position [208, 0]
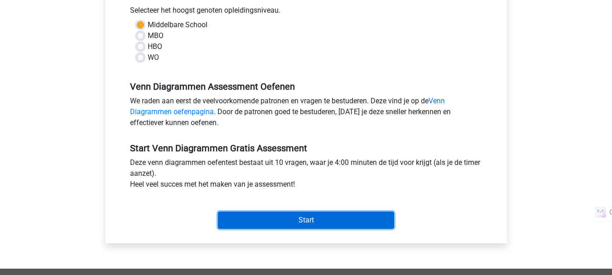
click at [274, 218] on input "Start" at bounding box center [306, 220] width 176 height 17
click at [288, 217] on input "Start" at bounding box center [306, 220] width 176 height 17
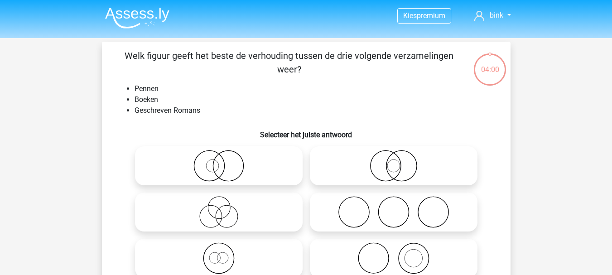
scroll to position [22, 0]
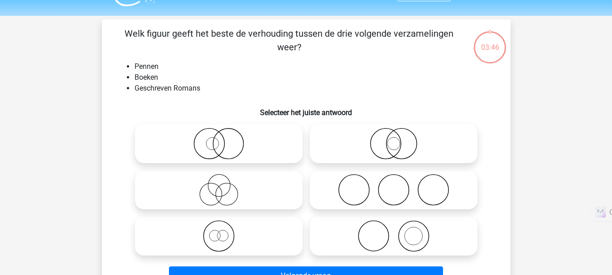
click at [217, 149] on icon at bounding box center [219, 144] width 160 height 32
click at [219, 139] on input "radio" at bounding box center [222, 136] width 6 height 6
radio input "true"
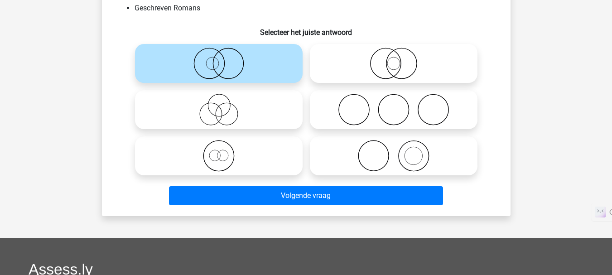
scroll to position [103, 0]
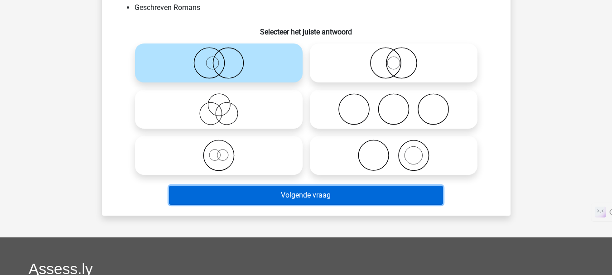
click at [306, 199] on button "Volgende vraag" at bounding box center [306, 195] width 274 height 19
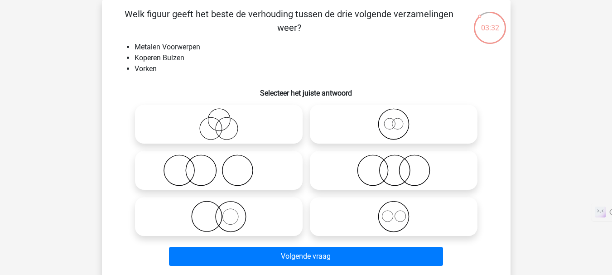
scroll to position [12, 0]
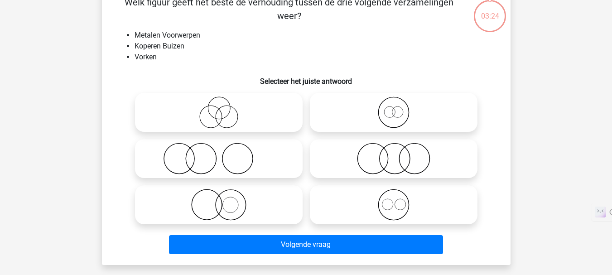
scroll to position [53, 0]
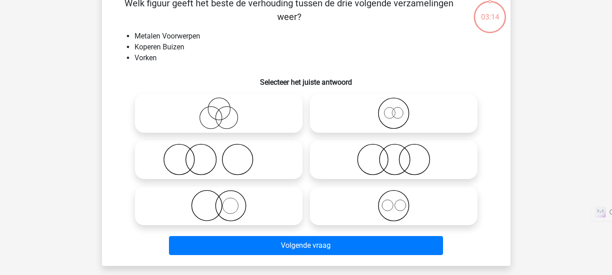
click at [193, 155] on circle at bounding box center [179, 160] width 30 height 30
click at [219, 155] on input "radio" at bounding box center [222, 152] width 6 height 6
radio input "true"
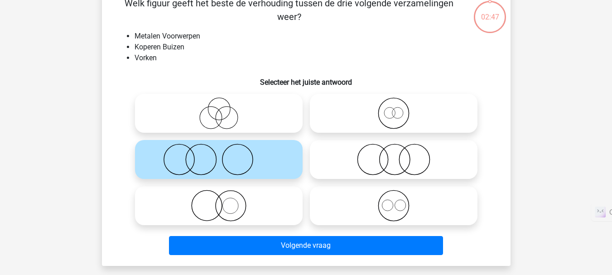
click at [410, 116] on icon at bounding box center [394, 113] width 160 height 32
click at [400, 109] on input "radio" at bounding box center [397, 106] width 6 height 6
radio input "true"
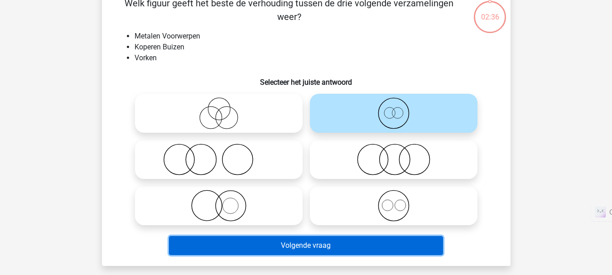
click at [350, 244] on button "Volgende vraag" at bounding box center [306, 245] width 274 height 19
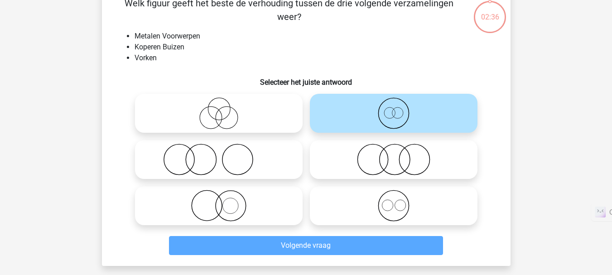
scroll to position [42, 0]
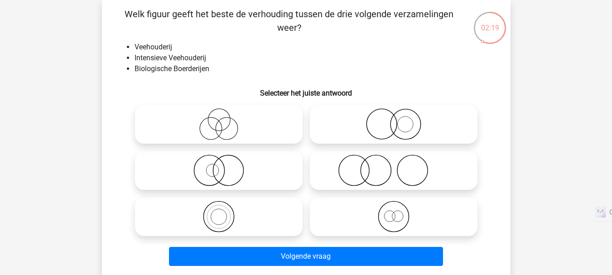
click at [217, 217] on icon at bounding box center [219, 217] width 160 height 32
click at [219, 212] on input "radio" at bounding box center [222, 209] width 6 height 6
radio input "true"
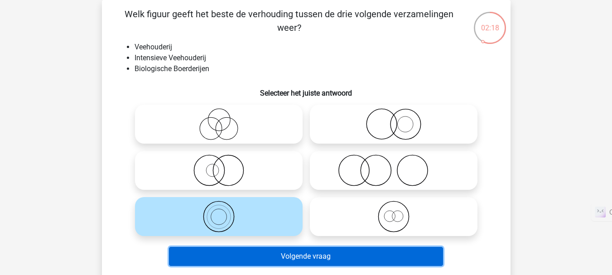
click at [316, 258] on button "Volgende vraag" at bounding box center [306, 256] width 274 height 19
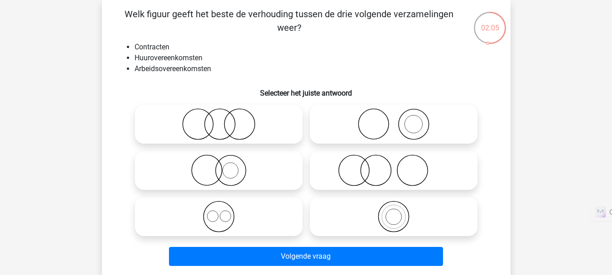
click at [223, 213] on icon at bounding box center [219, 217] width 160 height 32
click at [223, 212] on input "radio" at bounding box center [222, 209] width 6 height 6
radio input "true"
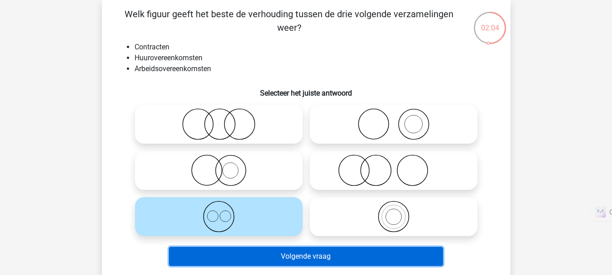
click at [270, 257] on button "Volgende vraag" at bounding box center [306, 256] width 274 height 19
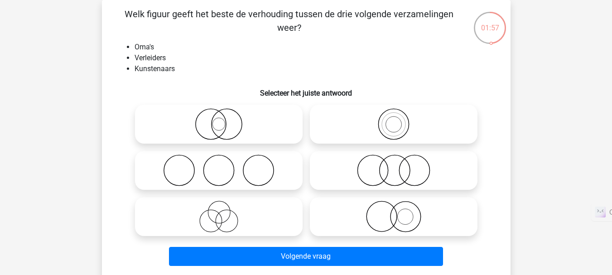
click at [195, 161] on icon at bounding box center [219, 171] width 160 height 32
click at [219, 161] on input "radio" at bounding box center [222, 163] width 6 height 6
radio input "true"
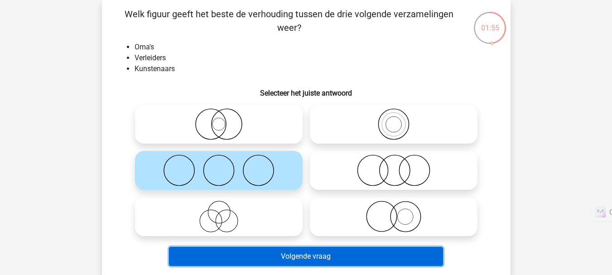
click at [292, 255] on button "Volgende vraag" at bounding box center [306, 256] width 274 height 19
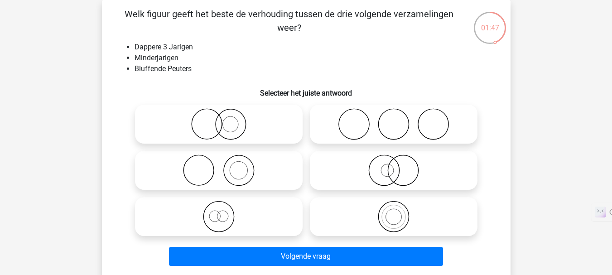
click at [221, 222] on circle at bounding box center [222, 216] width 11 height 11
click at [221, 212] on input "radio" at bounding box center [222, 209] width 6 height 6
radio input "true"
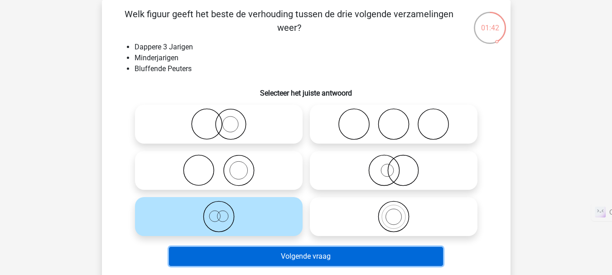
click at [253, 254] on button "Volgende vraag" at bounding box center [306, 256] width 274 height 19
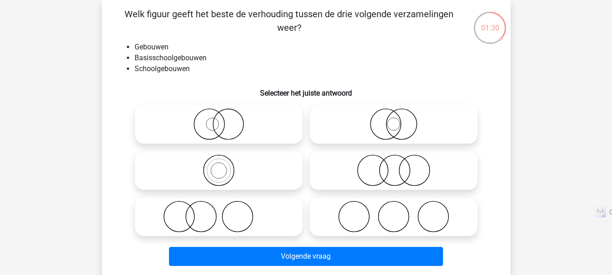
click at [283, 186] on icon at bounding box center [219, 171] width 160 height 32
click at [225, 166] on input "radio" at bounding box center [222, 163] width 6 height 6
radio input "true"
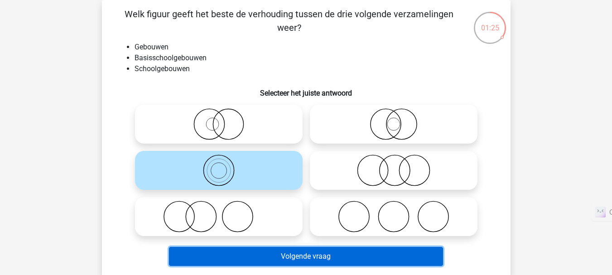
click at [264, 256] on button "Volgende vraag" at bounding box center [306, 256] width 274 height 19
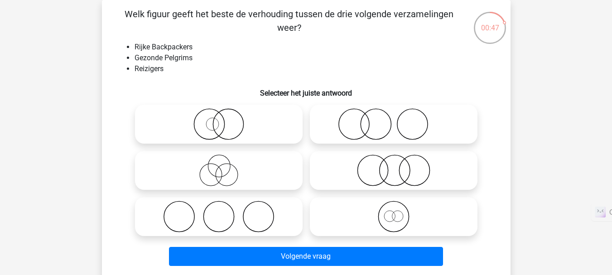
click at [388, 221] on icon at bounding box center [394, 217] width 160 height 32
click at [394, 212] on input "radio" at bounding box center [397, 209] width 6 height 6
radio input "true"
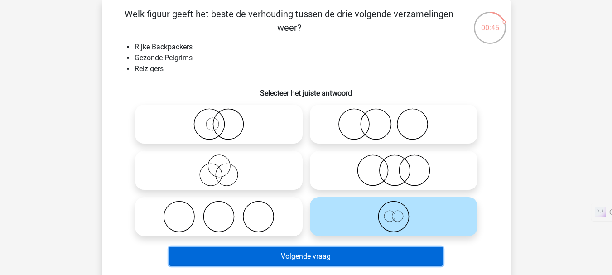
click at [350, 257] on button "Volgende vraag" at bounding box center [306, 256] width 274 height 19
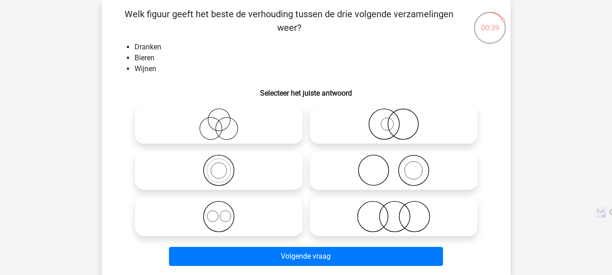
click at [219, 218] on icon at bounding box center [219, 217] width 160 height 32
click at [219, 212] on input "radio" at bounding box center [222, 209] width 6 height 6
radio input "true"
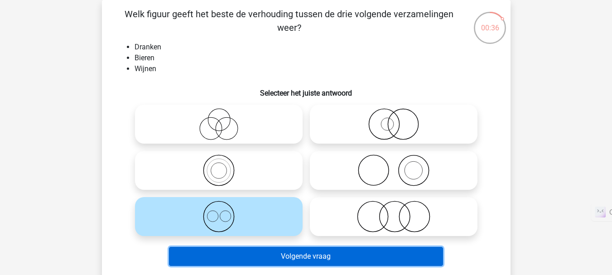
click at [297, 261] on button "Volgende vraag" at bounding box center [306, 256] width 274 height 19
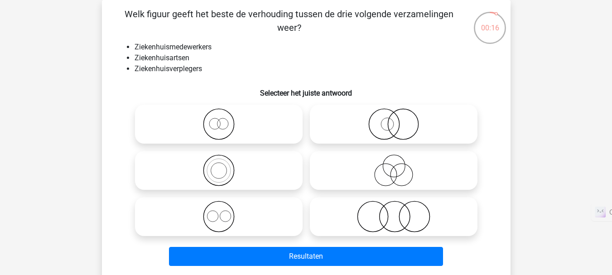
click at [414, 126] on icon at bounding box center [394, 124] width 160 height 32
click at [400, 120] on input "radio" at bounding box center [397, 117] width 6 height 6
radio input "true"
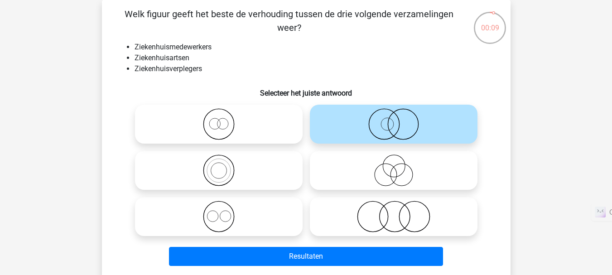
click at [261, 222] on icon at bounding box center [219, 217] width 160 height 32
click at [225, 212] on input "radio" at bounding box center [222, 209] width 6 height 6
radio input "true"
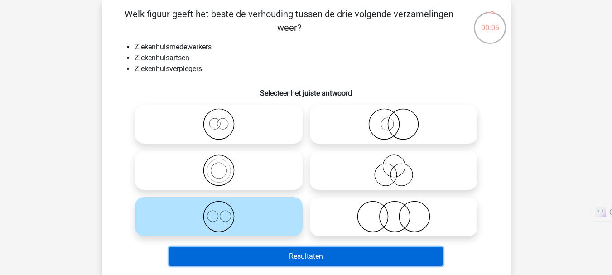
click at [257, 258] on button "Resultaten" at bounding box center [306, 256] width 274 height 19
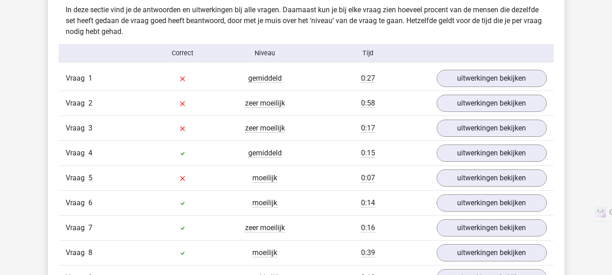
scroll to position [714, 0]
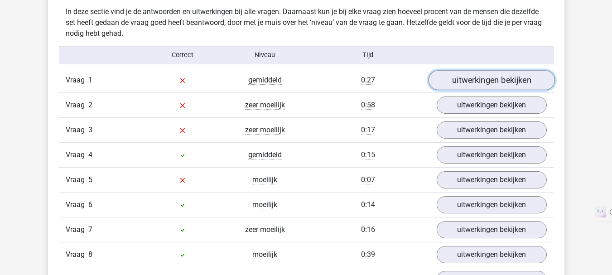
click at [483, 81] on link "uitwerkingen bekijken" at bounding box center [491, 80] width 126 height 20
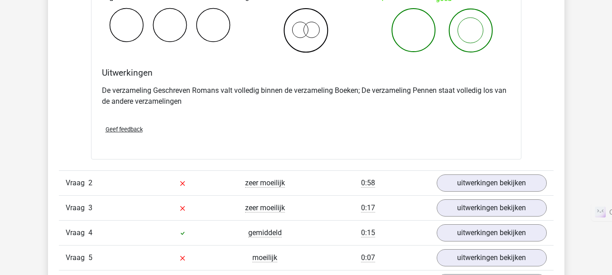
scroll to position [1096, 0]
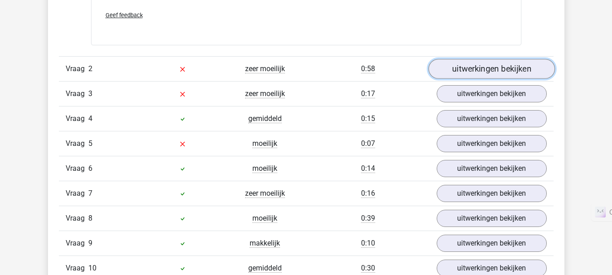
click at [469, 71] on link "uitwerkingen bekijken" at bounding box center [491, 69] width 126 height 20
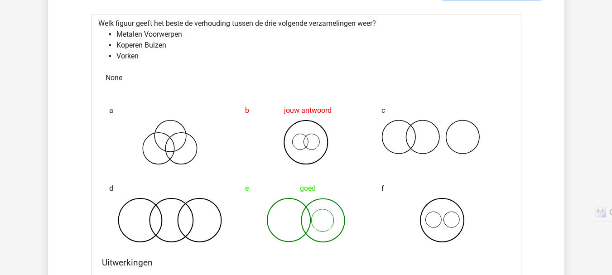
scroll to position [1180, 0]
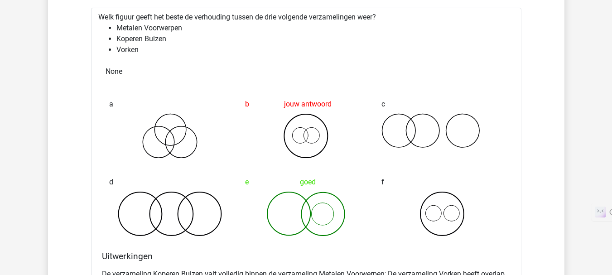
click at [442, 208] on icon at bounding box center [443, 213] width 122 height 45
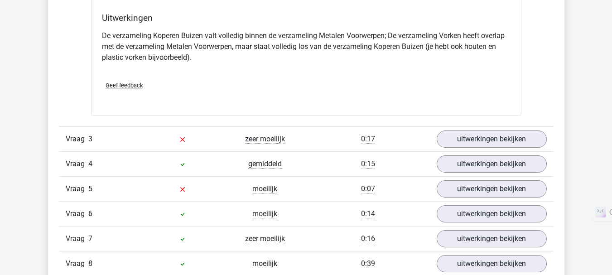
scroll to position [1421, 0]
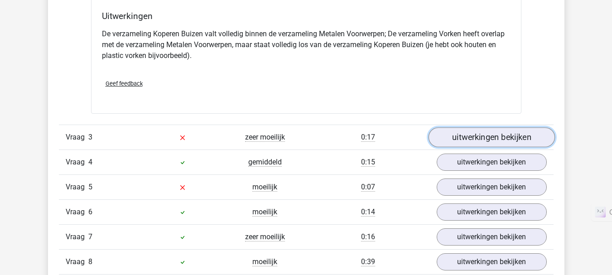
click at [458, 137] on link "uitwerkingen bekijken" at bounding box center [491, 137] width 126 height 20
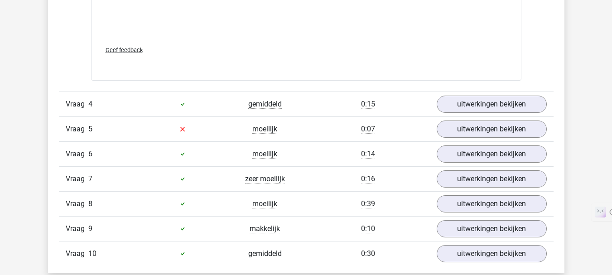
scroll to position [2069, 0]
click at [473, 132] on link "uitwerkingen bekijken" at bounding box center [491, 129] width 126 height 20
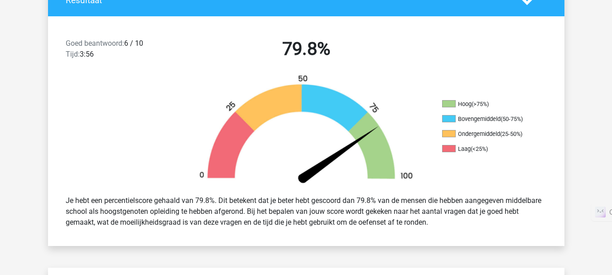
scroll to position [214, 0]
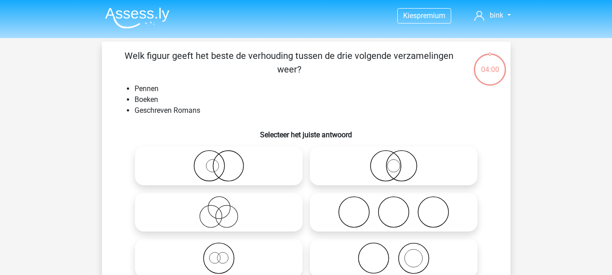
scroll to position [42, 0]
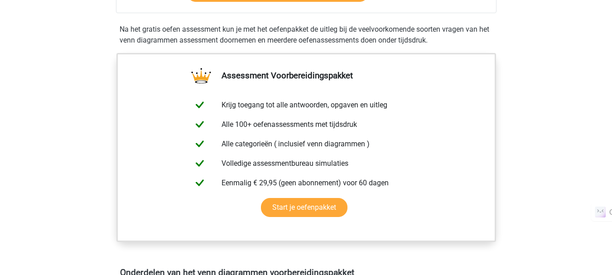
scroll to position [248, 0]
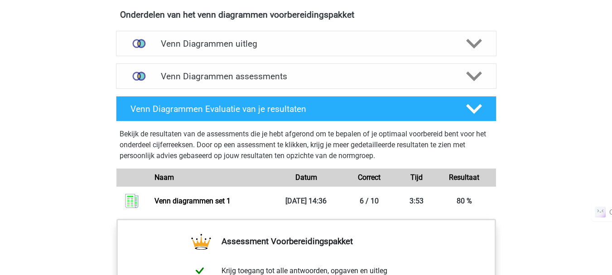
scroll to position [534, 0]
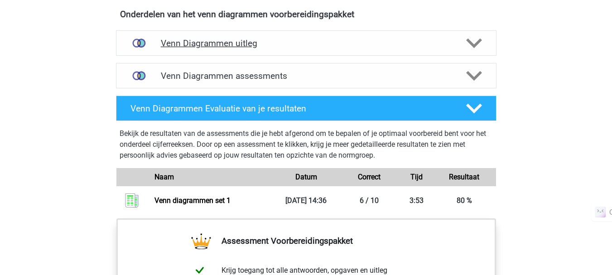
click at [238, 48] on h4 "Venn Diagrammen uitleg" at bounding box center [306, 43] width 291 height 10
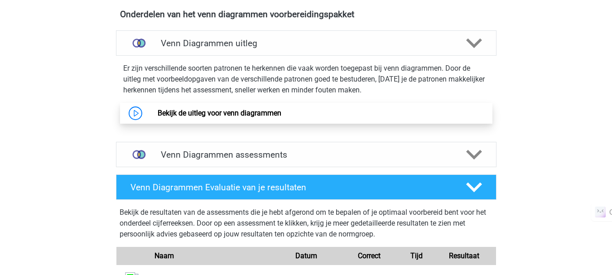
click at [234, 112] on link "Bekijk de uitleg voor venn diagrammen" at bounding box center [220, 113] width 124 height 9
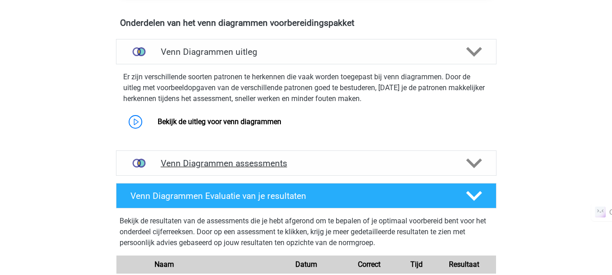
scroll to position [526, 0]
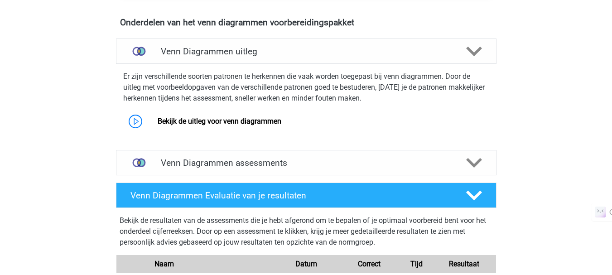
click at [327, 53] on h4 "Venn Diagrammen uitleg" at bounding box center [306, 51] width 291 height 10
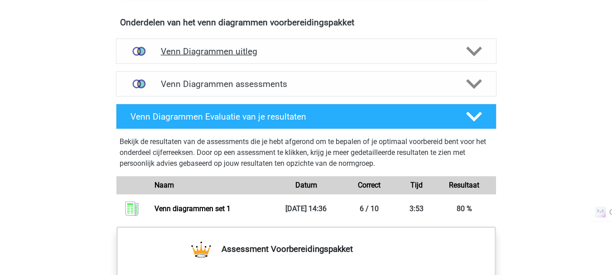
click at [328, 50] on h4 "Venn Diagrammen uitleg" at bounding box center [306, 51] width 291 height 10
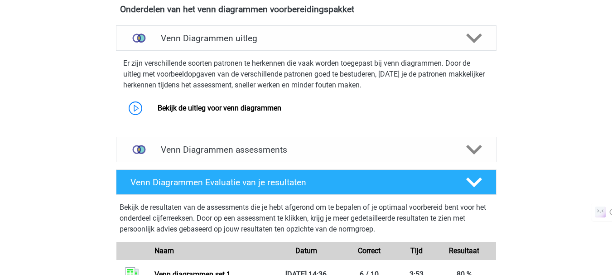
scroll to position [539, 0]
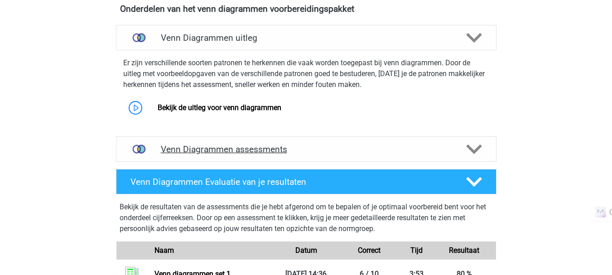
click at [334, 158] on div "Venn Diagrammen assessments" at bounding box center [306, 148] width 381 height 25
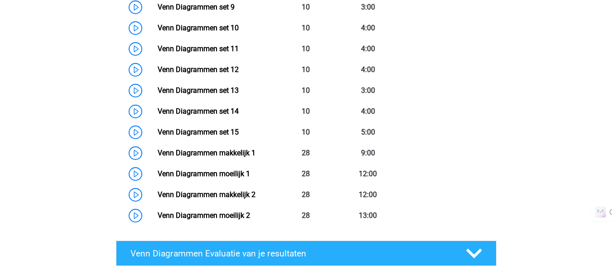
scroll to position [931, 0]
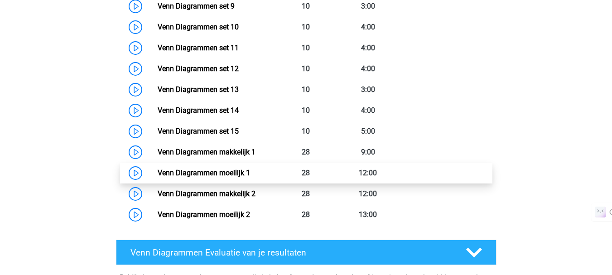
click at [250, 173] on link "Venn Diagrammen moeilijk 1" at bounding box center [204, 173] width 92 height 9
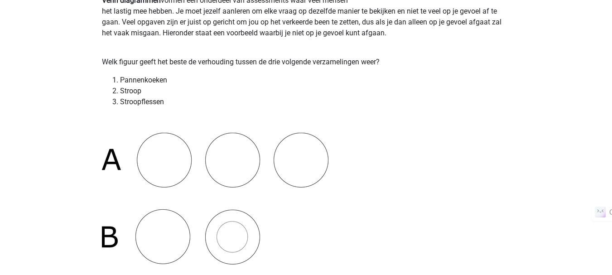
scroll to position [125, 0]
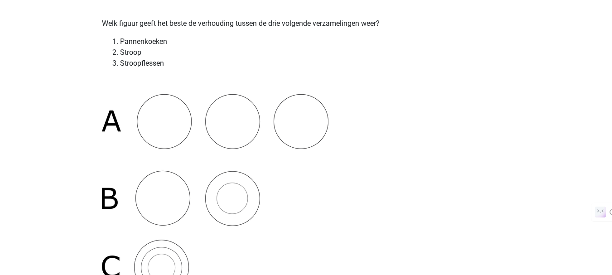
click at [170, 108] on img at bounding box center [215, 227] width 227 height 266
click at [149, 200] on img at bounding box center [215, 227] width 227 height 266
click at [144, 241] on img at bounding box center [215, 227] width 227 height 266
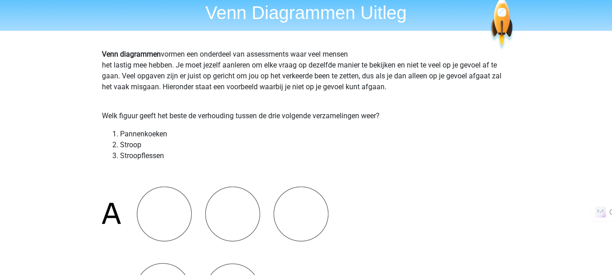
scroll to position [0, 0]
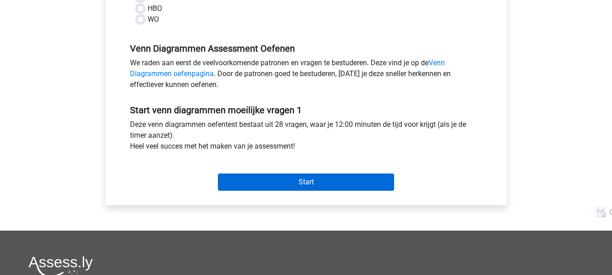
scroll to position [247, 0]
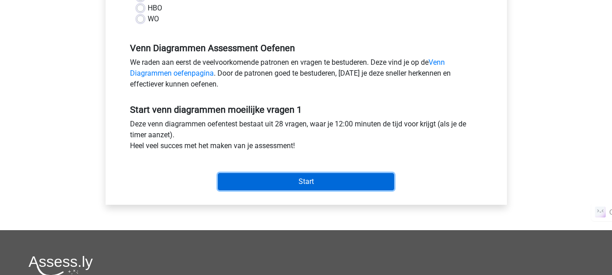
click at [317, 184] on input "Start" at bounding box center [306, 181] width 176 height 17
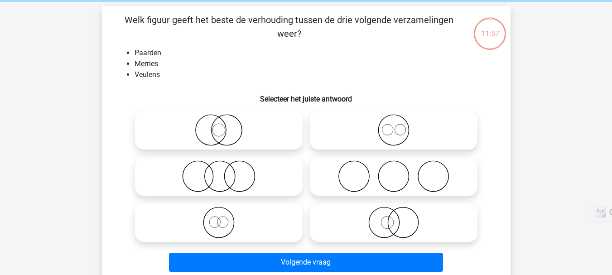
scroll to position [36, 0]
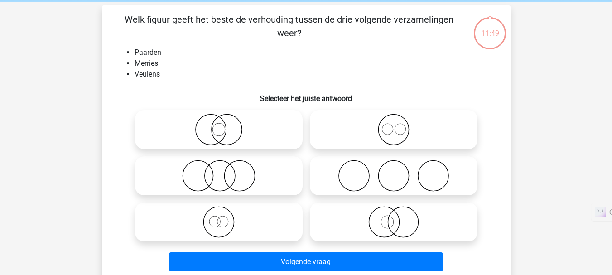
click at [411, 132] on icon at bounding box center [394, 130] width 160 height 32
click at [400, 125] on input "radio" at bounding box center [397, 122] width 6 height 6
radio input "true"
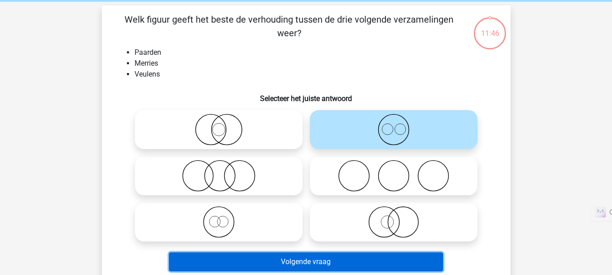
click at [334, 256] on button "Volgende vraag" at bounding box center [306, 261] width 274 height 19
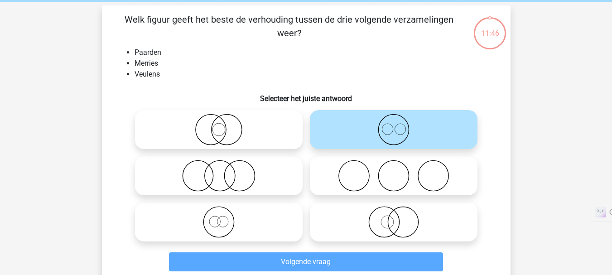
scroll to position [42, 0]
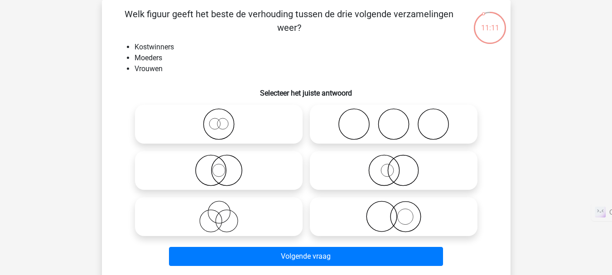
click at [199, 219] on icon at bounding box center [219, 217] width 160 height 32
click at [219, 212] on input "radio" at bounding box center [222, 209] width 6 height 6
radio input "true"
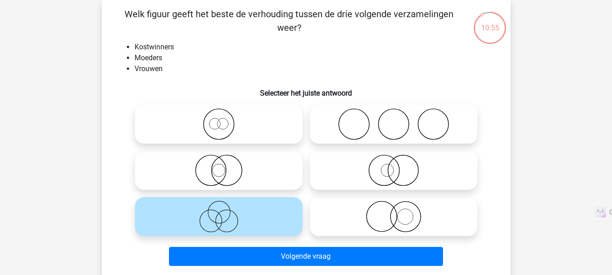
click at [233, 180] on icon at bounding box center [219, 171] width 160 height 32
click at [225, 166] on input "radio" at bounding box center [222, 163] width 6 height 6
radio input "true"
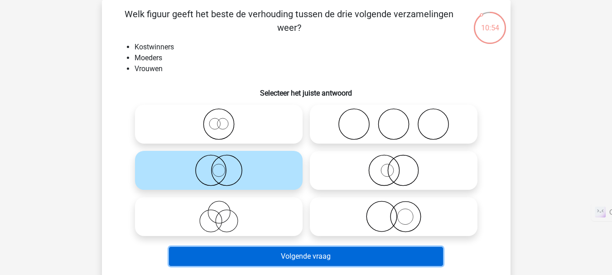
click at [288, 258] on button "Volgende vraag" at bounding box center [306, 256] width 274 height 19
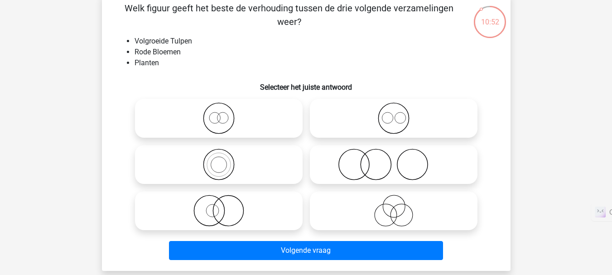
scroll to position [48, 0]
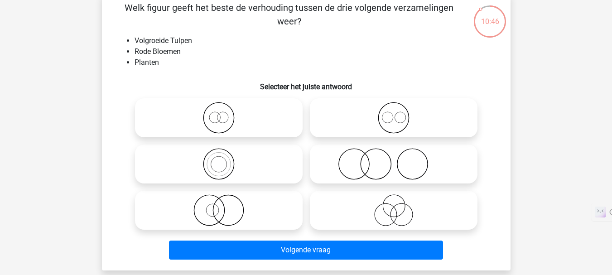
click at [414, 116] on icon at bounding box center [394, 118] width 160 height 32
click at [400, 113] on input "radio" at bounding box center [397, 110] width 6 height 6
radio input "true"
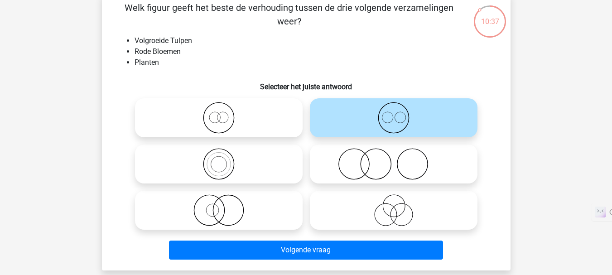
click at [233, 173] on icon at bounding box center [219, 164] width 160 height 32
click at [225, 160] on input "radio" at bounding box center [222, 157] width 6 height 6
radio input "true"
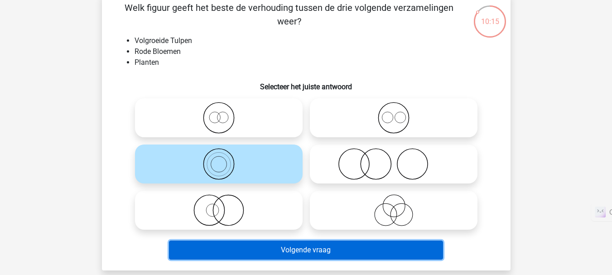
click at [281, 249] on button "Volgende vraag" at bounding box center [306, 250] width 274 height 19
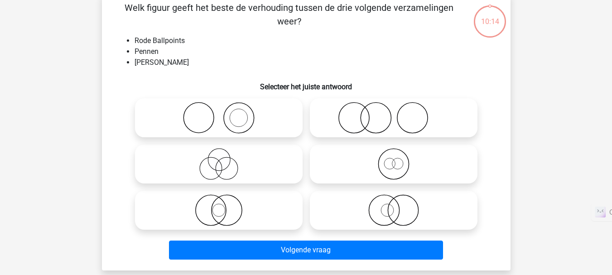
scroll to position [42, 0]
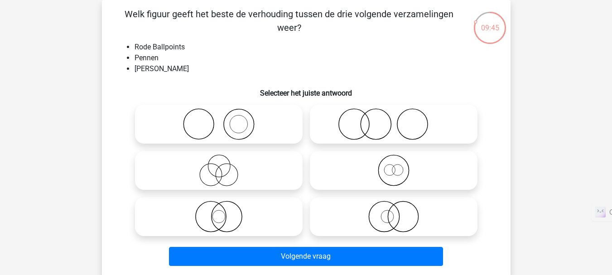
click at [257, 128] on icon at bounding box center [219, 124] width 160 height 32
click at [225, 120] on input "radio" at bounding box center [222, 117] width 6 height 6
radio input "true"
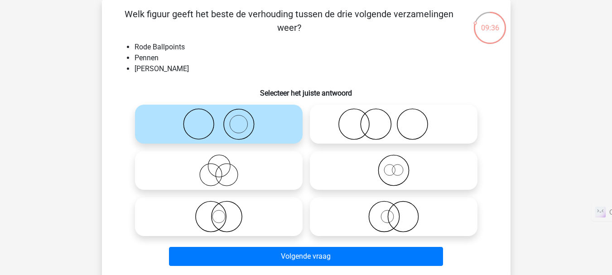
click at [387, 215] on icon at bounding box center [394, 217] width 160 height 32
click at [394, 212] on input "radio" at bounding box center [397, 209] width 6 height 6
radio input "true"
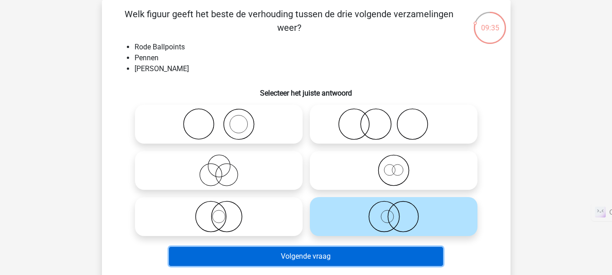
click at [388, 255] on button "Volgende vraag" at bounding box center [306, 256] width 274 height 19
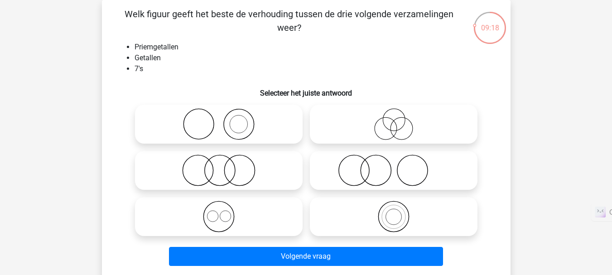
click at [245, 217] on icon at bounding box center [219, 217] width 160 height 32
click at [225, 212] on input "radio" at bounding box center [222, 209] width 6 height 6
radio input "true"
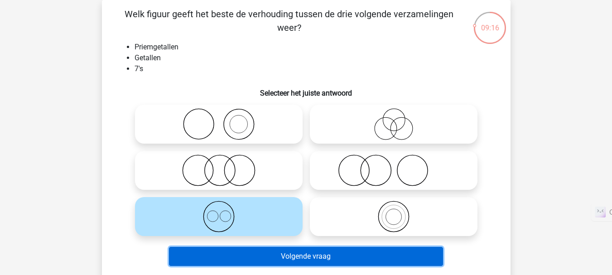
click at [281, 257] on button "Volgende vraag" at bounding box center [306, 256] width 274 height 19
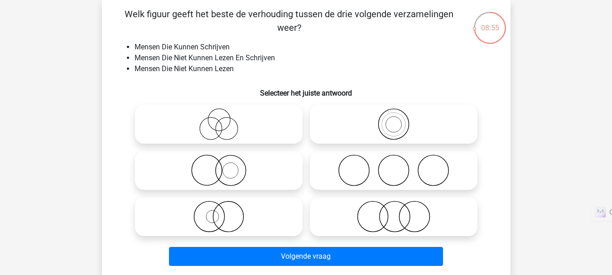
click at [236, 179] on icon at bounding box center [219, 171] width 160 height 32
click at [225, 166] on input "radio" at bounding box center [222, 163] width 6 height 6
radio input "true"
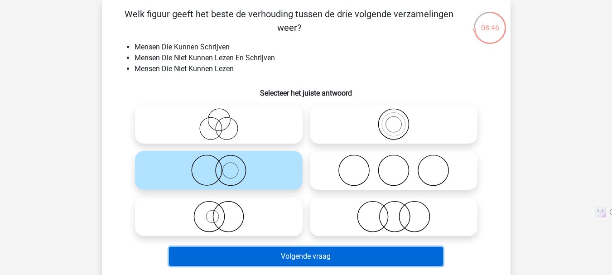
click at [360, 255] on button "Volgende vraag" at bounding box center [306, 256] width 274 height 19
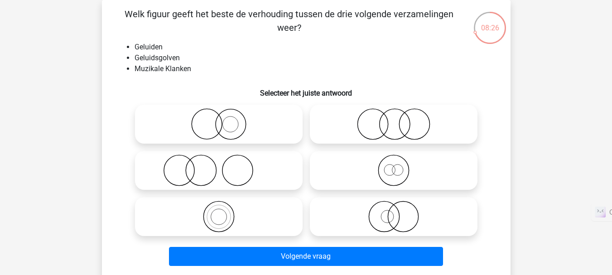
click at [265, 231] on icon at bounding box center [219, 217] width 160 height 32
click at [225, 212] on input "radio" at bounding box center [222, 209] width 6 height 6
radio input "true"
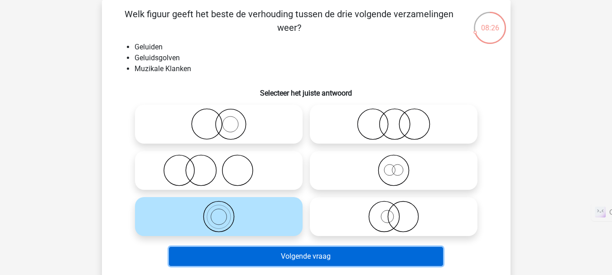
click at [318, 264] on button "Volgende vraag" at bounding box center [306, 256] width 274 height 19
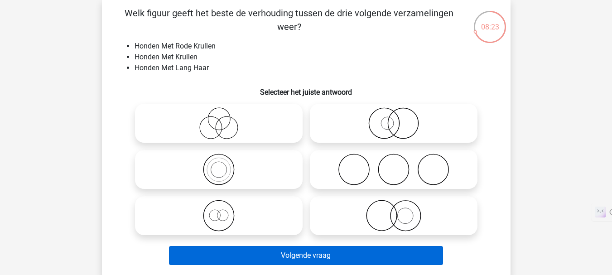
scroll to position [42, 0]
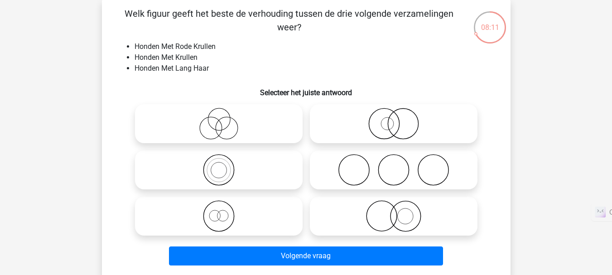
click at [406, 220] on icon at bounding box center [394, 216] width 160 height 32
click at [400, 212] on input "radio" at bounding box center [397, 209] width 6 height 6
radio input "true"
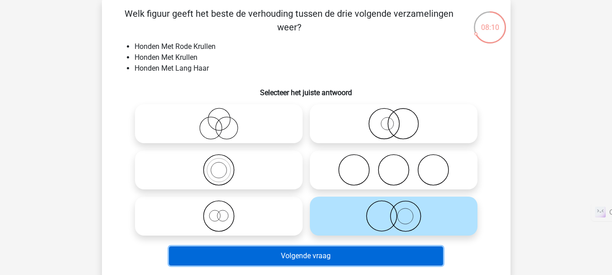
click at [408, 249] on button "Volgende vraag" at bounding box center [306, 256] width 274 height 19
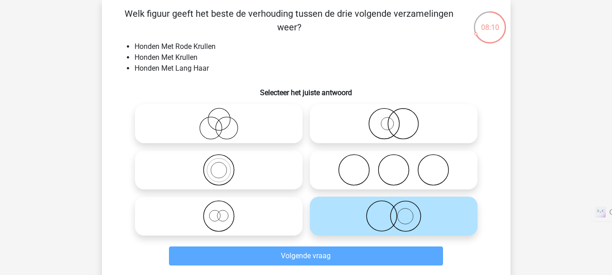
scroll to position [42, 0]
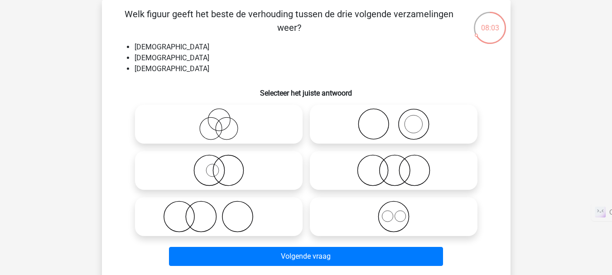
click at [382, 211] on icon at bounding box center [394, 217] width 160 height 32
click at [394, 211] on input "radio" at bounding box center [397, 209] width 6 height 6
radio input "true"
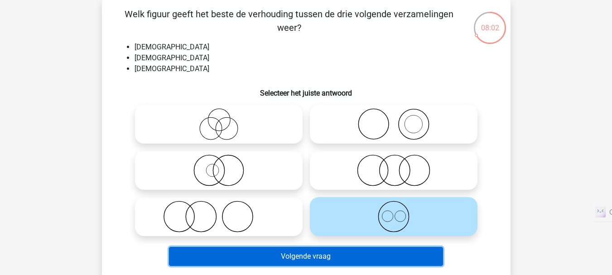
click at [396, 251] on button "Volgende vraag" at bounding box center [306, 256] width 274 height 19
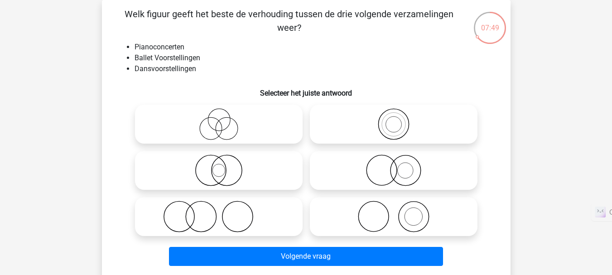
click at [378, 219] on icon at bounding box center [394, 217] width 160 height 32
click at [394, 212] on input "radio" at bounding box center [397, 209] width 6 height 6
radio input "true"
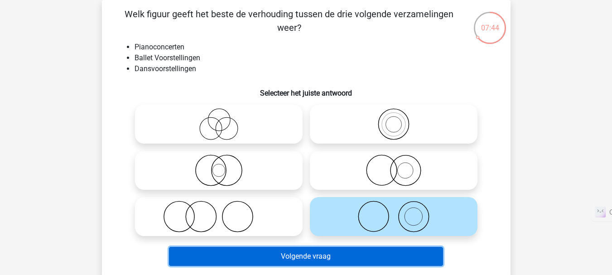
click at [363, 254] on button "Volgende vraag" at bounding box center [306, 256] width 274 height 19
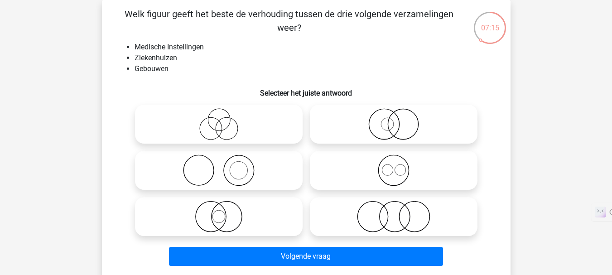
click at [238, 218] on icon at bounding box center [219, 217] width 160 height 32
click at [225, 212] on input "radio" at bounding box center [222, 209] width 6 height 6
radio input "true"
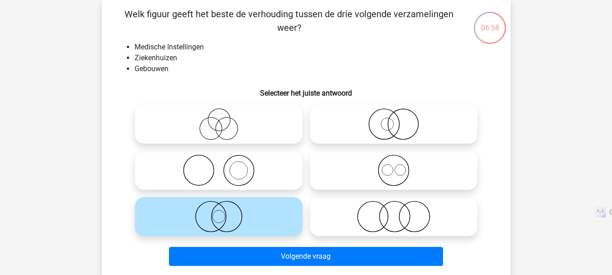
click at [404, 136] on icon at bounding box center [394, 124] width 160 height 32
click at [400, 120] on input "radio" at bounding box center [397, 117] width 6 height 6
radio input "true"
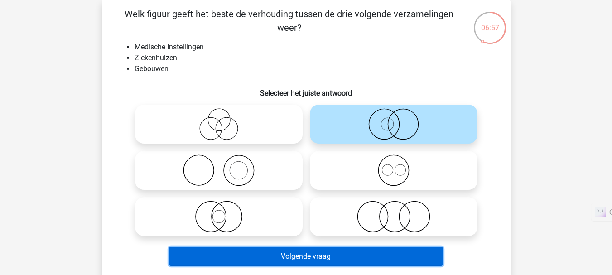
click at [395, 253] on button "Volgende vraag" at bounding box center [306, 256] width 274 height 19
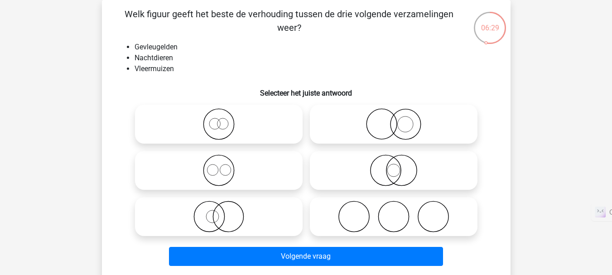
click at [393, 178] on icon at bounding box center [394, 171] width 160 height 32
click at [394, 166] on input "radio" at bounding box center [397, 163] width 6 height 6
radio input "true"
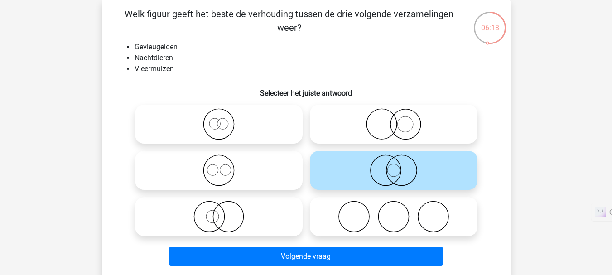
click at [371, 121] on icon at bounding box center [394, 124] width 160 height 32
click at [394, 120] on input "radio" at bounding box center [397, 117] width 6 height 6
radio input "true"
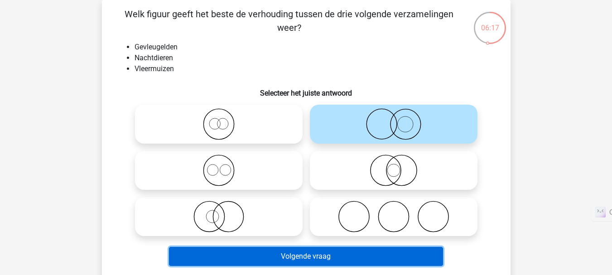
click at [353, 253] on button "Volgende vraag" at bounding box center [306, 256] width 274 height 19
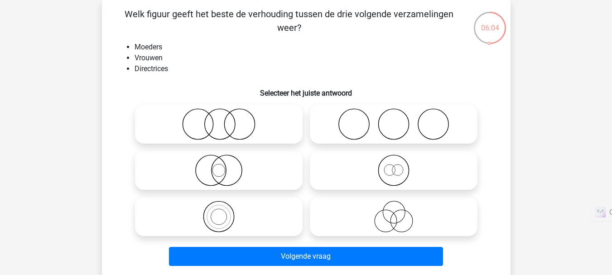
click at [249, 112] on circle at bounding box center [239, 124] width 30 height 30
click at [225, 114] on input "radio" at bounding box center [222, 117] width 6 height 6
radio input "true"
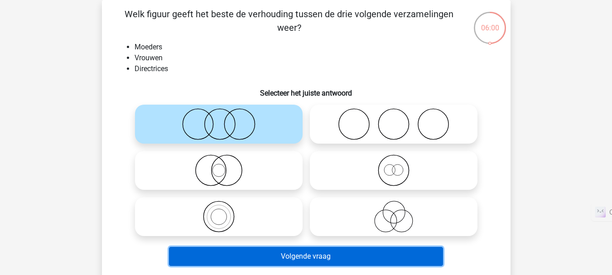
click at [343, 256] on button "Volgende vraag" at bounding box center [306, 256] width 274 height 19
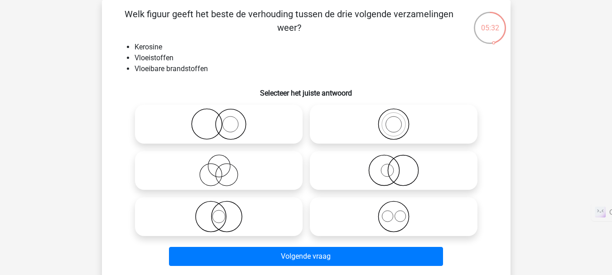
click at [382, 177] on icon at bounding box center [394, 171] width 160 height 32
click at [394, 166] on input "radio" at bounding box center [397, 163] width 6 height 6
radio input "true"
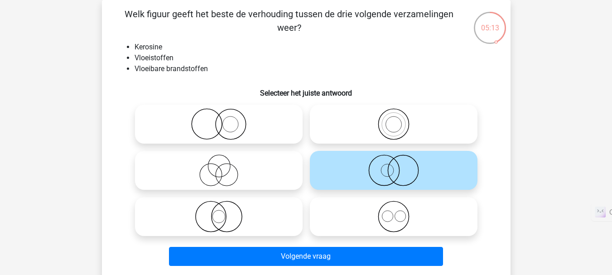
click at [200, 108] on icon at bounding box center [219, 124] width 160 height 32
click at [219, 114] on input "radio" at bounding box center [222, 117] width 6 height 6
radio input "true"
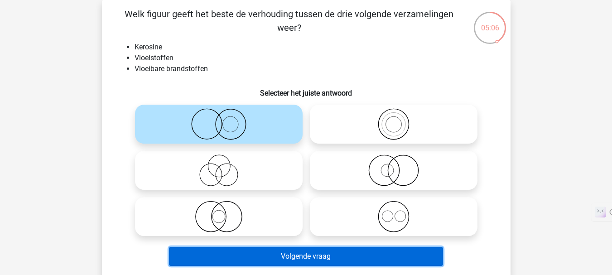
click at [369, 254] on button "Volgende vraag" at bounding box center [306, 256] width 274 height 19
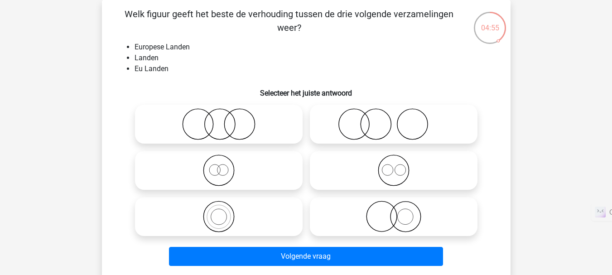
click at [285, 208] on icon at bounding box center [219, 217] width 160 height 32
click at [225, 208] on input "radio" at bounding box center [222, 209] width 6 height 6
radio input "true"
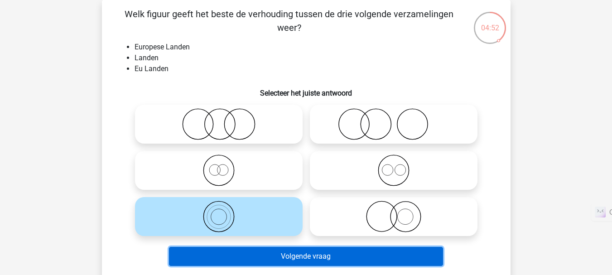
click at [344, 255] on button "Volgende vraag" at bounding box center [306, 256] width 274 height 19
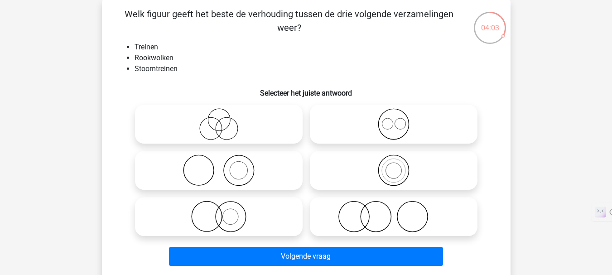
click at [243, 212] on icon at bounding box center [219, 217] width 160 height 32
click at [225, 212] on input "radio" at bounding box center [222, 209] width 6 height 6
radio input "true"
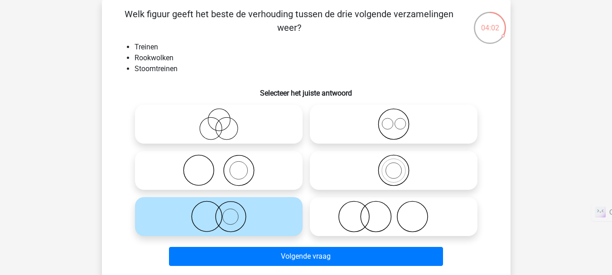
click at [260, 176] on icon at bounding box center [219, 171] width 160 height 32
click at [225, 166] on input "radio" at bounding box center [222, 163] width 6 height 6
radio input "true"
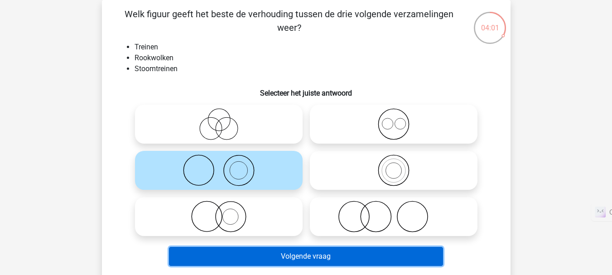
click at [305, 254] on button "Volgende vraag" at bounding box center [306, 256] width 274 height 19
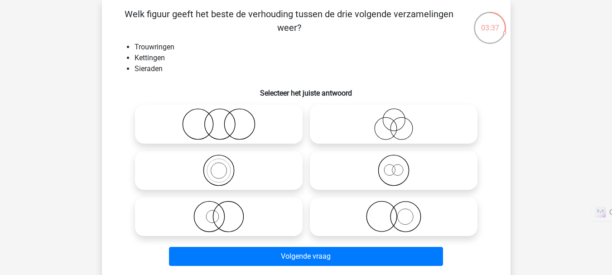
click at [190, 126] on icon at bounding box center [219, 124] width 160 height 32
click at [219, 120] on input "radio" at bounding box center [222, 117] width 6 height 6
radio input "true"
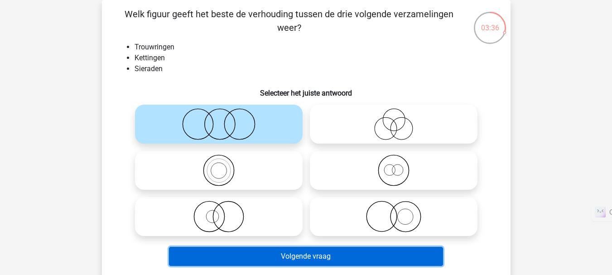
click at [313, 252] on button "Volgende vraag" at bounding box center [306, 256] width 274 height 19
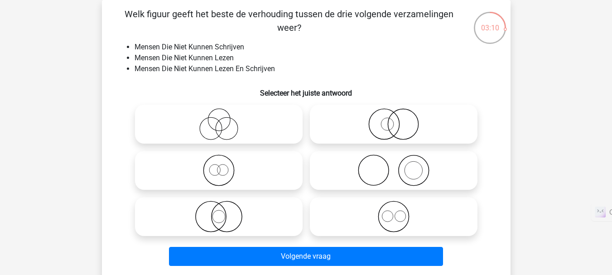
click at [400, 216] on icon at bounding box center [394, 217] width 160 height 32
click at [400, 212] on input "radio" at bounding box center [397, 209] width 6 height 6
radio input "true"
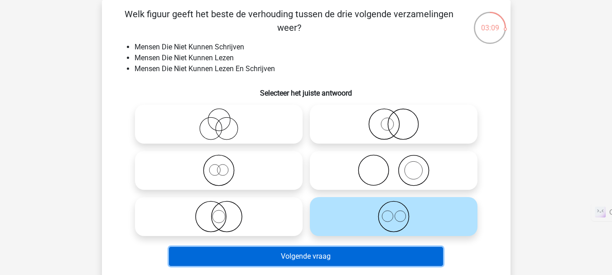
click at [394, 255] on button "Volgende vraag" at bounding box center [306, 256] width 274 height 19
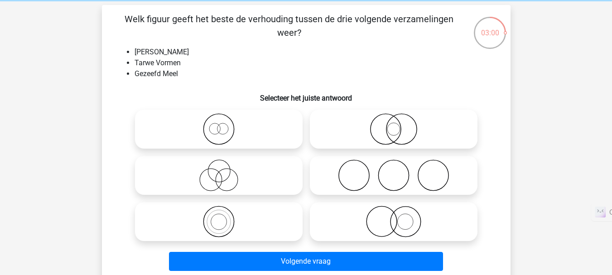
scroll to position [38, 0]
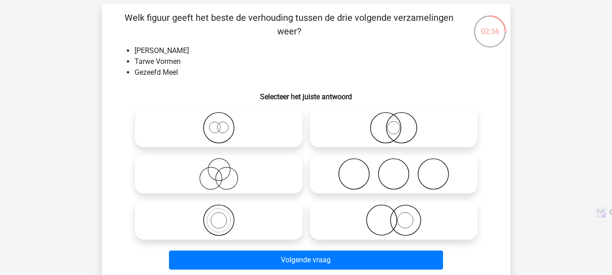
click at [409, 221] on icon at bounding box center [394, 220] width 160 height 32
click at [400, 216] on input "radio" at bounding box center [397, 213] width 6 height 6
radio input "true"
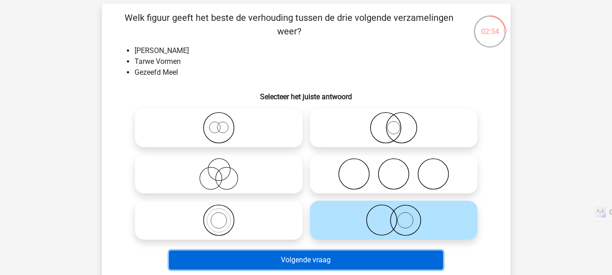
click at [394, 261] on button "Volgende vraag" at bounding box center [306, 260] width 274 height 19
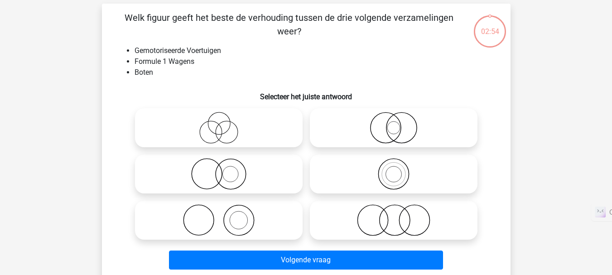
scroll to position [42, 0]
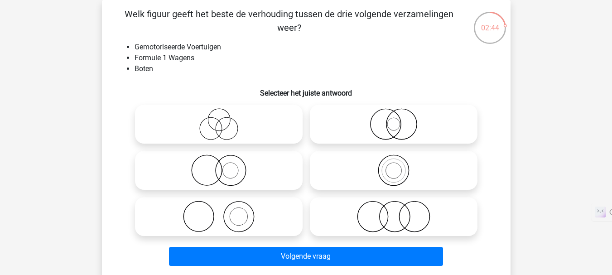
click at [243, 170] on icon at bounding box center [219, 171] width 160 height 32
click at [225, 166] on input "radio" at bounding box center [222, 163] width 6 height 6
radio input "true"
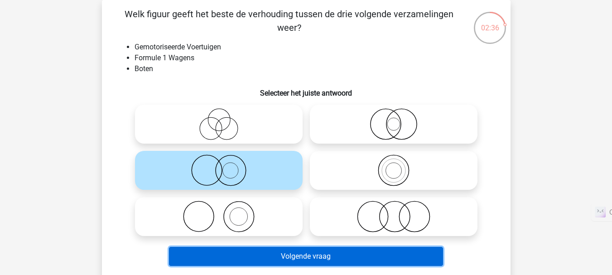
click at [279, 254] on button "Volgende vraag" at bounding box center [306, 256] width 274 height 19
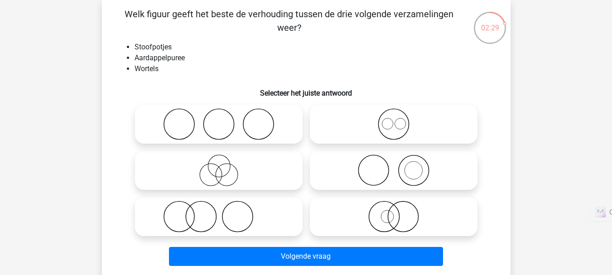
click at [236, 178] on icon at bounding box center [219, 171] width 160 height 32
click at [225, 166] on input "radio" at bounding box center [222, 163] width 6 height 6
radio input "true"
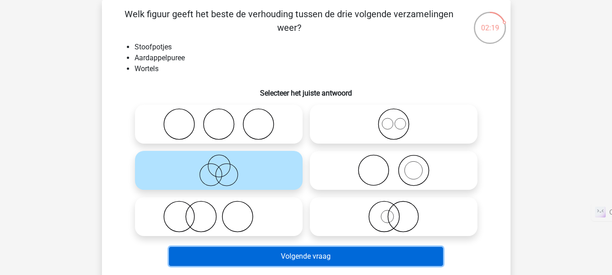
click at [292, 254] on button "Volgende vraag" at bounding box center [306, 256] width 274 height 19
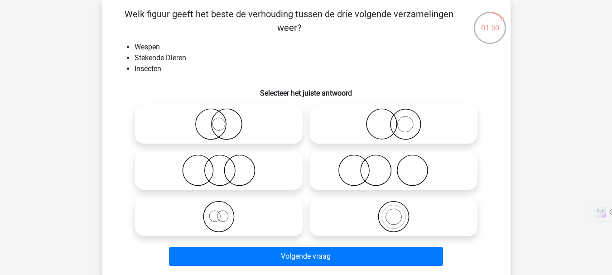
click at [348, 218] on icon at bounding box center [394, 217] width 160 height 32
click at [394, 212] on input "radio" at bounding box center [397, 209] width 6 height 6
radio input "true"
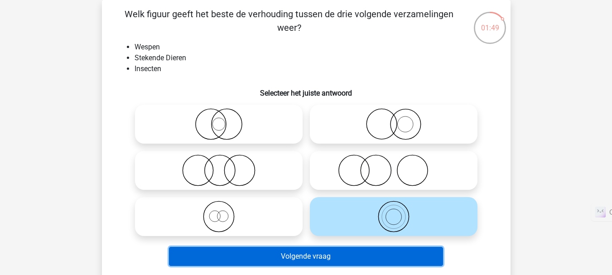
click at [348, 257] on button "Volgende vraag" at bounding box center [306, 256] width 274 height 19
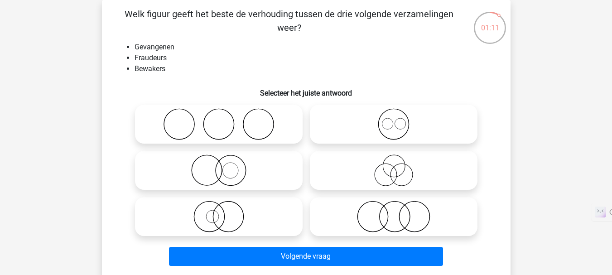
click at [217, 165] on circle at bounding box center [231, 170] width 30 height 30
click at [219, 165] on input "radio" at bounding box center [222, 163] width 6 height 6
radio input "true"
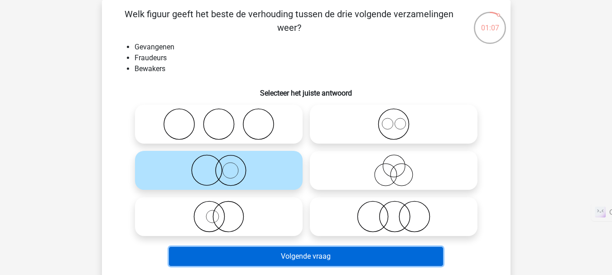
click at [294, 257] on button "Volgende vraag" at bounding box center [306, 256] width 274 height 19
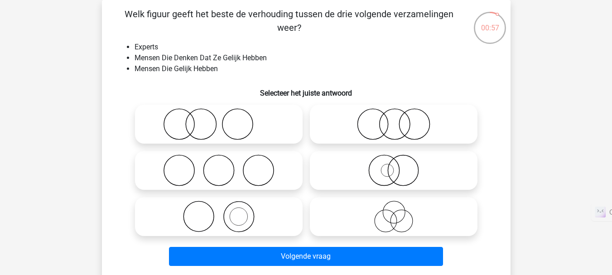
click at [240, 168] on icon at bounding box center [219, 171] width 160 height 32
click at [225, 166] on input "radio" at bounding box center [222, 163] width 6 height 6
radio input "true"
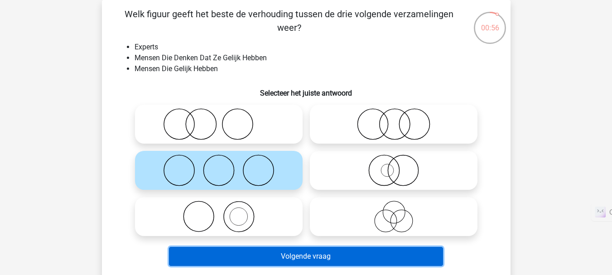
click at [323, 254] on button "Volgende vraag" at bounding box center [306, 256] width 274 height 19
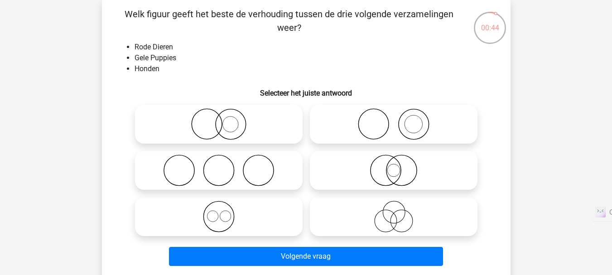
click at [247, 121] on icon at bounding box center [219, 124] width 160 height 32
click at [225, 120] on input "radio" at bounding box center [222, 117] width 6 height 6
radio input "true"
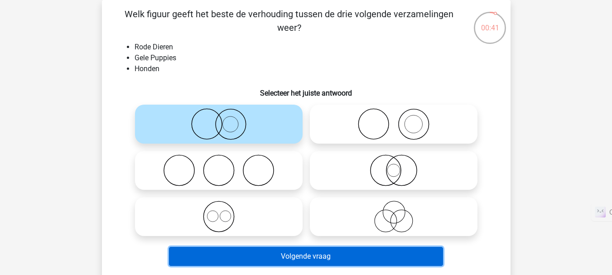
click at [291, 263] on button "Volgende vraag" at bounding box center [306, 256] width 274 height 19
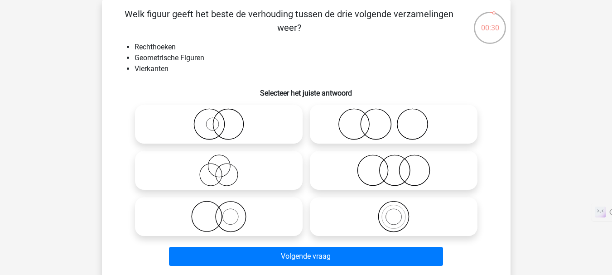
click at [227, 166] on icon at bounding box center [219, 171] width 160 height 32
click at [225, 166] on input "radio" at bounding box center [222, 163] width 6 height 6
radio input "true"
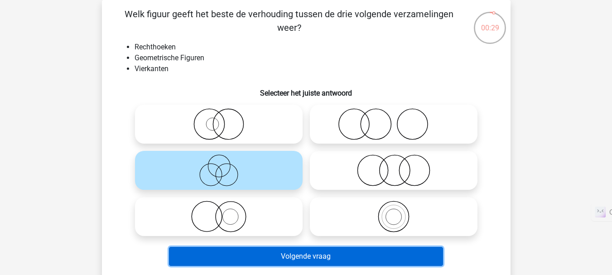
click at [343, 250] on button "Volgende vraag" at bounding box center [306, 256] width 274 height 19
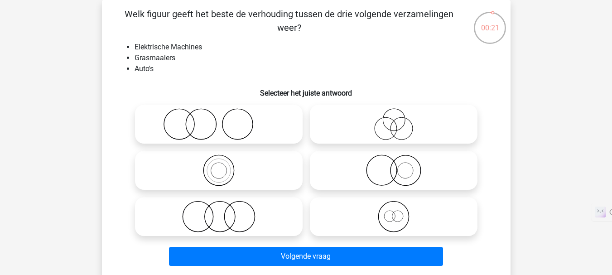
click at [185, 213] on icon at bounding box center [219, 217] width 160 height 32
click at [219, 212] on input "radio" at bounding box center [222, 209] width 6 height 6
radio input "true"
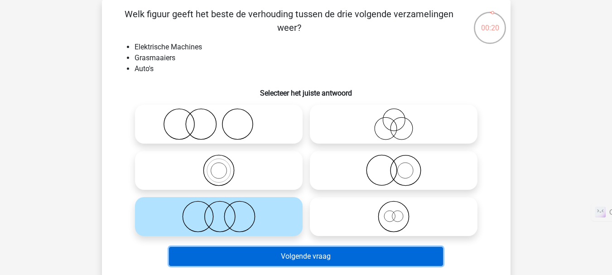
click at [305, 254] on button "Volgende vraag" at bounding box center [306, 256] width 274 height 19
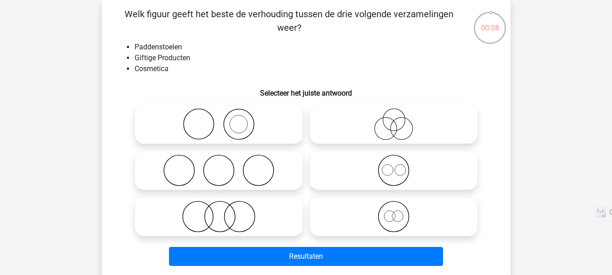
click at [392, 218] on icon at bounding box center [394, 217] width 160 height 32
click at [394, 212] on input "radio" at bounding box center [397, 209] width 6 height 6
radio input "true"
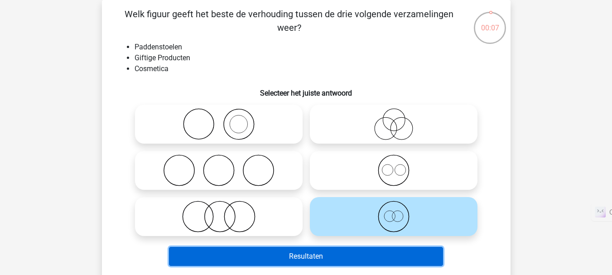
click at [393, 258] on button "Resultaten" at bounding box center [306, 256] width 274 height 19
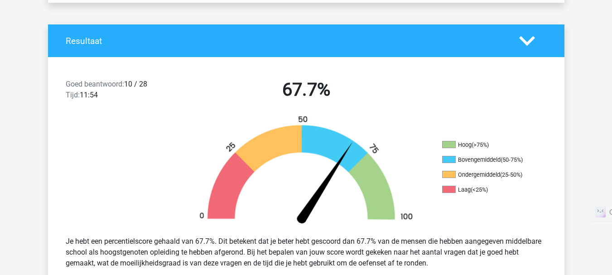
scroll to position [172, 0]
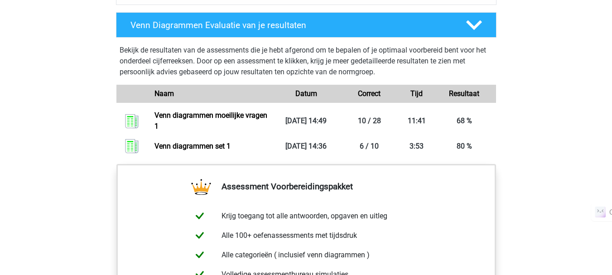
scroll to position [627, 0]
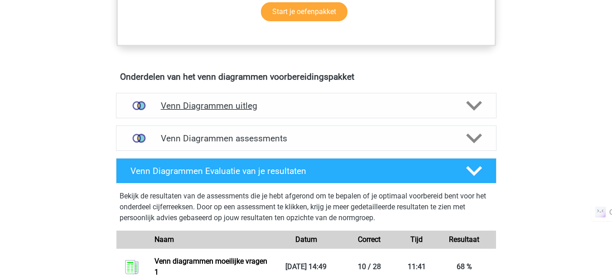
scroll to position [472, 0]
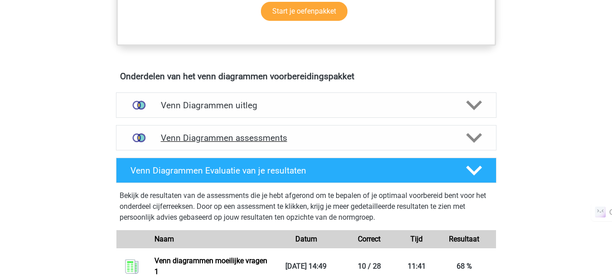
click at [312, 128] on div "Venn Diagrammen assessments" at bounding box center [306, 137] width 381 height 25
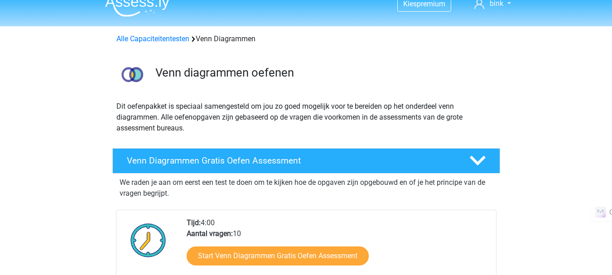
scroll to position [0, 0]
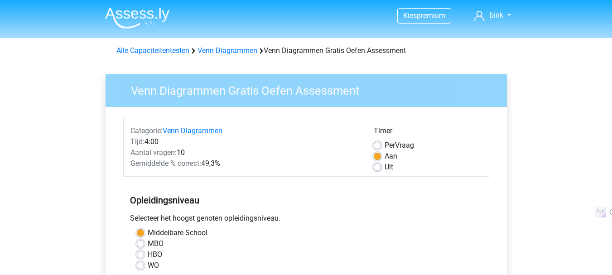
scroll to position [199, 0]
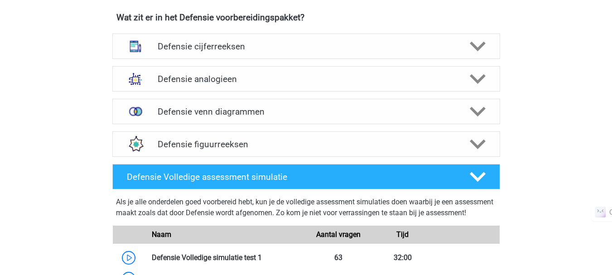
scroll to position [669, 0]
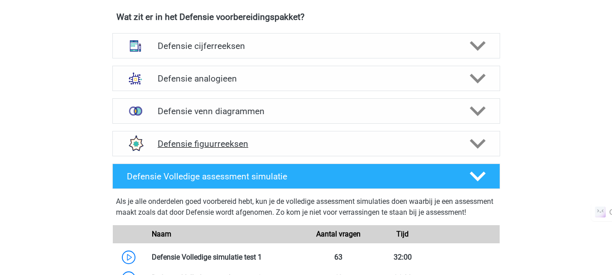
click at [196, 146] on h4 "Defensie figuurreeksen" at bounding box center [306, 144] width 297 height 10
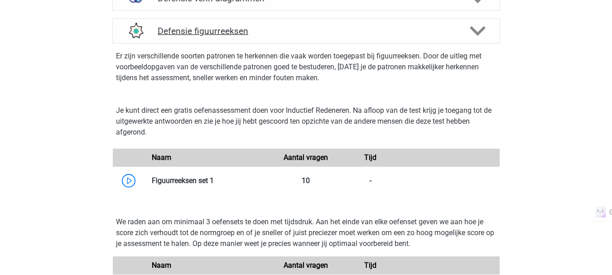
scroll to position [783, 0]
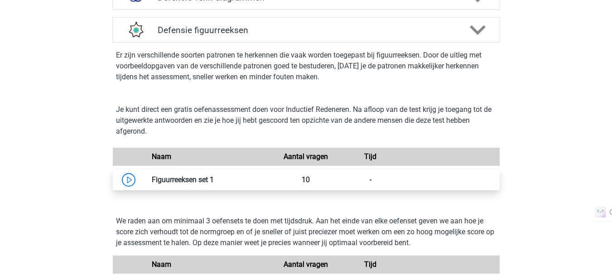
click at [214, 175] on link at bounding box center [214, 179] width 0 height 9
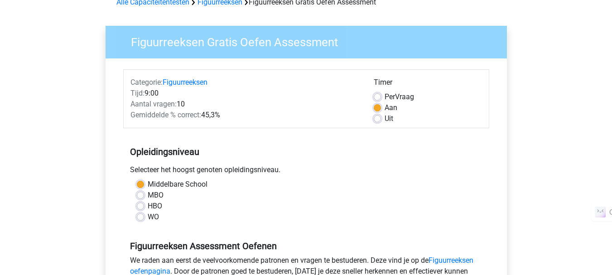
scroll to position [49, 0]
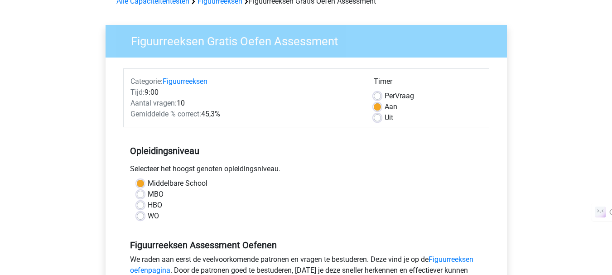
click at [148, 193] on label "MBO" at bounding box center [156, 194] width 16 height 11
click at [142, 193] on input "MBO" at bounding box center [140, 193] width 7 height 9
radio input "true"
click at [141, 209] on div "HBO" at bounding box center [306, 205] width 339 height 11
click at [148, 208] on label "HBO" at bounding box center [155, 205] width 15 height 11
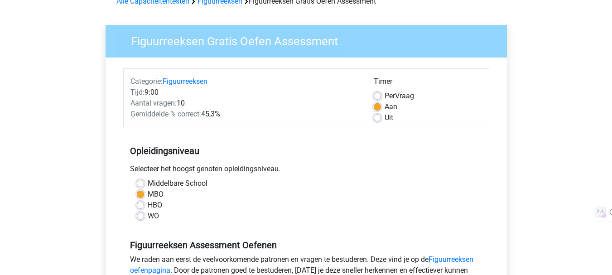
click at [140, 208] on input "HBO" at bounding box center [140, 204] width 7 height 9
radio input "true"
click at [148, 218] on label "WO" at bounding box center [153, 216] width 11 height 11
click at [140, 218] on input "WO" at bounding box center [140, 215] width 7 height 9
radio input "true"
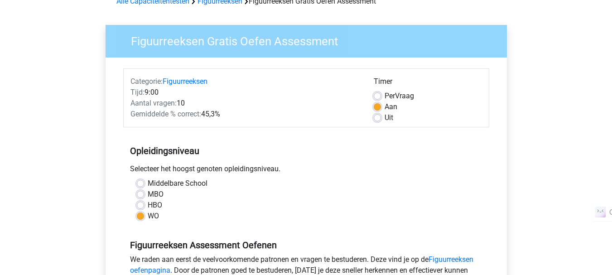
click at [148, 183] on label "Middelbare School" at bounding box center [178, 183] width 60 height 11
click at [140, 183] on input "Middelbare School" at bounding box center [140, 182] width 7 height 9
radio input "true"
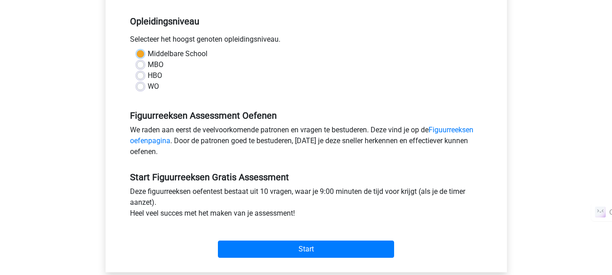
scroll to position [186, 0]
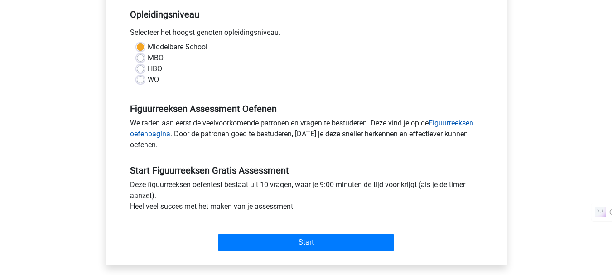
click at [457, 122] on link "Figuurreeksen oefenpagina" at bounding box center [301, 128] width 343 height 19
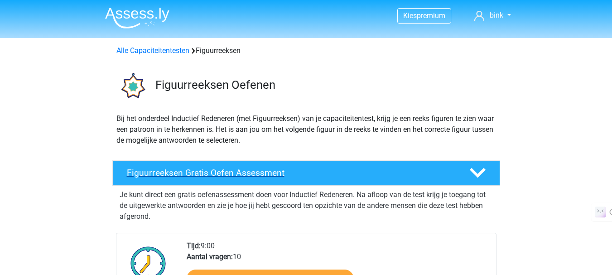
click at [456, 179] on div "Figuurreeksen Gratis Oefen Assessment" at bounding box center [306, 172] width 388 height 25
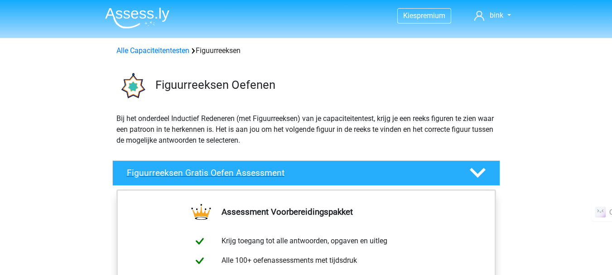
click at [456, 179] on div "Figuurreeksen Gratis Oefen Assessment" at bounding box center [306, 172] width 388 height 25
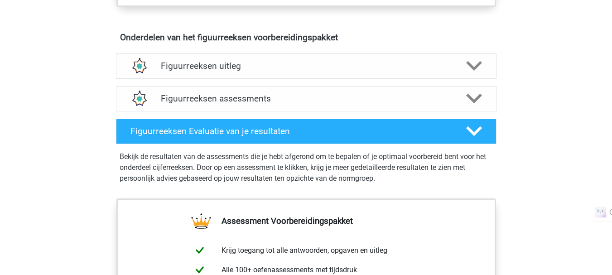
scroll to position [524, 0]
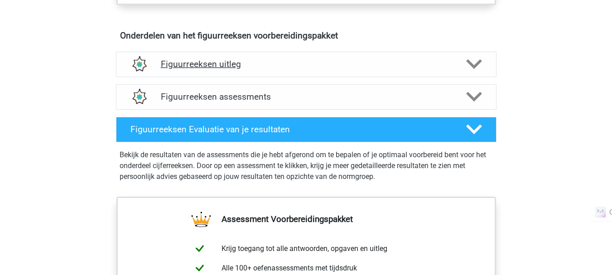
click at [355, 70] on div "Figuurreeksen uitleg" at bounding box center [306, 64] width 381 height 25
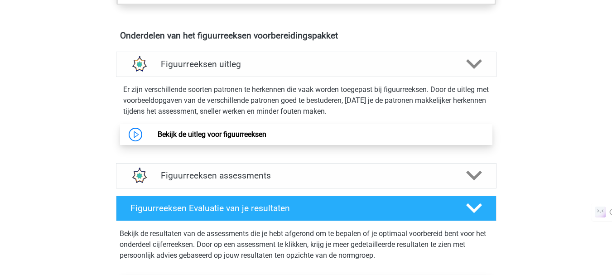
click at [266, 134] on link "Bekijk de uitleg voor figuurreeksen" at bounding box center [212, 134] width 109 height 9
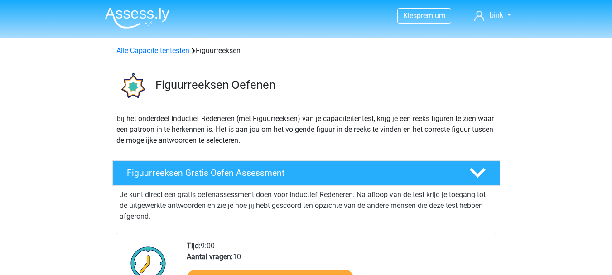
scroll to position [524, 0]
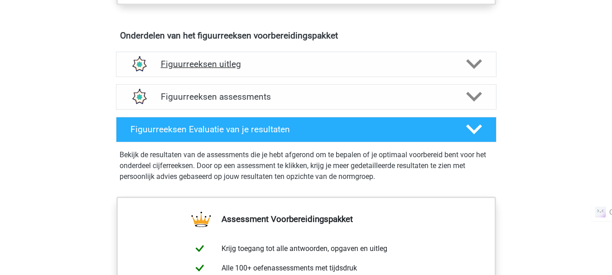
click at [265, 65] on h4 "Figuurreeksen uitleg" at bounding box center [306, 64] width 291 height 10
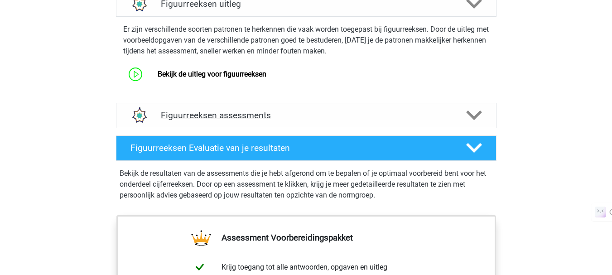
scroll to position [585, 0]
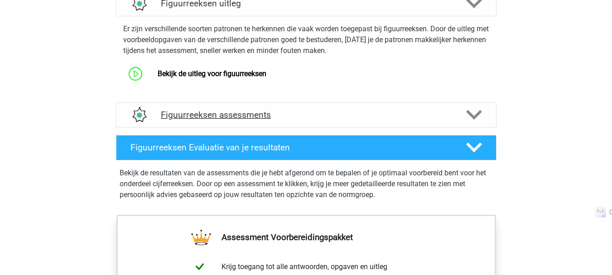
click at [289, 116] on h4 "Figuurreeksen assessments" at bounding box center [306, 115] width 291 height 10
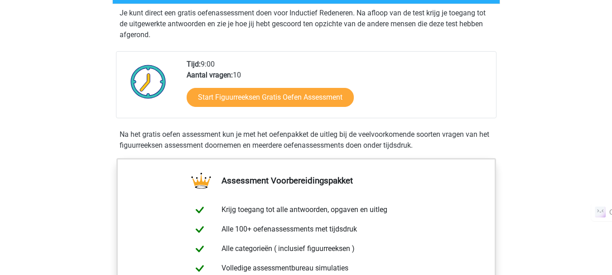
scroll to position [184, 0]
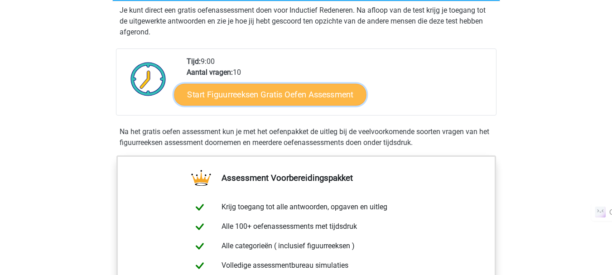
click at [310, 100] on link "Start Figuurreeksen Gratis Oefen Assessment" at bounding box center [270, 94] width 192 height 22
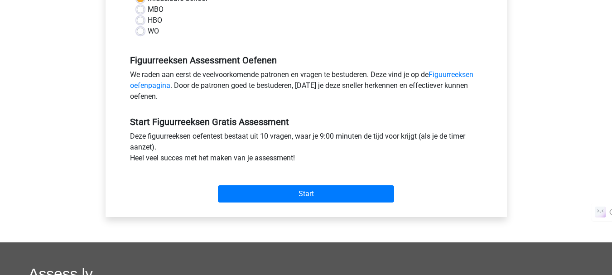
scroll to position [238, 0]
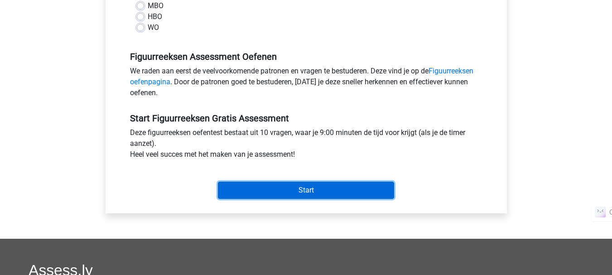
click at [292, 197] on input "Start" at bounding box center [306, 190] width 176 height 17
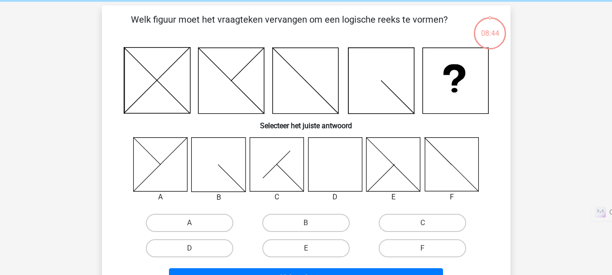
scroll to position [37, 0]
click at [345, 174] on icon at bounding box center [335, 164] width 54 height 54
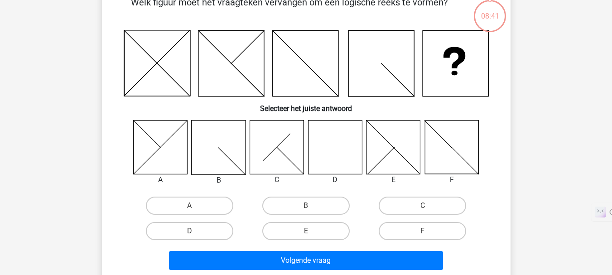
scroll to position [54, 0]
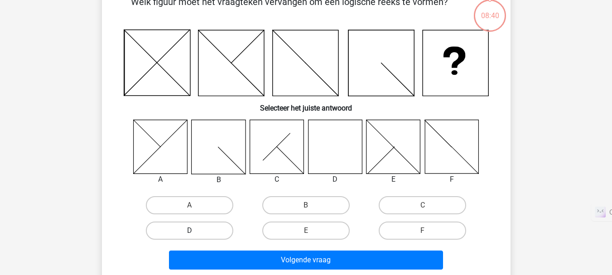
click at [206, 231] on label "D" at bounding box center [189, 231] width 87 height 18
click at [195, 231] on input "D" at bounding box center [192, 234] width 6 height 6
radio input "true"
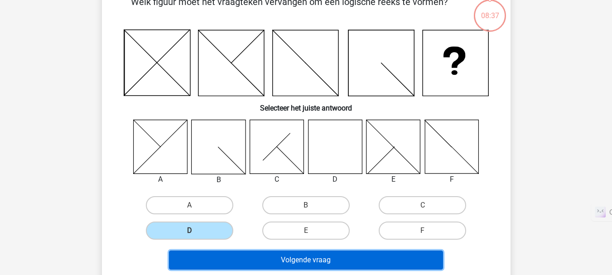
click at [338, 264] on button "Volgende vraag" at bounding box center [306, 260] width 274 height 19
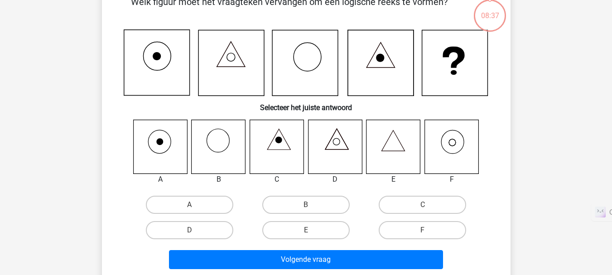
scroll to position [42, 0]
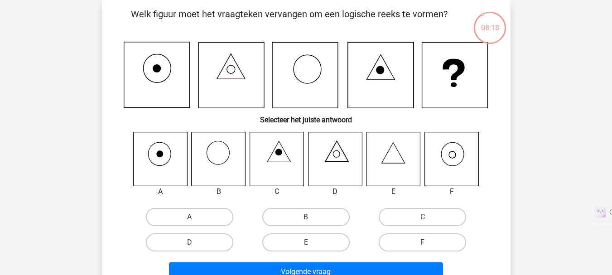
click at [462, 160] on icon at bounding box center [452, 159] width 54 height 54
click at [447, 245] on label "F" at bounding box center [422, 242] width 87 height 18
click at [429, 245] on input "F" at bounding box center [426, 245] width 6 height 6
radio input "true"
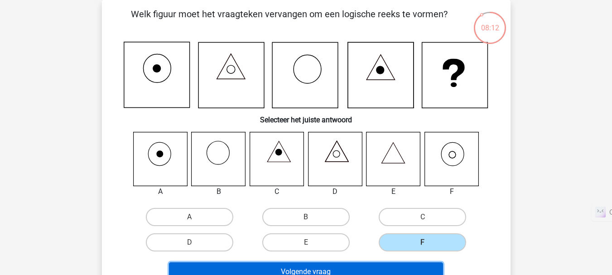
click at [384, 265] on button "Volgende vraag" at bounding box center [306, 271] width 274 height 19
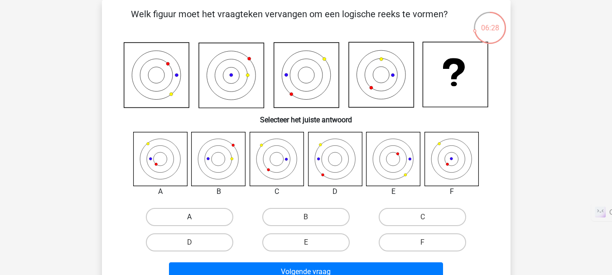
click at [207, 218] on label "A" at bounding box center [189, 217] width 87 height 18
click at [195, 218] on input "A" at bounding box center [192, 220] width 6 height 6
radio input "true"
click at [300, 214] on label "B" at bounding box center [305, 217] width 87 height 18
click at [306, 217] on input "B" at bounding box center [309, 220] width 6 height 6
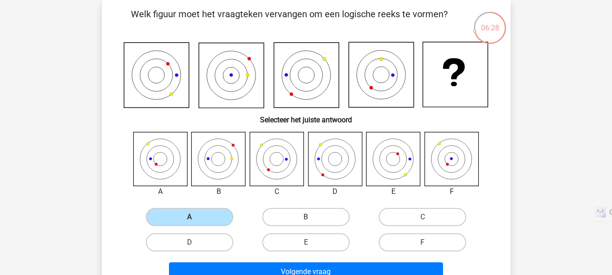
radio input "true"
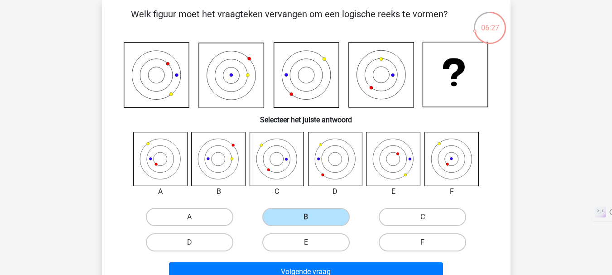
scroll to position [89, 0]
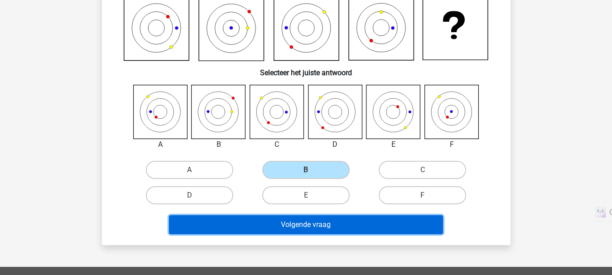
click at [334, 227] on button "Volgende vraag" at bounding box center [306, 224] width 274 height 19
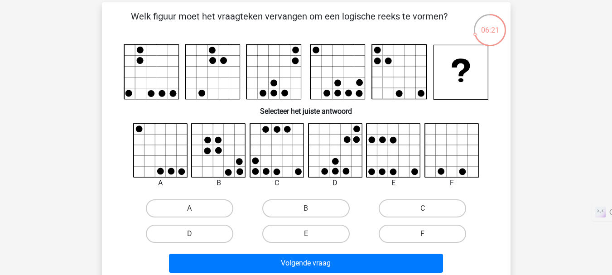
scroll to position [41, 0]
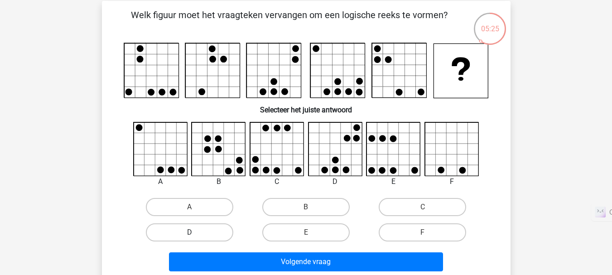
click at [208, 237] on label "D" at bounding box center [189, 232] width 87 height 18
click at [195, 237] on input "D" at bounding box center [192, 235] width 6 height 6
radio input "true"
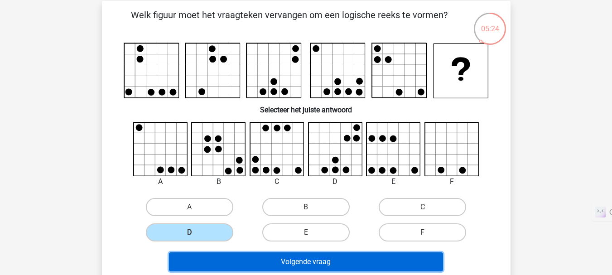
click at [333, 266] on button "Volgende vraag" at bounding box center [306, 261] width 274 height 19
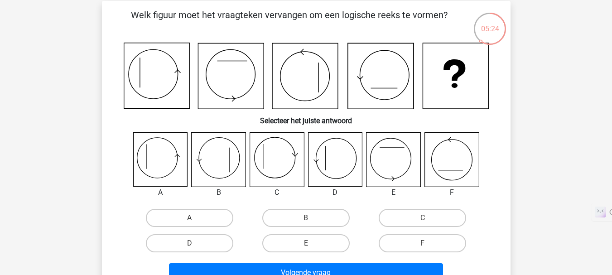
scroll to position [42, 0]
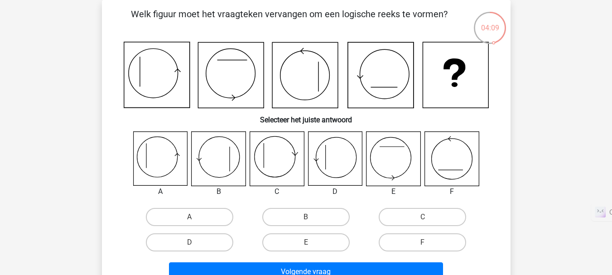
click at [280, 164] on icon at bounding box center [277, 159] width 54 height 54
click at [213, 242] on label "D" at bounding box center [189, 242] width 87 height 18
click at [195, 242] on input "D" at bounding box center [192, 245] width 6 height 6
radio input "true"
click at [391, 220] on label "C" at bounding box center [422, 217] width 87 height 18
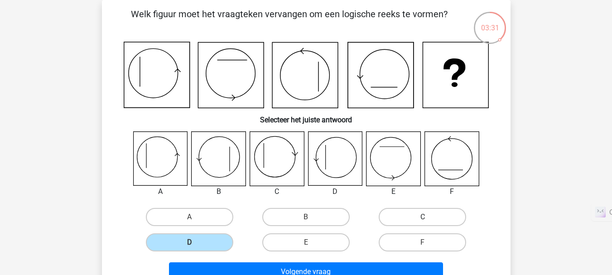
click at [423, 220] on input "C" at bounding box center [426, 220] width 6 height 6
radio input "true"
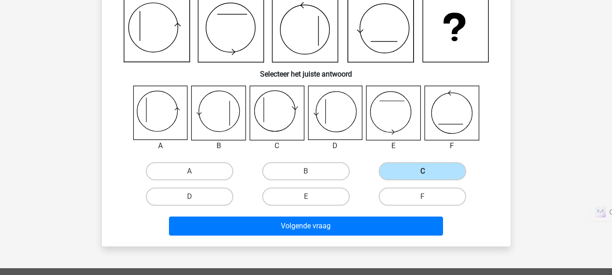
scroll to position [88, 0]
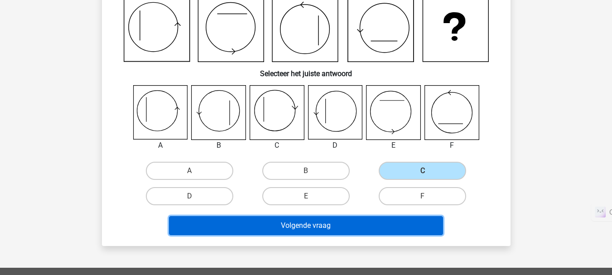
click at [329, 220] on button "Volgende vraag" at bounding box center [306, 225] width 274 height 19
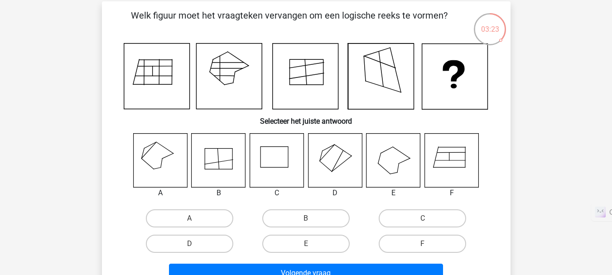
scroll to position [42, 0]
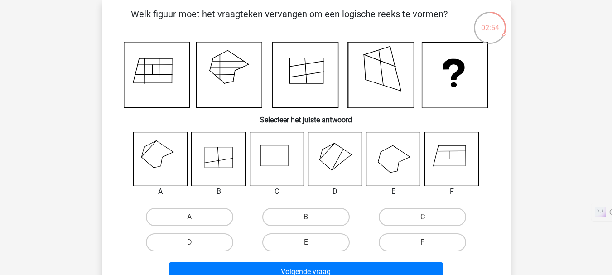
click at [158, 160] on icon at bounding box center [160, 159] width 54 height 54
click at [203, 217] on label "A" at bounding box center [189, 217] width 87 height 18
click at [195, 217] on input "A" at bounding box center [192, 220] width 6 height 6
radio input "true"
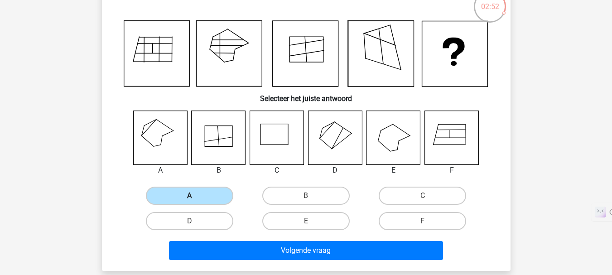
scroll to position [73, 0]
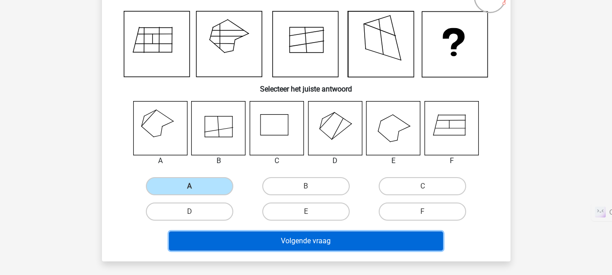
click at [258, 245] on button "Volgende vraag" at bounding box center [306, 241] width 274 height 19
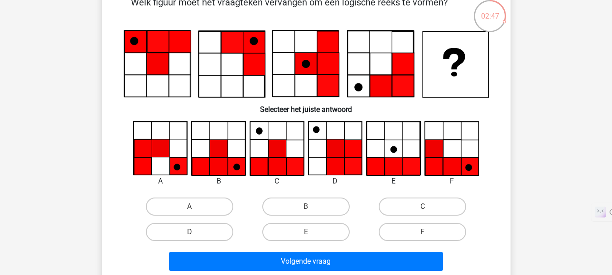
scroll to position [54, 0]
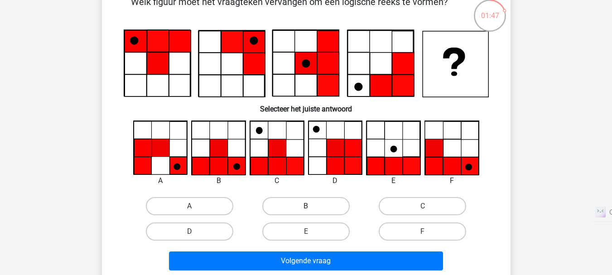
click at [293, 211] on label "B" at bounding box center [305, 206] width 87 height 18
click at [306, 211] on input "B" at bounding box center [309, 209] width 6 height 6
radio input "true"
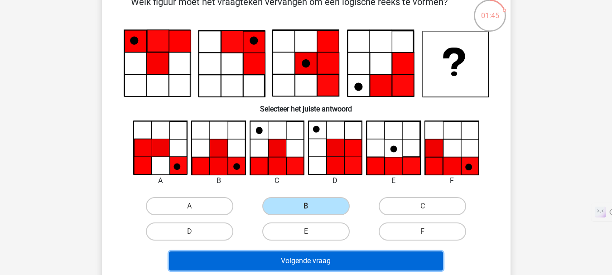
click at [323, 262] on button "Volgende vraag" at bounding box center [306, 260] width 274 height 19
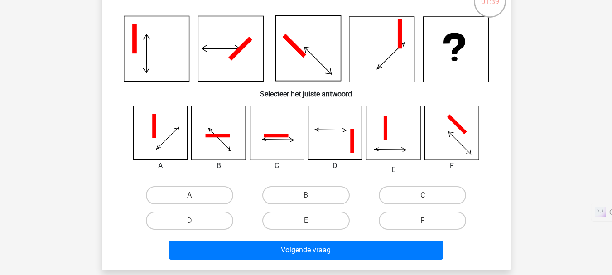
scroll to position [67, 0]
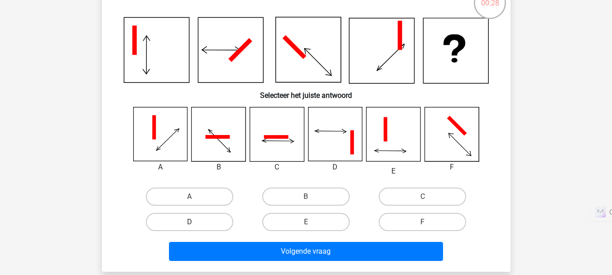
click at [212, 226] on label "D" at bounding box center [189, 222] width 87 height 18
click at [195, 226] on input "D" at bounding box center [192, 225] width 6 height 6
radio input "true"
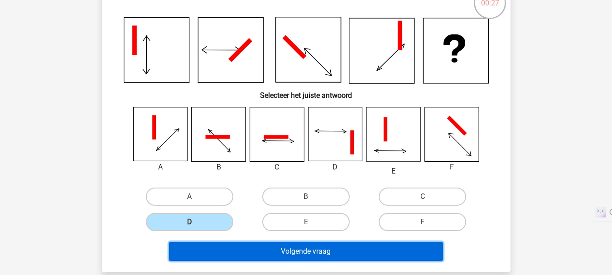
click at [269, 248] on button "Volgende vraag" at bounding box center [306, 251] width 274 height 19
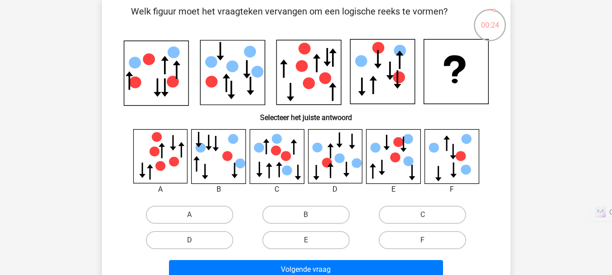
scroll to position [47, 0]
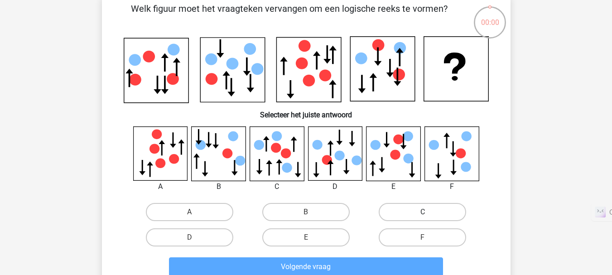
click at [401, 210] on label "C" at bounding box center [422, 212] width 87 height 18
click at [423, 212] on input "C" at bounding box center [426, 215] width 6 height 6
radio input "true"
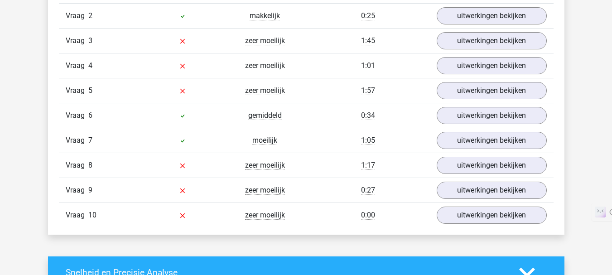
scroll to position [806, 0]
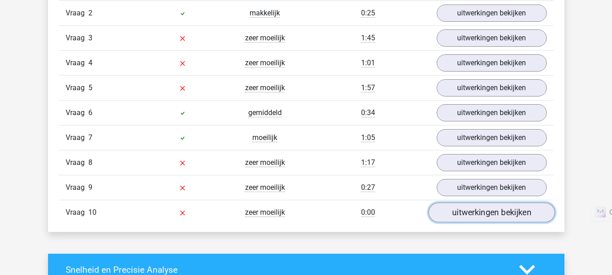
click at [504, 213] on link "uitwerkingen bekijken" at bounding box center [491, 213] width 126 height 20
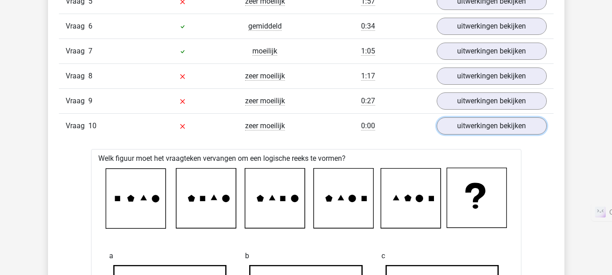
scroll to position [896, 0]
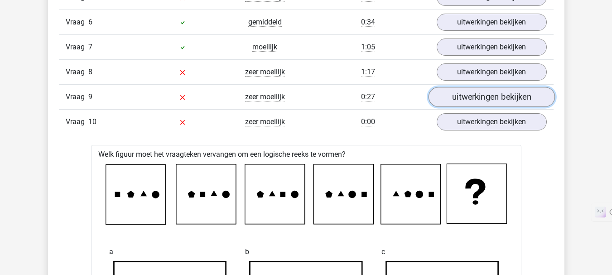
click at [462, 95] on link "uitwerkingen bekijken" at bounding box center [491, 97] width 126 height 20
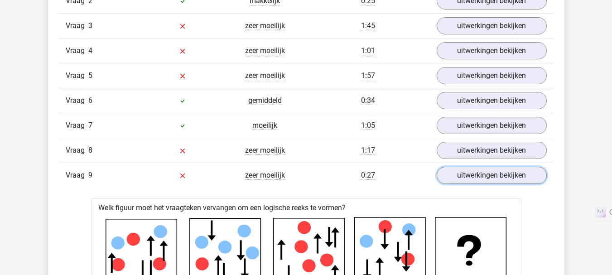
scroll to position [819, 0]
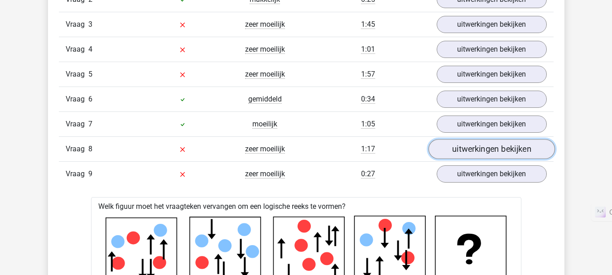
click at [474, 148] on link "uitwerkingen bekijken" at bounding box center [491, 149] width 126 height 20
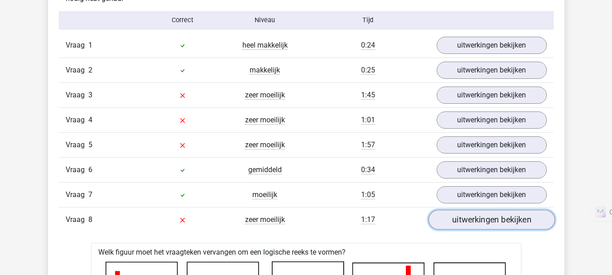
scroll to position [748, 0]
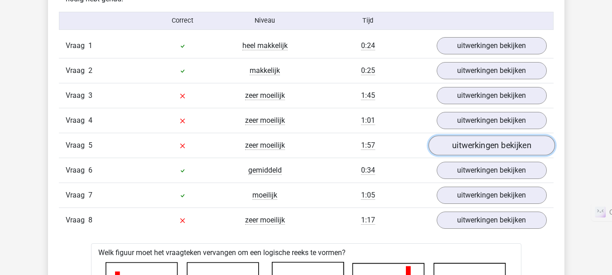
click at [461, 148] on link "uitwerkingen bekijken" at bounding box center [491, 145] width 126 height 20
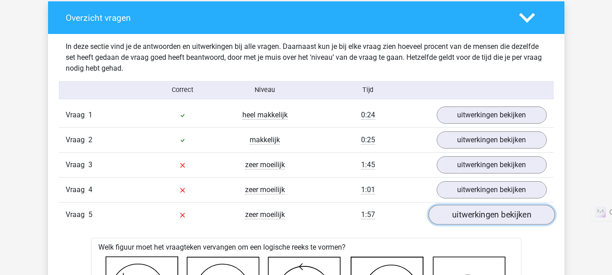
scroll to position [683, 0]
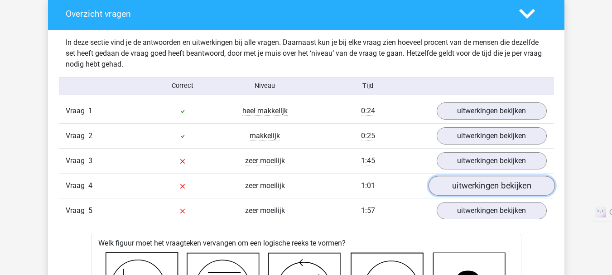
click at [470, 188] on link "uitwerkingen bekijken" at bounding box center [491, 186] width 126 height 20
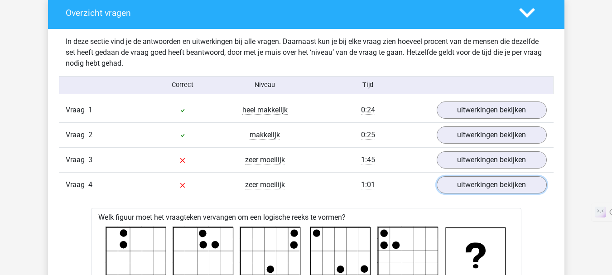
scroll to position [683, 0]
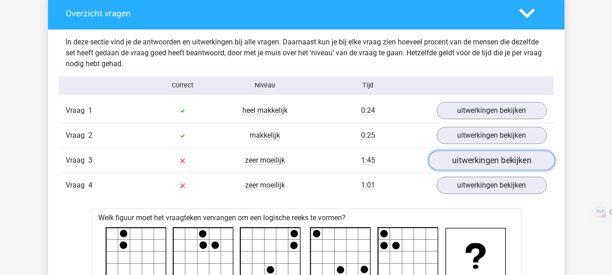
click at [473, 161] on link "uitwerkingen bekijken" at bounding box center [491, 160] width 126 height 20
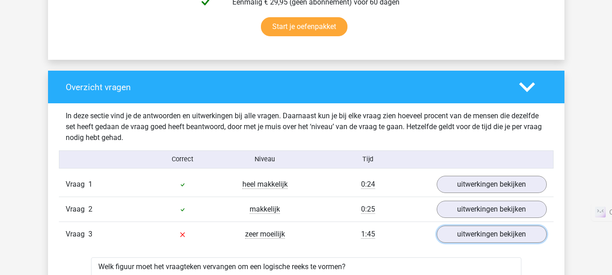
scroll to position [606, 0]
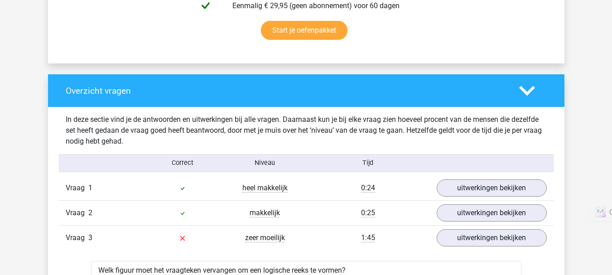
click at [469, 197] on div "Vraag 1 heel makkelijk 0:24 uitwerkingen bekijken" at bounding box center [306, 188] width 495 height 24
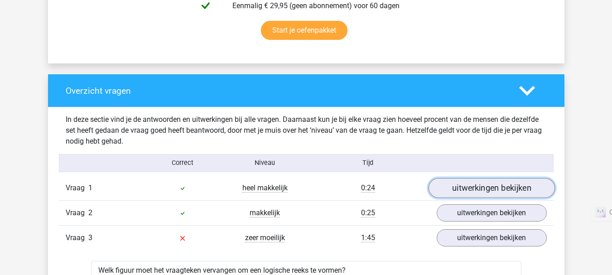
click at [467, 190] on link "uitwerkingen bekijken" at bounding box center [491, 188] width 126 height 20
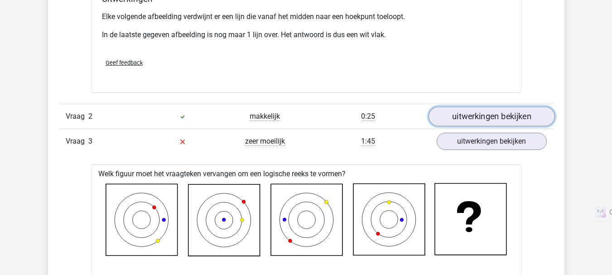
click at [469, 121] on link "uitwerkingen bekijken" at bounding box center [491, 116] width 126 height 20
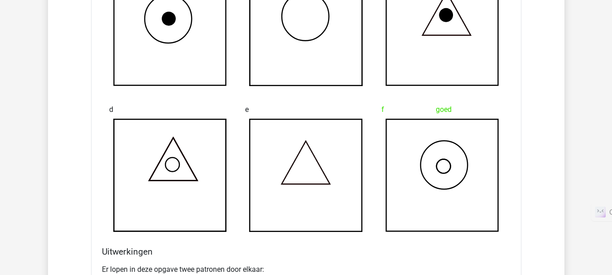
scroll to position [1551, 0]
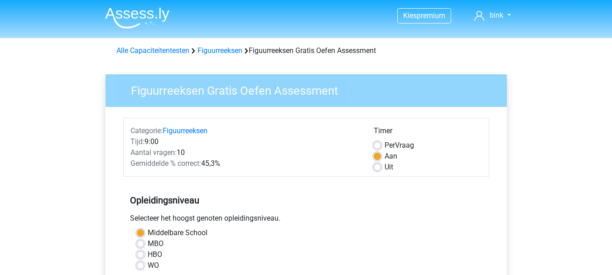
scroll to position [238, 0]
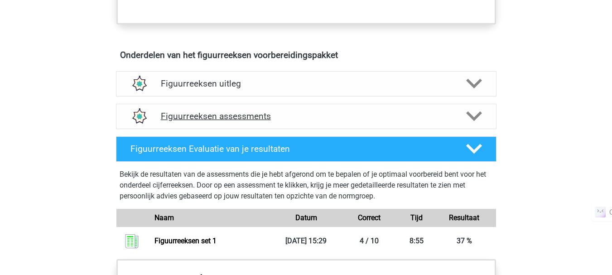
click at [185, 115] on h4 "Figuurreeksen assessments" at bounding box center [306, 116] width 291 height 10
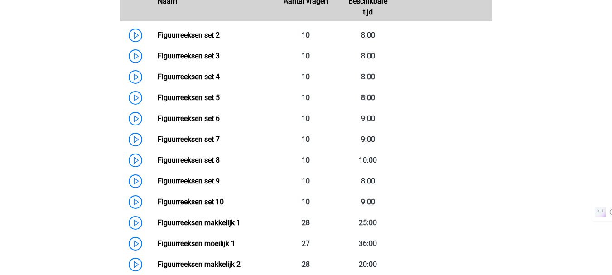
scroll to position [656, 0]
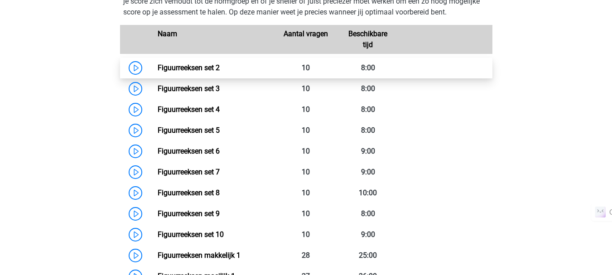
click at [220, 63] on link "Figuurreeksen set 2" at bounding box center [189, 67] width 62 height 9
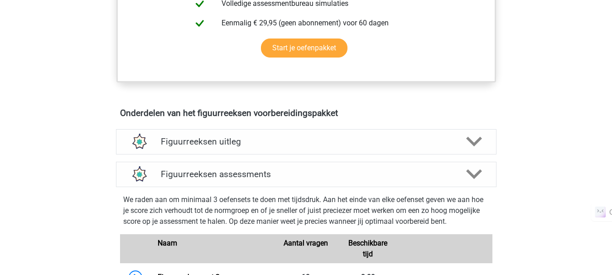
scroll to position [446, 0]
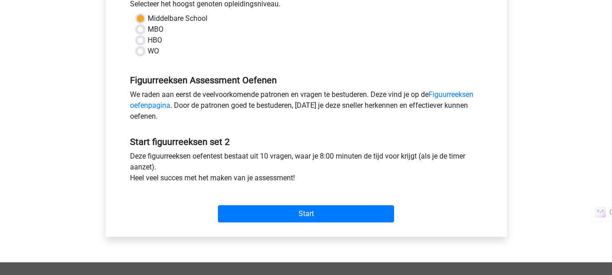
scroll to position [234, 0]
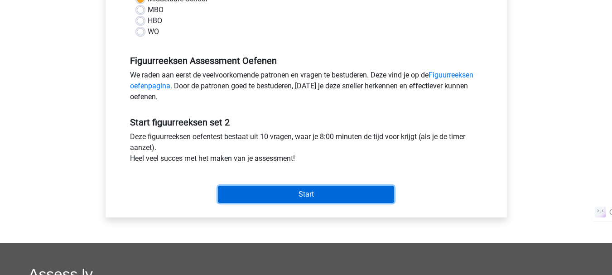
click at [319, 197] on input "Start" at bounding box center [306, 194] width 176 height 17
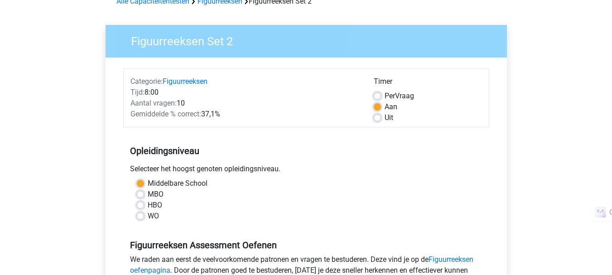
scroll to position [0, 0]
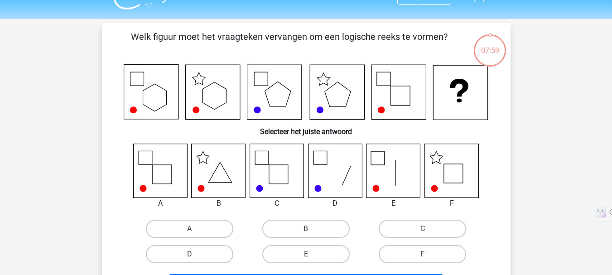
scroll to position [19, 0]
click at [405, 254] on label "F" at bounding box center [422, 254] width 87 height 18
click at [423, 254] on input "F" at bounding box center [426, 257] width 6 height 6
radio input "true"
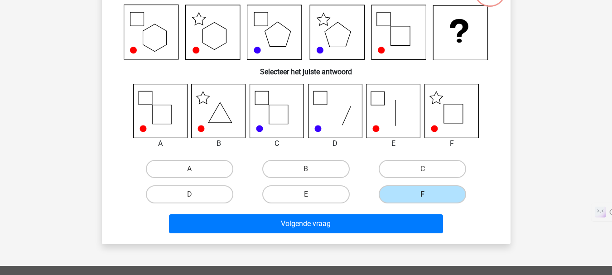
scroll to position [86, 0]
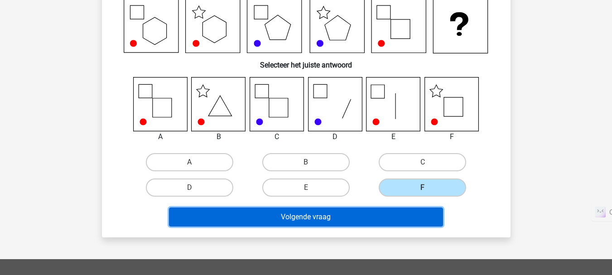
click at [347, 220] on button "Volgende vraag" at bounding box center [306, 217] width 274 height 19
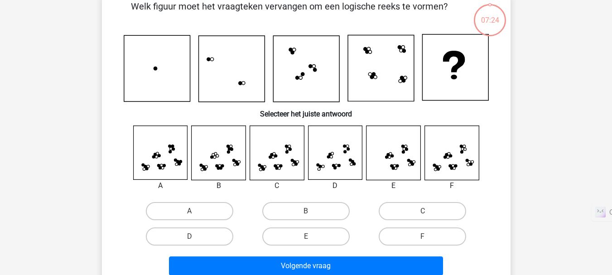
scroll to position [42, 0]
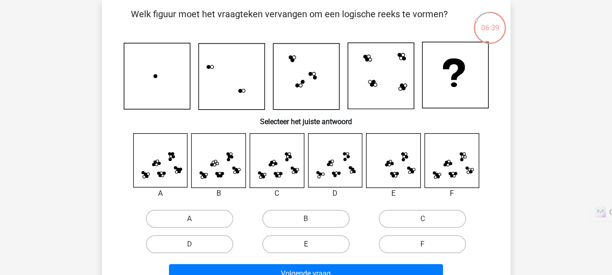
click at [318, 249] on label "E" at bounding box center [305, 244] width 87 height 18
click at [312, 249] on input "E" at bounding box center [309, 247] width 6 height 6
radio input "true"
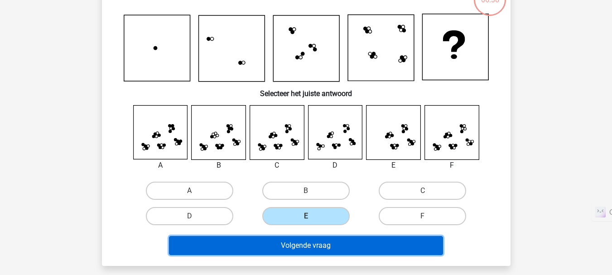
click at [330, 246] on button "Volgende vraag" at bounding box center [306, 245] width 274 height 19
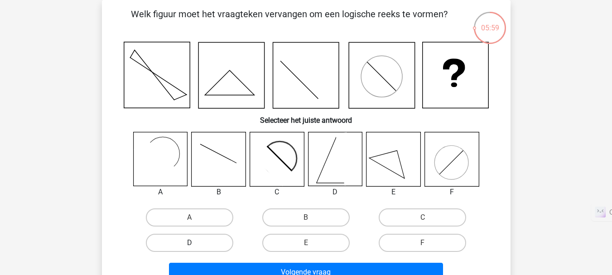
click at [196, 246] on label "D" at bounding box center [189, 243] width 87 height 18
click at [195, 246] on input "D" at bounding box center [192, 246] width 6 height 6
radio input "true"
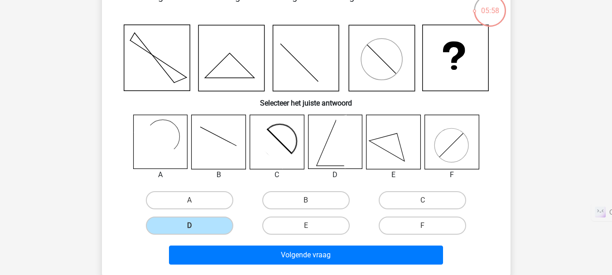
scroll to position [59, 0]
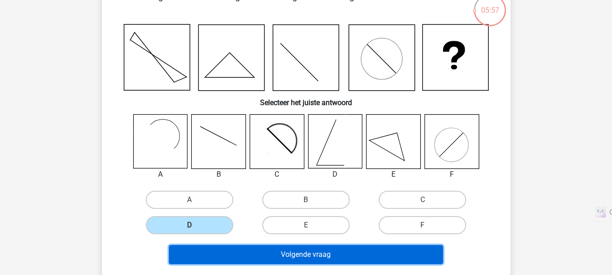
click at [335, 256] on button "Volgende vraag" at bounding box center [306, 254] width 274 height 19
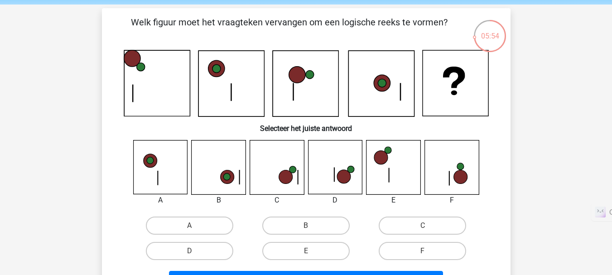
scroll to position [33, 0]
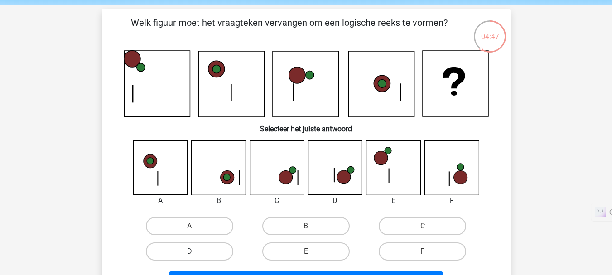
click at [218, 252] on label "D" at bounding box center [189, 251] width 87 height 18
click at [195, 252] on input "D" at bounding box center [192, 254] width 6 height 6
radio input "true"
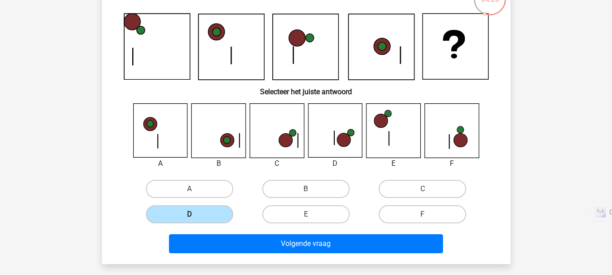
scroll to position [70, 0]
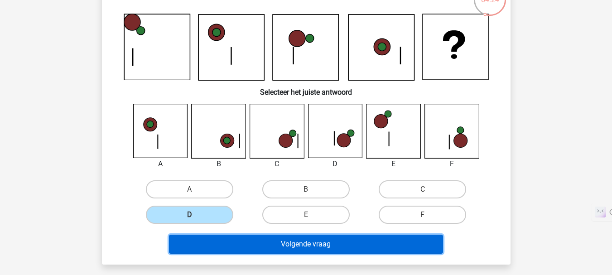
click at [294, 244] on button "Volgende vraag" at bounding box center [306, 244] width 274 height 19
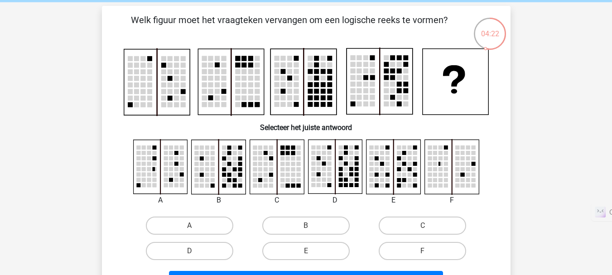
scroll to position [24, 0]
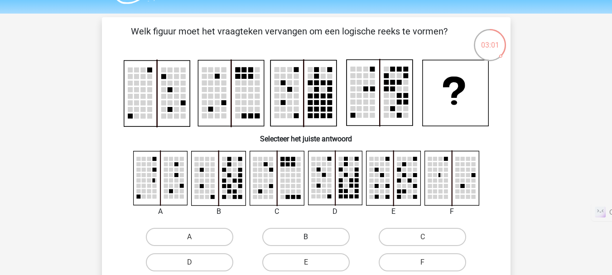
click at [288, 240] on label "B" at bounding box center [305, 237] width 87 height 18
click at [306, 240] on input "B" at bounding box center [309, 240] width 6 height 6
radio input "true"
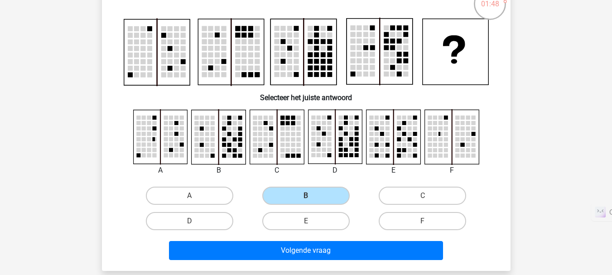
scroll to position [66, 0]
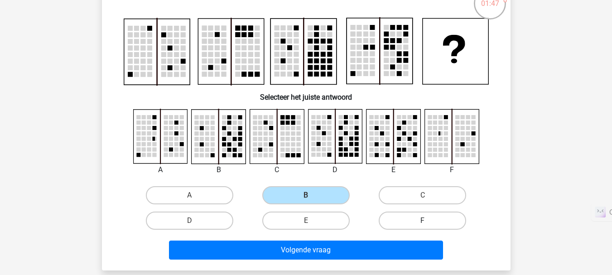
click at [421, 216] on label "F" at bounding box center [422, 221] width 87 height 18
click at [423, 221] on input "F" at bounding box center [426, 224] width 6 height 6
radio input "true"
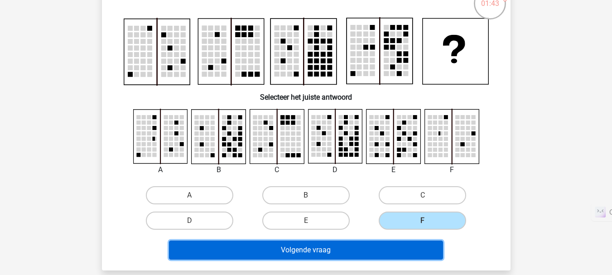
click at [370, 250] on button "Volgende vraag" at bounding box center [306, 250] width 274 height 19
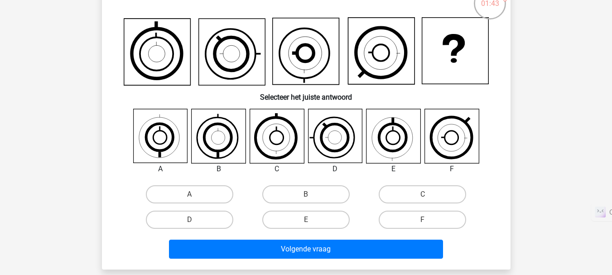
scroll to position [42, 0]
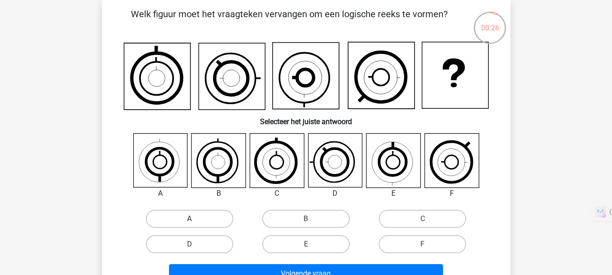
click at [214, 218] on label "A" at bounding box center [189, 219] width 87 height 18
click at [195, 219] on input "A" at bounding box center [192, 222] width 6 height 6
radio input "true"
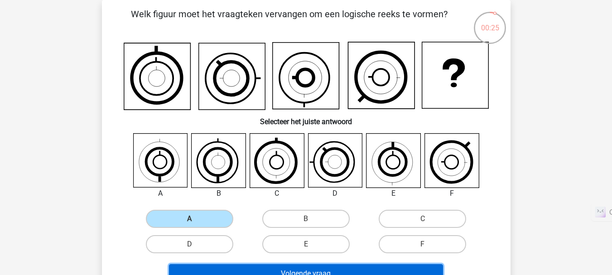
click at [288, 270] on button "Volgende vraag" at bounding box center [306, 273] width 274 height 19
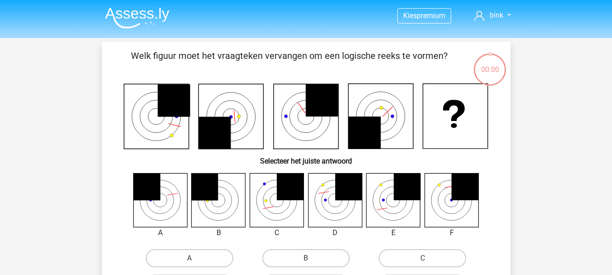
scroll to position [42, 0]
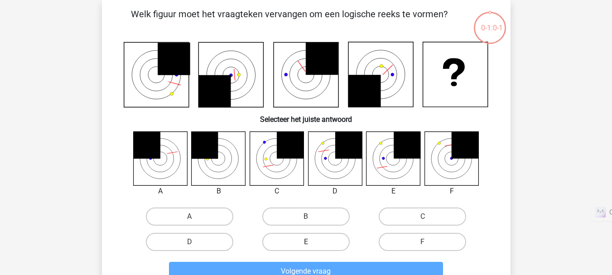
click at [340, 248] on label "E" at bounding box center [305, 242] width 87 height 18
click at [312, 248] on input "E" at bounding box center [309, 245] width 6 height 6
radio input "true"
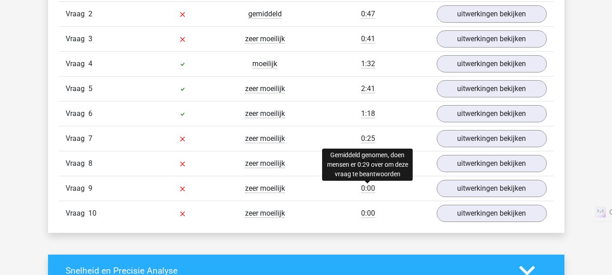
scroll to position [805, 0]
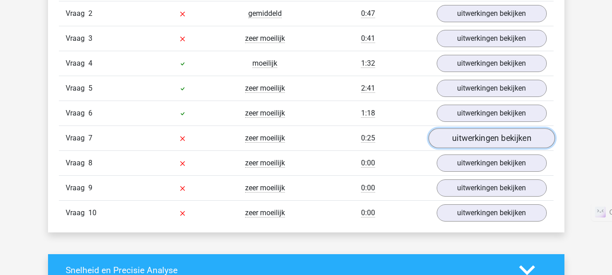
click at [466, 144] on link "uitwerkingen bekijken" at bounding box center [491, 138] width 126 height 20
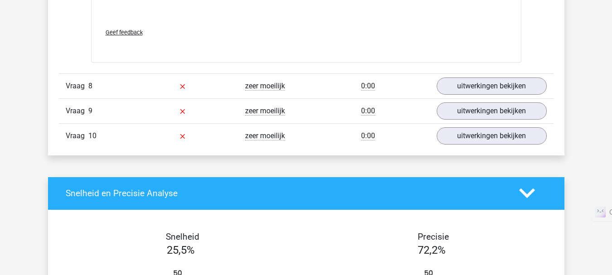
scroll to position [1641, 0]
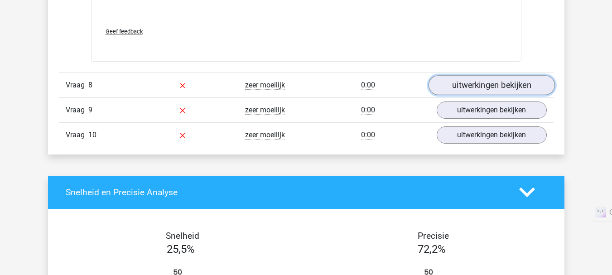
click at [471, 84] on link "uitwerkingen bekijken" at bounding box center [491, 85] width 126 height 20
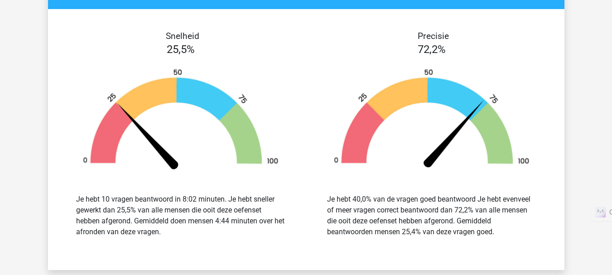
scroll to position [2590, 0]
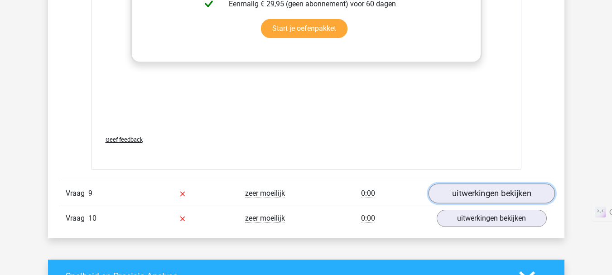
click at [473, 196] on link "uitwerkingen bekijken" at bounding box center [491, 194] width 126 height 20
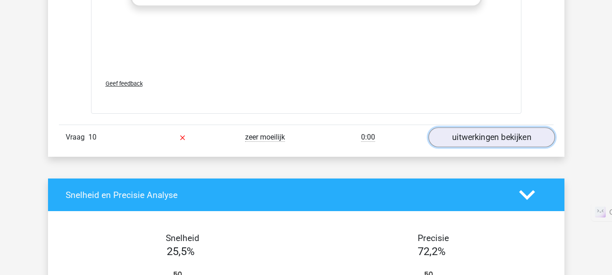
click at [486, 138] on link "uitwerkingen bekijken" at bounding box center [491, 137] width 126 height 20
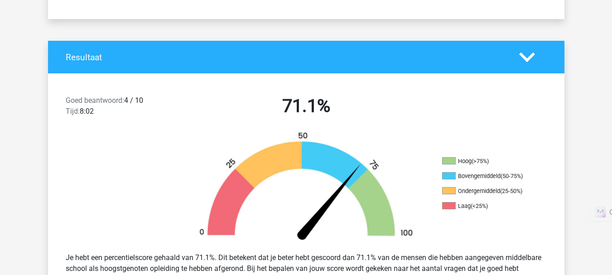
scroll to position [0, 0]
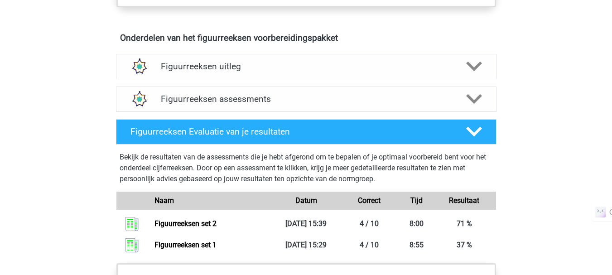
scroll to position [504, 0]
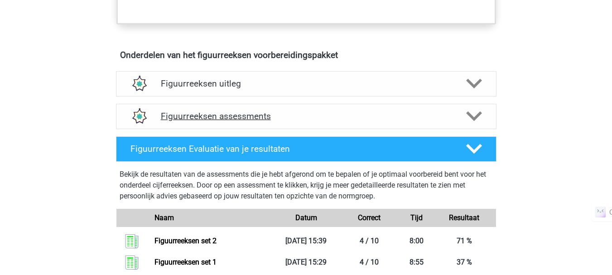
click at [343, 123] on div "Figuurreeksen assessments" at bounding box center [306, 116] width 381 height 25
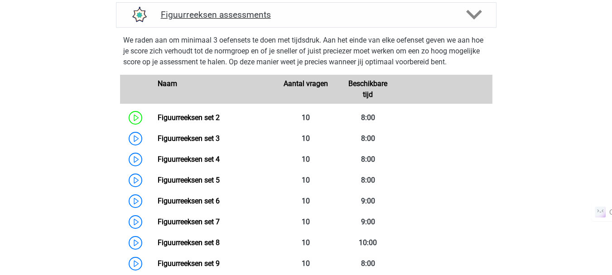
scroll to position [608, 0]
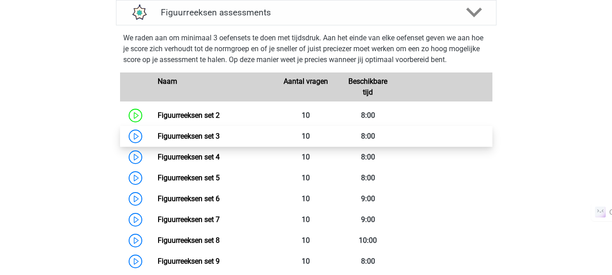
click at [220, 135] on link "Figuurreeksen set 3" at bounding box center [189, 136] width 62 height 9
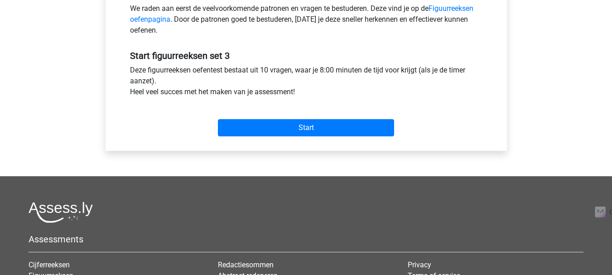
scroll to position [290, 0]
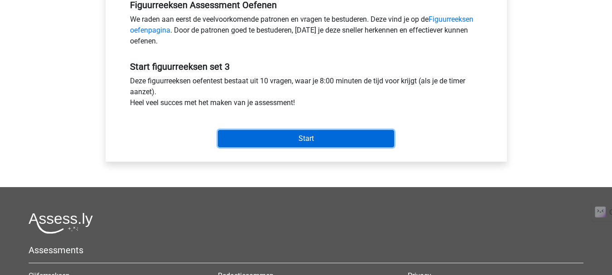
click at [307, 144] on input "Start" at bounding box center [306, 138] width 176 height 17
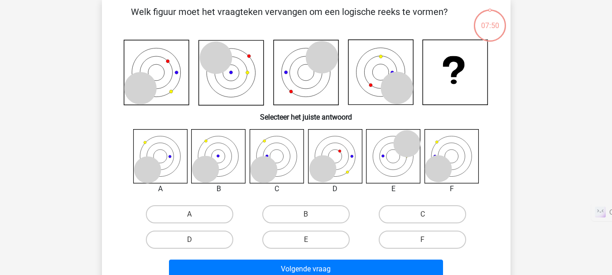
scroll to position [44, 0]
click at [208, 239] on label "D" at bounding box center [189, 239] width 87 height 18
click at [195, 239] on input "D" at bounding box center [192, 242] width 6 height 6
radio input "true"
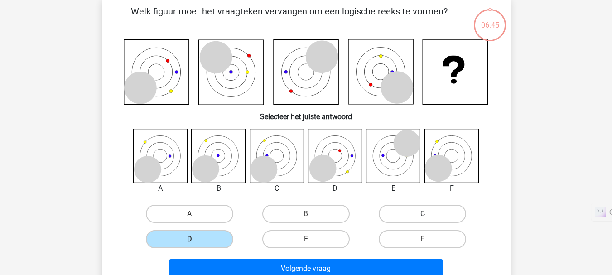
click at [383, 211] on label "C" at bounding box center [422, 214] width 87 height 18
click at [423, 214] on input "C" at bounding box center [426, 217] width 6 height 6
radio input "true"
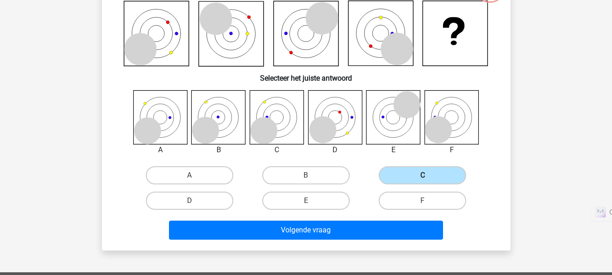
scroll to position [83, 0]
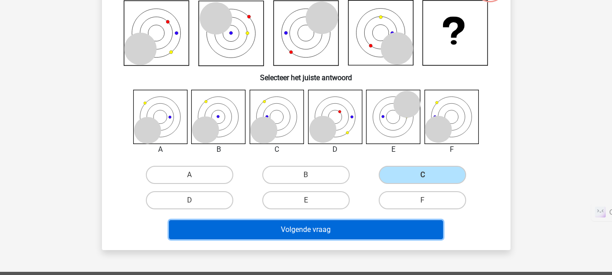
click at [359, 225] on button "Volgende vraag" at bounding box center [306, 229] width 274 height 19
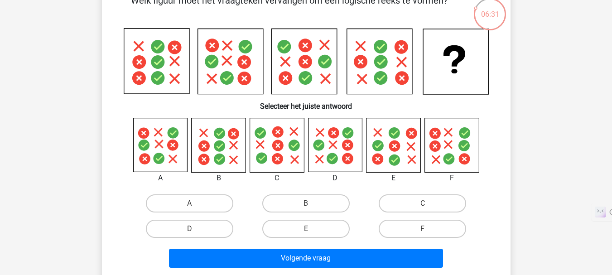
scroll to position [53, 0]
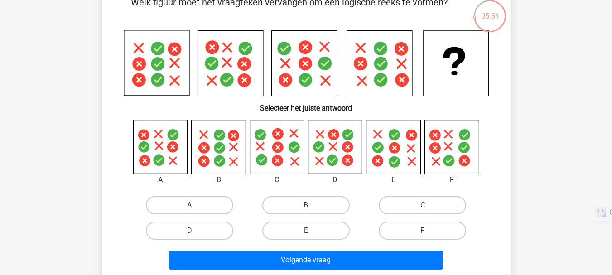
click at [175, 198] on label "A" at bounding box center [189, 205] width 87 height 18
click at [189, 205] on input "A" at bounding box center [192, 208] width 6 height 6
radio input "true"
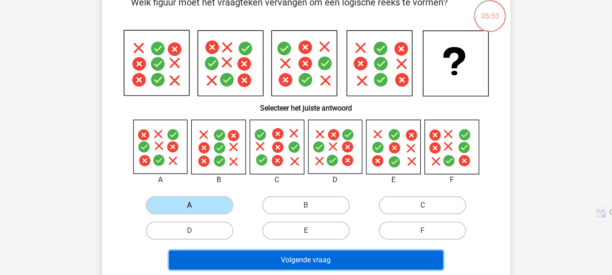
click at [244, 261] on button "Volgende vraag" at bounding box center [306, 260] width 274 height 19
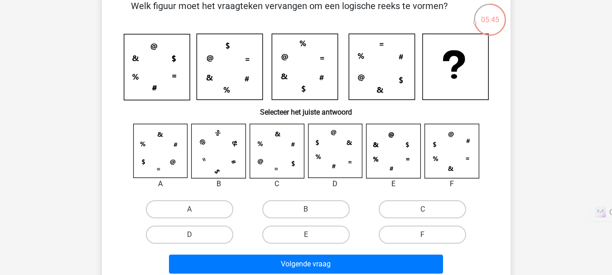
scroll to position [51, 0]
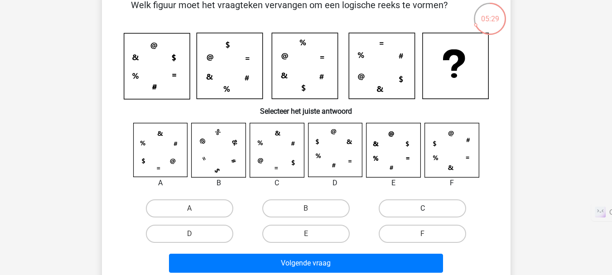
click at [394, 209] on label "C" at bounding box center [422, 208] width 87 height 18
click at [423, 209] on input "C" at bounding box center [426, 211] width 6 height 6
radio input "true"
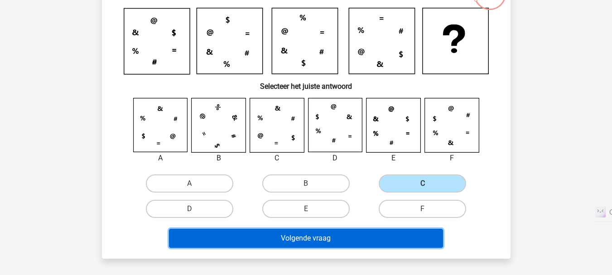
click at [346, 233] on button "Volgende vraag" at bounding box center [306, 238] width 274 height 19
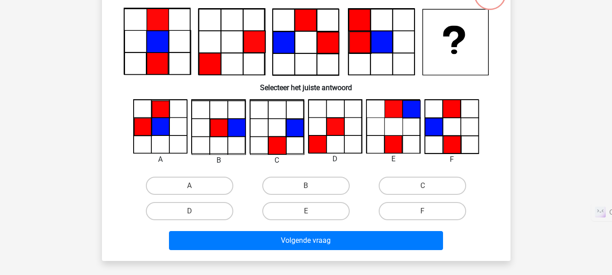
scroll to position [42, 0]
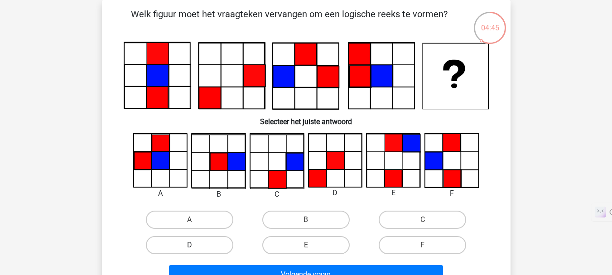
click at [201, 247] on label "D" at bounding box center [189, 245] width 87 height 18
click at [195, 247] on input "D" at bounding box center [192, 248] width 6 height 6
radio input "true"
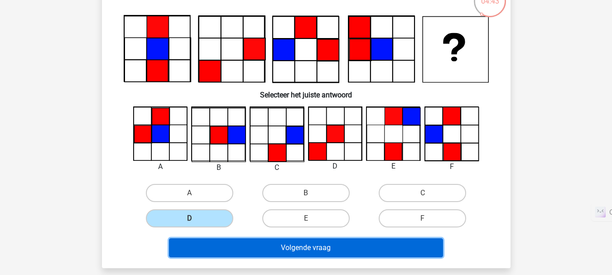
click at [343, 252] on button "Volgende vraag" at bounding box center [306, 247] width 274 height 19
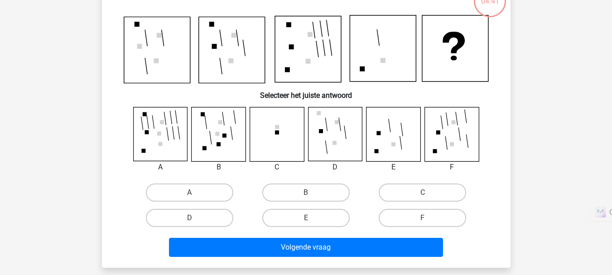
scroll to position [42, 0]
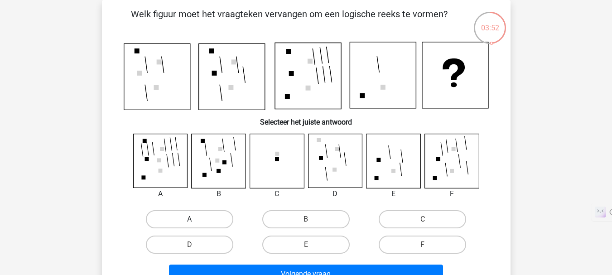
click at [207, 221] on label "A" at bounding box center [189, 219] width 87 height 18
click at [195, 221] on input "A" at bounding box center [192, 222] width 6 height 6
radio input "true"
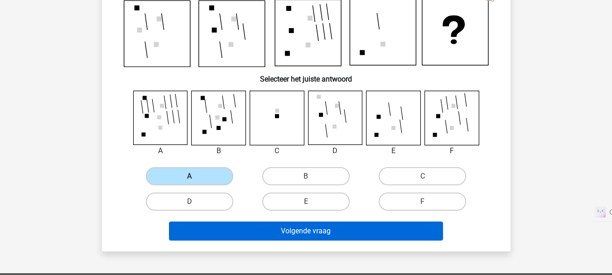
scroll to position [82, 0]
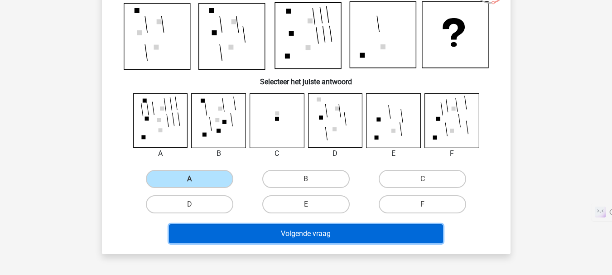
click at [246, 231] on button "Volgende vraag" at bounding box center [306, 233] width 274 height 19
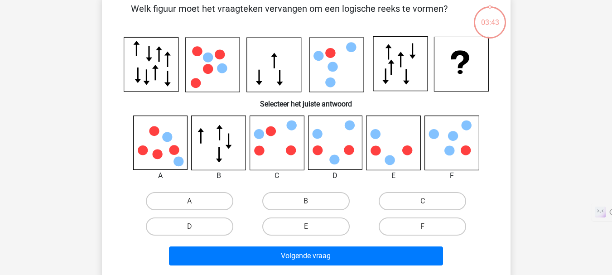
scroll to position [42, 0]
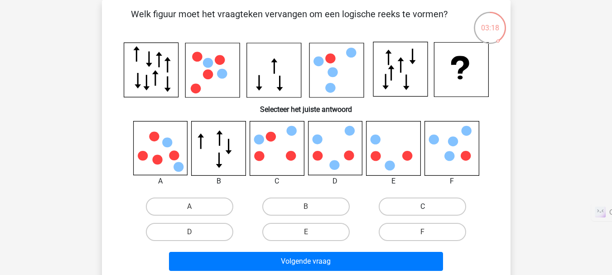
click at [395, 206] on label "C" at bounding box center [422, 207] width 87 height 18
click at [423, 207] on input "C" at bounding box center [426, 210] width 6 height 6
radio input "true"
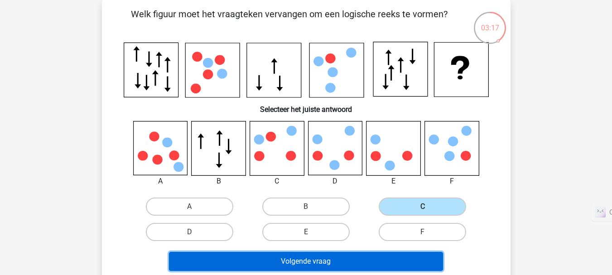
click at [348, 265] on button "Volgende vraag" at bounding box center [306, 261] width 274 height 19
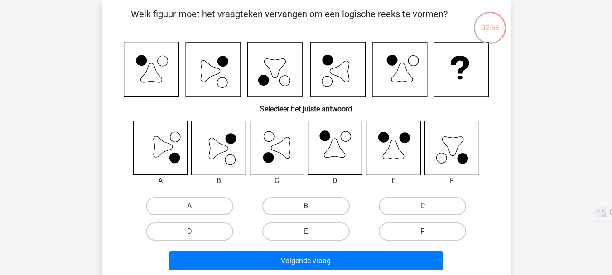
click at [281, 207] on label "B" at bounding box center [305, 206] width 87 height 18
click at [306, 207] on input "B" at bounding box center [309, 209] width 6 height 6
radio input "true"
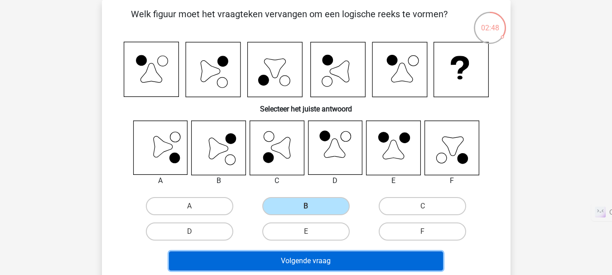
click at [239, 267] on button "Volgende vraag" at bounding box center [306, 260] width 274 height 19
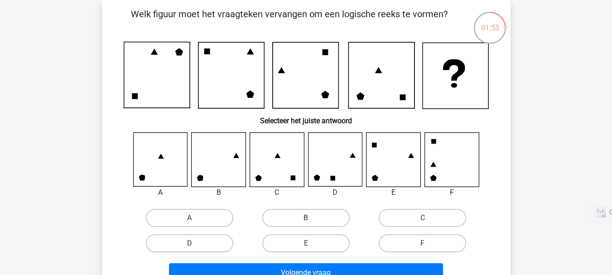
click at [326, 219] on label "B" at bounding box center [305, 218] width 87 height 18
click at [312, 219] on input "B" at bounding box center [309, 221] width 6 height 6
radio input "true"
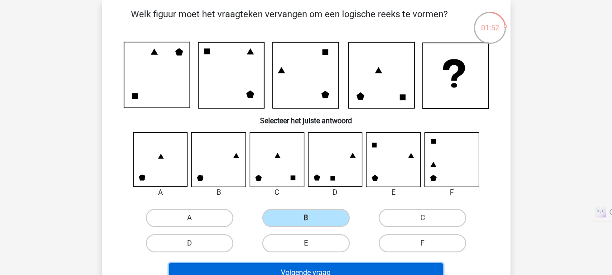
click at [339, 268] on button "Volgende vraag" at bounding box center [306, 272] width 274 height 19
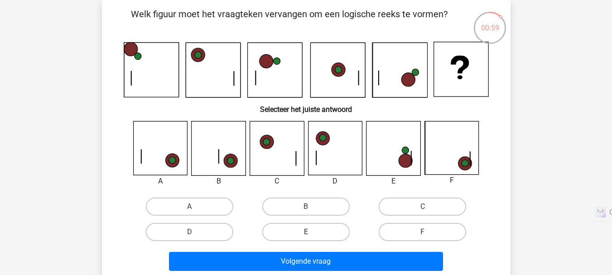
click at [317, 230] on label "E" at bounding box center [305, 232] width 87 height 18
click at [312, 232] on input "E" at bounding box center [309, 235] width 6 height 6
radio input "true"
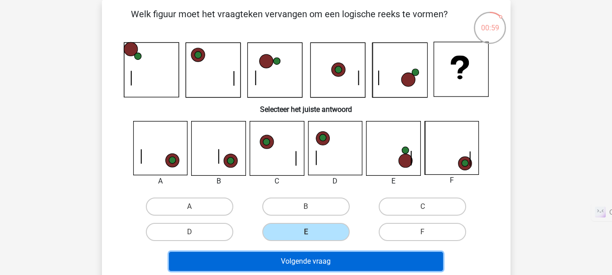
click at [343, 260] on button "Volgende vraag" at bounding box center [306, 261] width 274 height 19
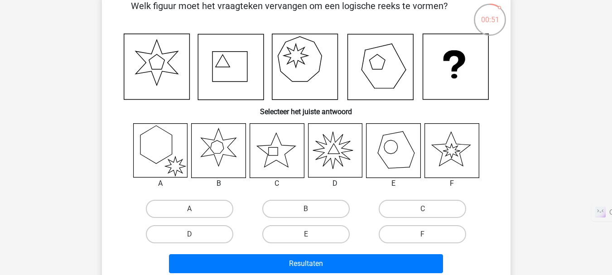
scroll to position [44, 0]
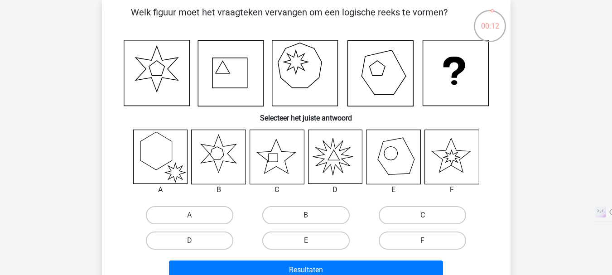
click at [408, 221] on label "C" at bounding box center [422, 215] width 87 height 18
click at [423, 221] on input "C" at bounding box center [426, 218] width 6 height 6
radio input "true"
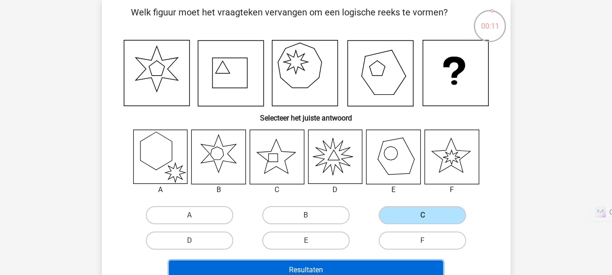
click at [380, 268] on button "Resultaten" at bounding box center [306, 270] width 274 height 19
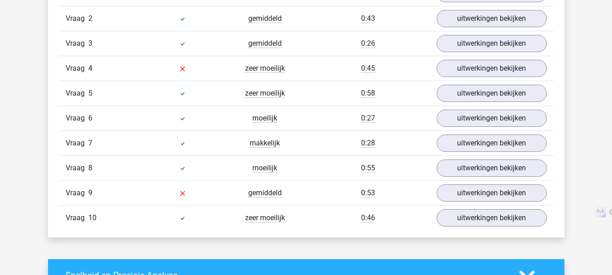
scroll to position [795, 0]
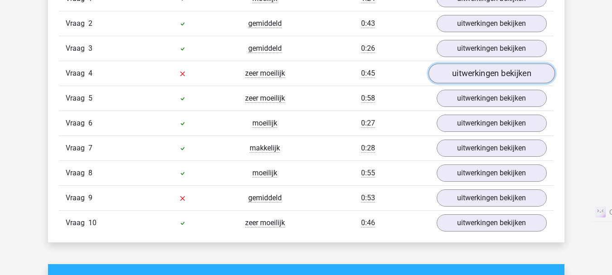
click at [498, 74] on link "uitwerkingen bekijken" at bounding box center [491, 73] width 126 height 20
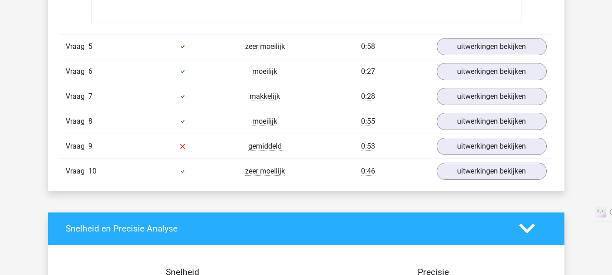
scroll to position [1617, 0]
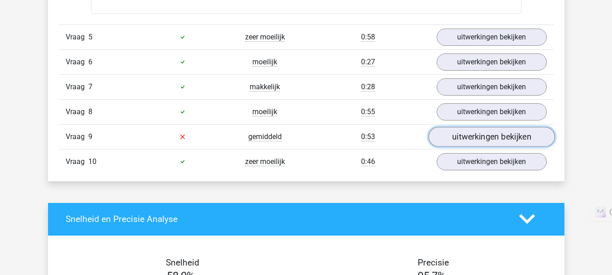
click at [459, 136] on link "uitwerkingen bekijken" at bounding box center [491, 137] width 126 height 20
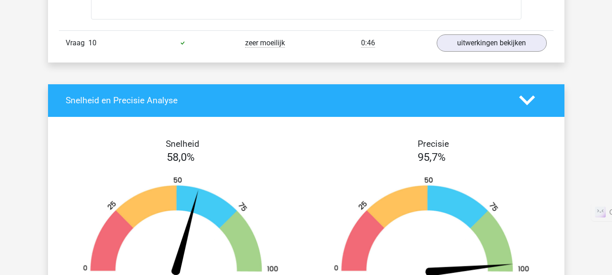
scroll to position [2482, 0]
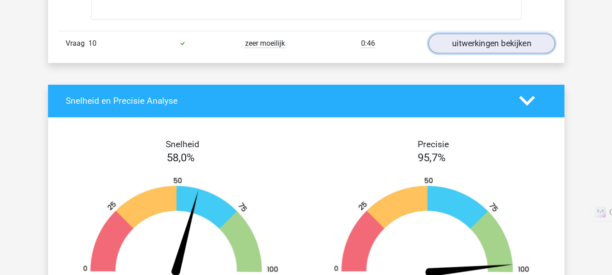
click at [472, 48] on link "uitwerkingen bekijken" at bounding box center [491, 44] width 126 height 20
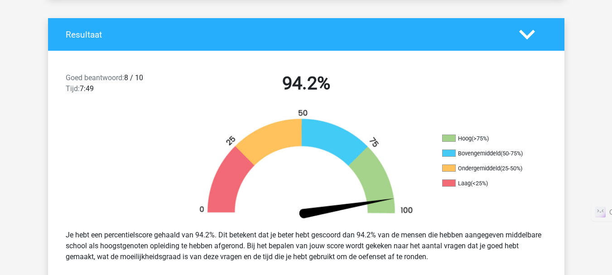
scroll to position [165, 0]
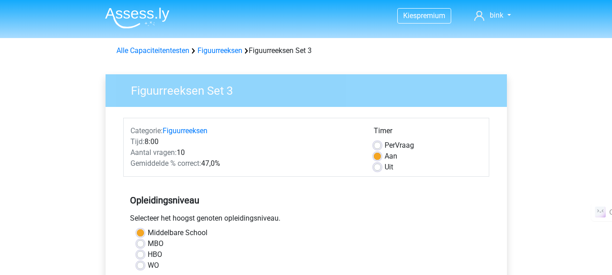
scroll to position [0, 0]
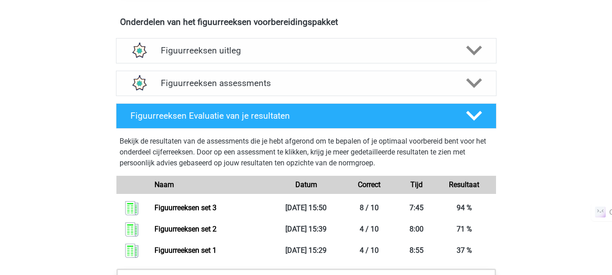
scroll to position [534, 0]
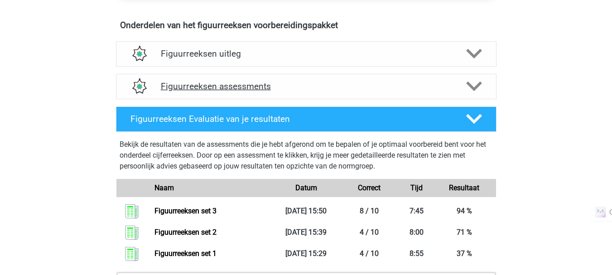
click at [479, 88] on icon at bounding box center [474, 86] width 16 height 16
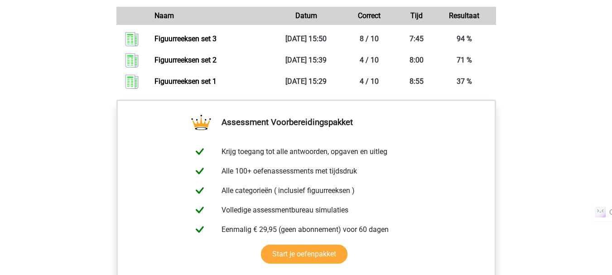
scroll to position [1065, 0]
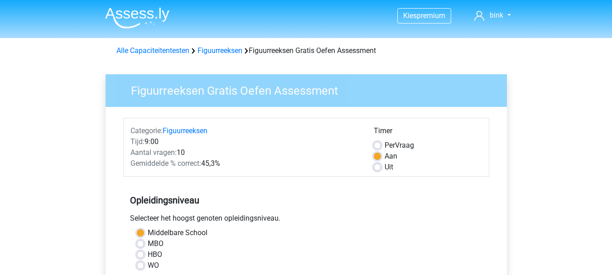
scroll to position [186, 0]
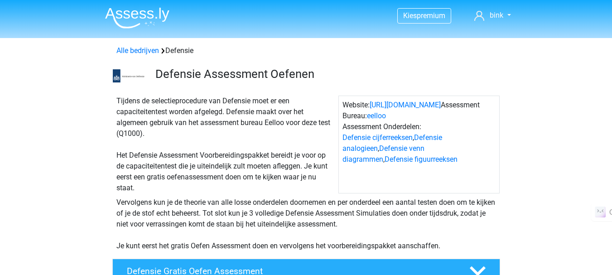
scroll to position [783, 0]
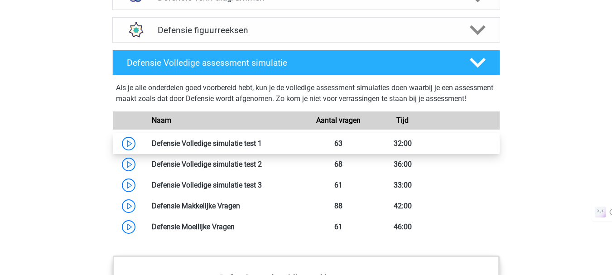
click at [262, 148] on link at bounding box center [262, 143] width 0 height 9
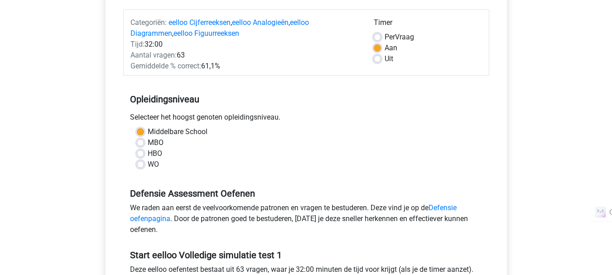
scroll to position [108, 0]
